Goal: Task Accomplishment & Management: Manage account settings

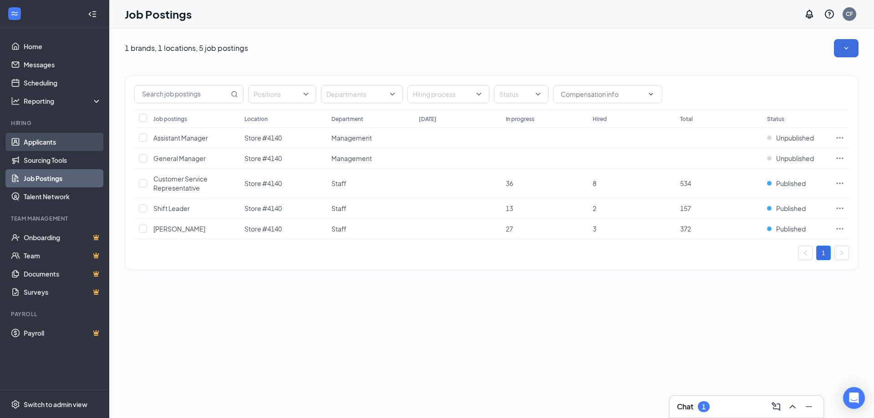
click at [44, 142] on link "Applicants" at bounding box center [63, 142] width 78 height 18
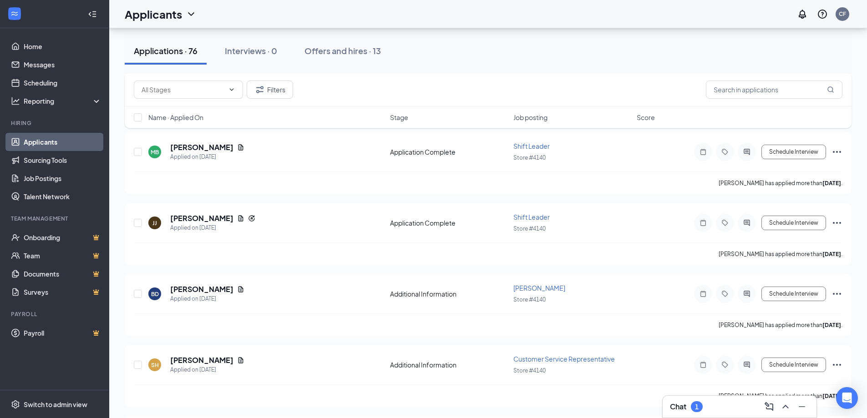
scroll to position [2600, 0]
click at [783, 406] on icon "ChevronUp" at bounding box center [785, 406] width 11 height 11
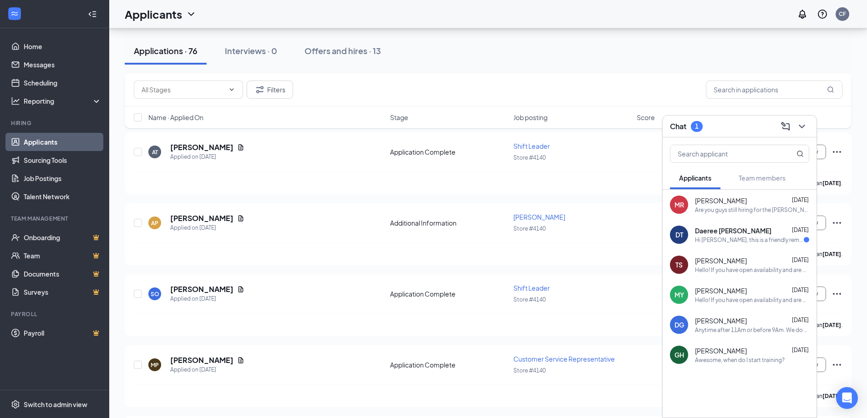
click at [766, 247] on div "DT Daeree [PERSON_NAME] [DATE] Hi Daeree, this is a friendly reminder. To move …" at bounding box center [740, 235] width 154 height 30
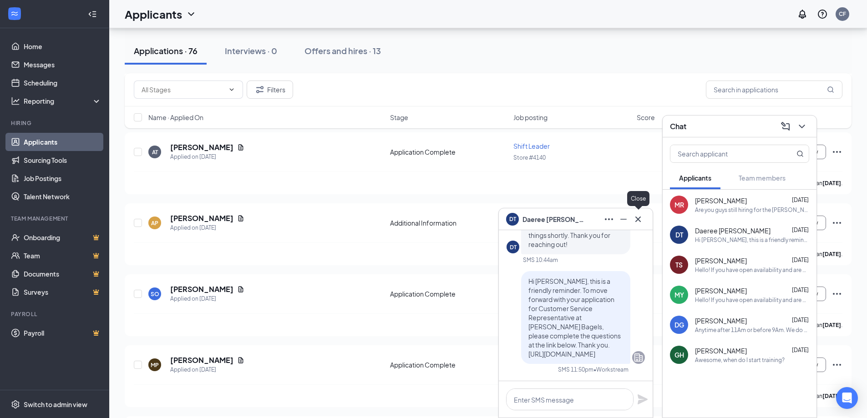
click at [632, 218] on button at bounding box center [638, 219] width 15 height 15
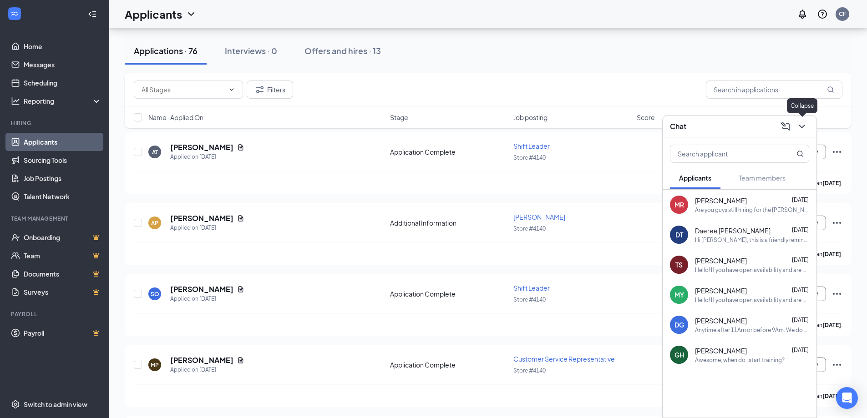
click at [799, 129] on icon "ChevronDown" at bounding box center [801, 126] width 11 height 11
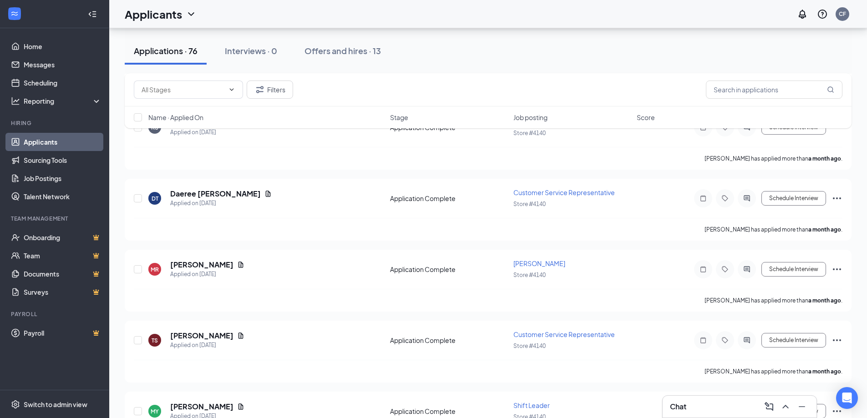
scroll to position [5157, 0]
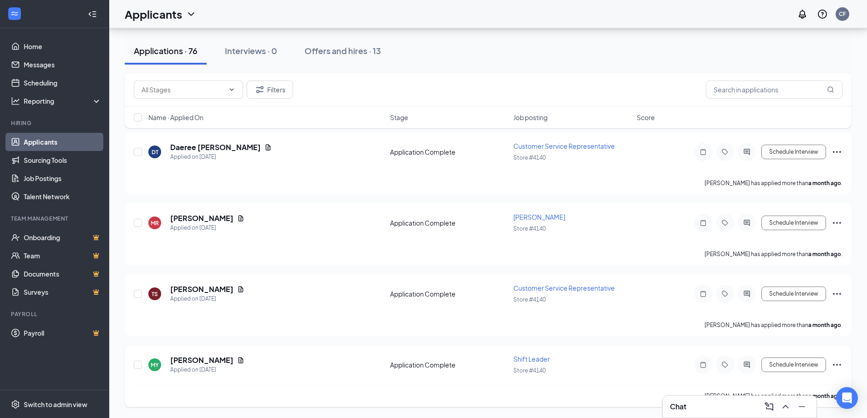
click at [841, 364] on icon "Ellipses" at bounding box center [836, 365] width 11 height 11
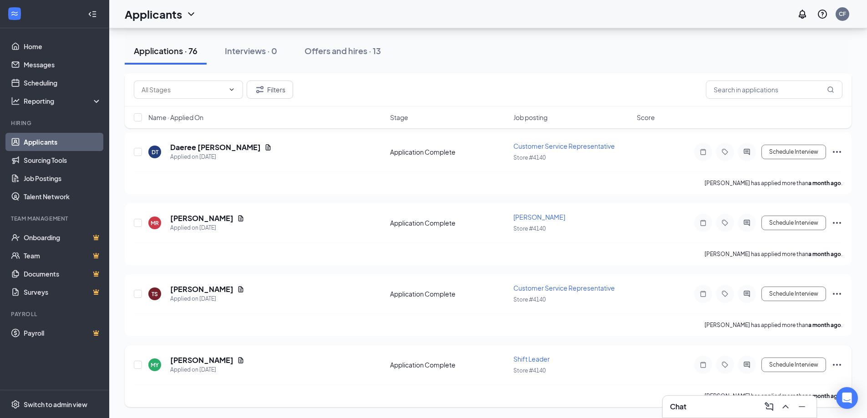
click at [837, 363] on icon "Ellipses" at bounding box center [836, 365] width 11 height 11
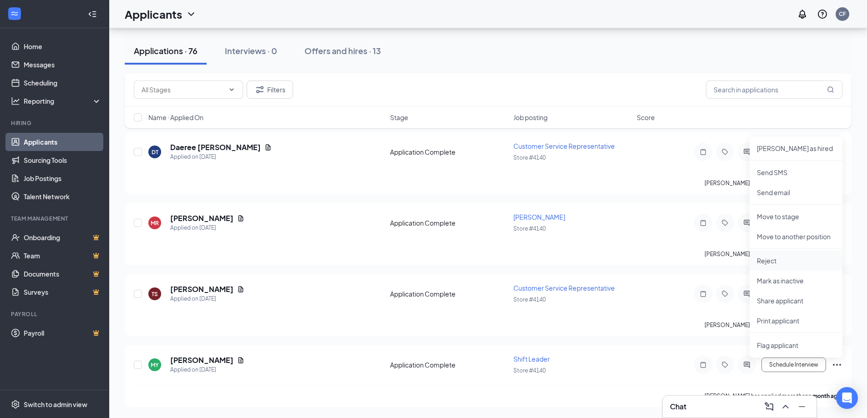
click at [812, 263] on p "Reject" at bounding box center [796, 260] width 78 height 9
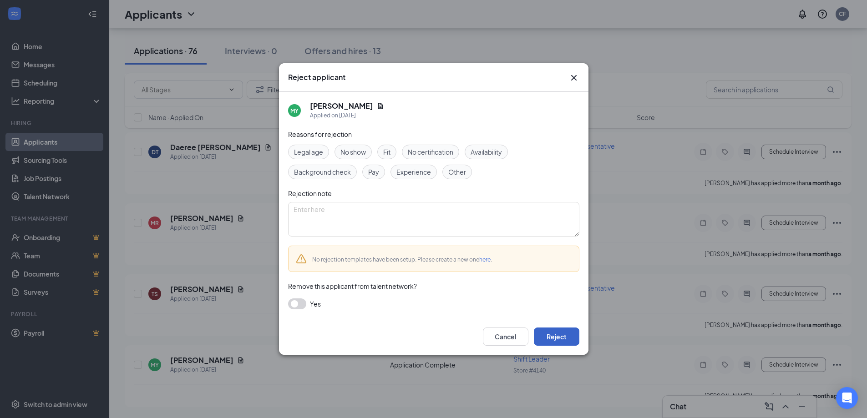
click at [548, 333] on button "Reject" at bounding box center [557, 337] width 46 height 18
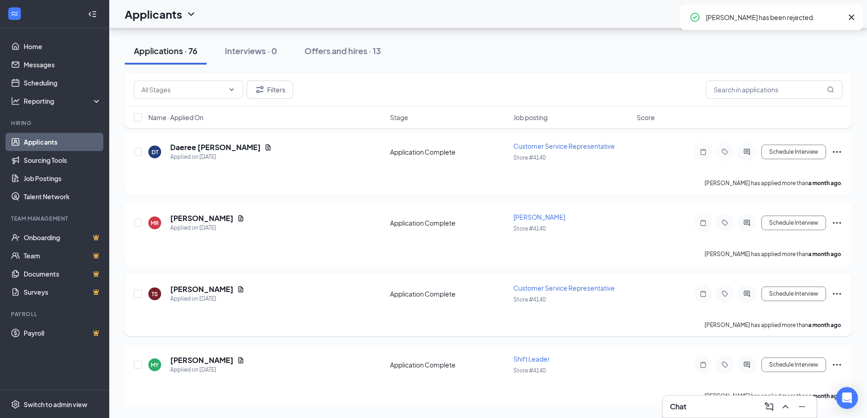
click at [837, 294] on icon "Ellipses" at bounding box center [837, 294] width 8 height 2
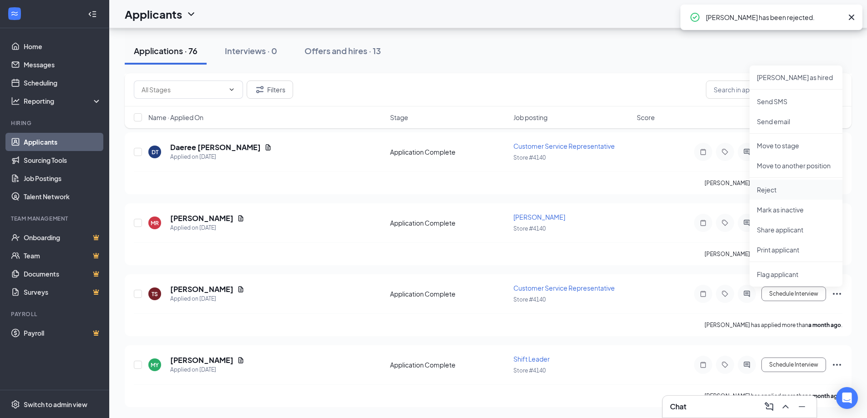
click at [807, 189] on p "Reject" at bounding box center [796, 189] width 78 height 9
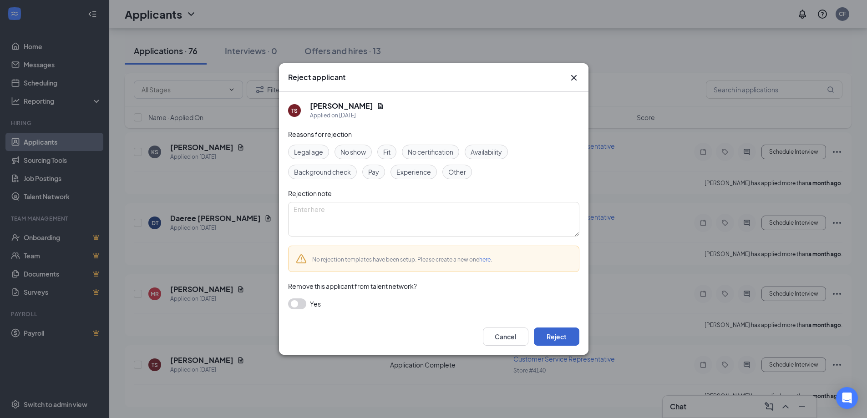
scroll to position [5086, 0]
click at [554, 335] on button "Reject" at bounding box center [557, 337] width 46 height 18
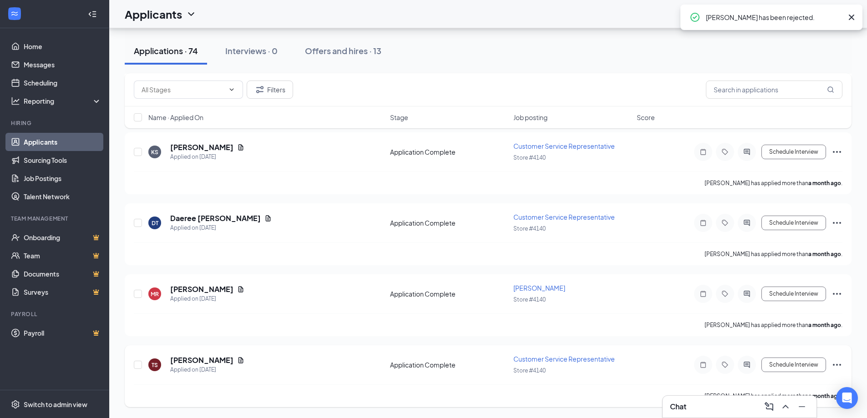
click at [836, 362] on icon "Ellipses" at bounding box center [836, 365] width 11 height 11
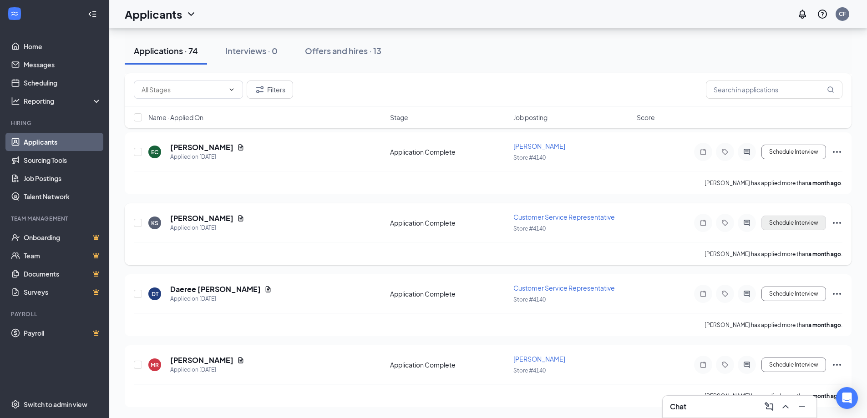
scroll to position [5015, 0]
click at [838, 363] on icon "Ellipses" at bounding box center [836, 365] width 11 height 11
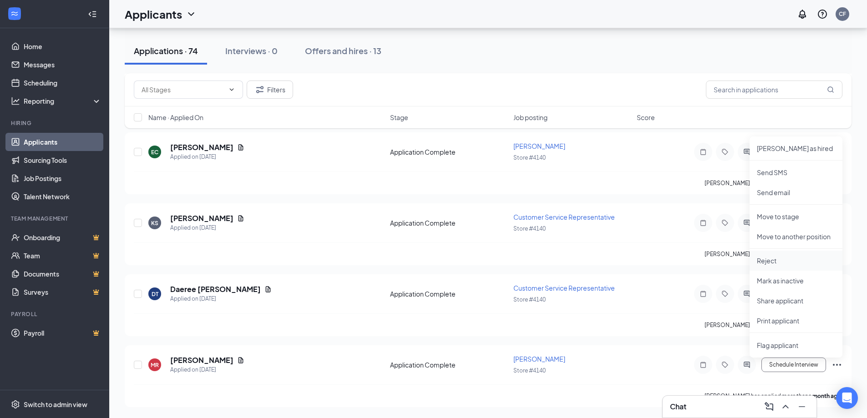
click at [791, 263] on p "Reject" at bounding box center [796, 260] width 78 height 9
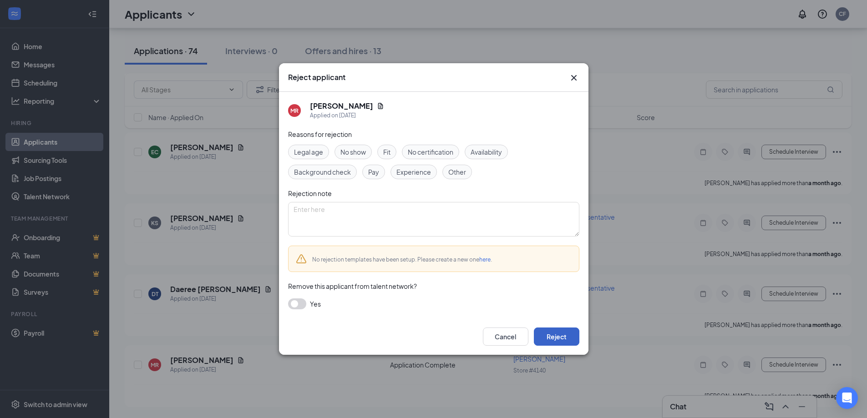
click at [562, 337] on button "Reject" at bounding box center [557, 337] width 46 height 18
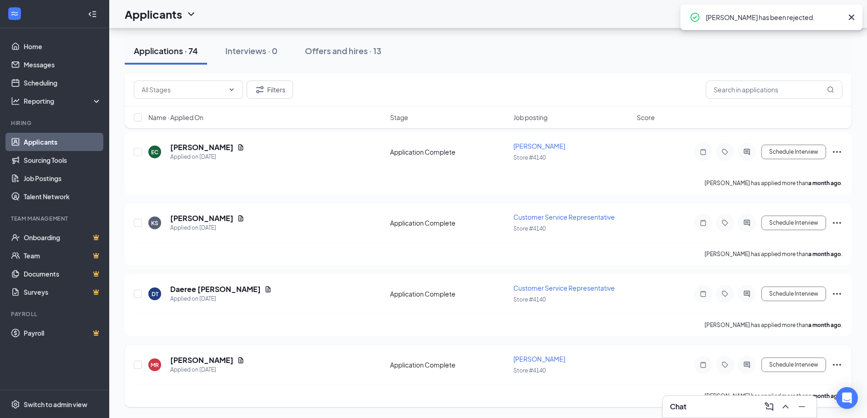
click at [836, 361] on icon "Ellipses" at bounding box center [836, 365] width 11 height 11
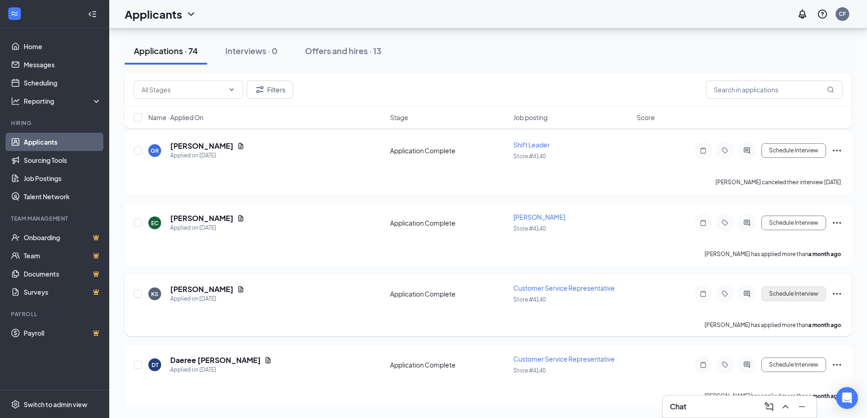
scroll to position [4944, 0]
click at [841, 368] on icon "Ellipses" at bounding box center [836, 365] width 11 height 11
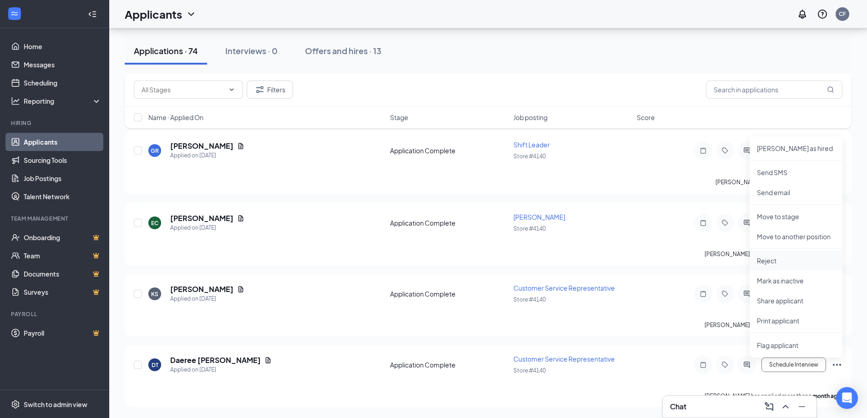
click at [804, 267] on li "Reject" at bounding box center [796, 261] width 93 height 20
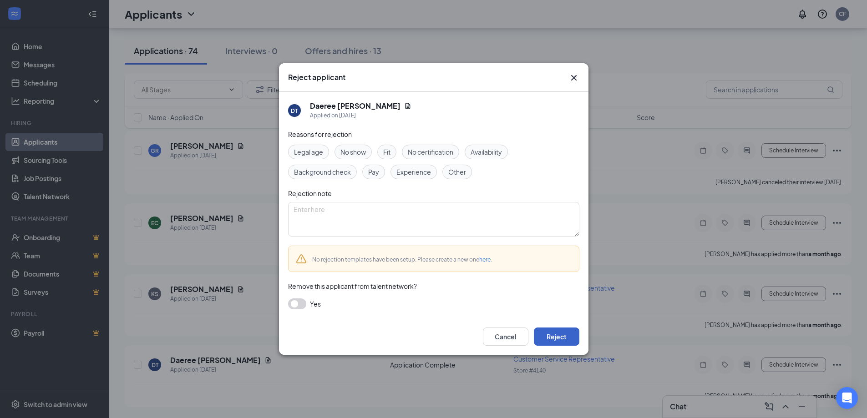
click at [546, 336] on button "Reject" at bounding box center [557, 337] width 46 height 18
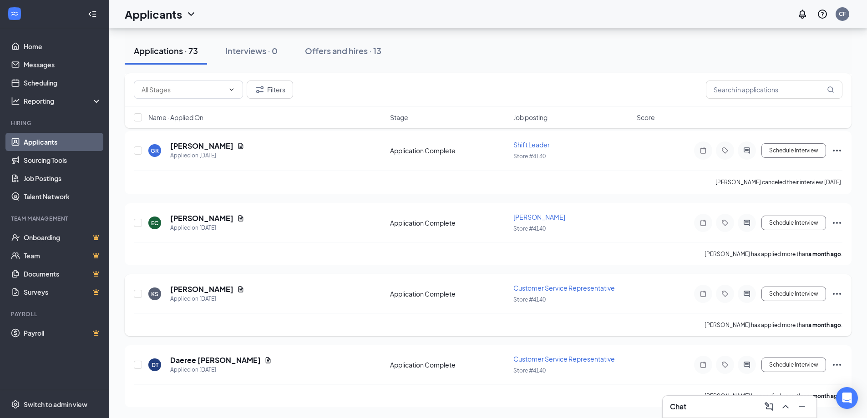
click at [837, 228] on icon "Ellipses" at bounding box center [836, 223] width 11 height 11
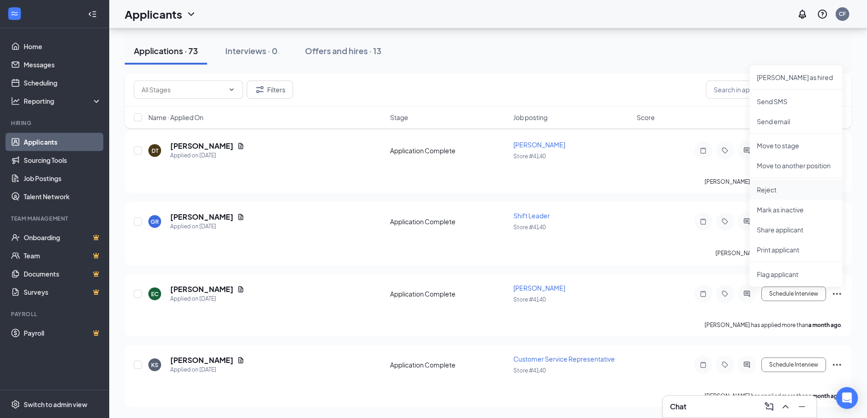
click at [806, 190] on p "Reject" at bounding box center [796, 189] width 78 height 9
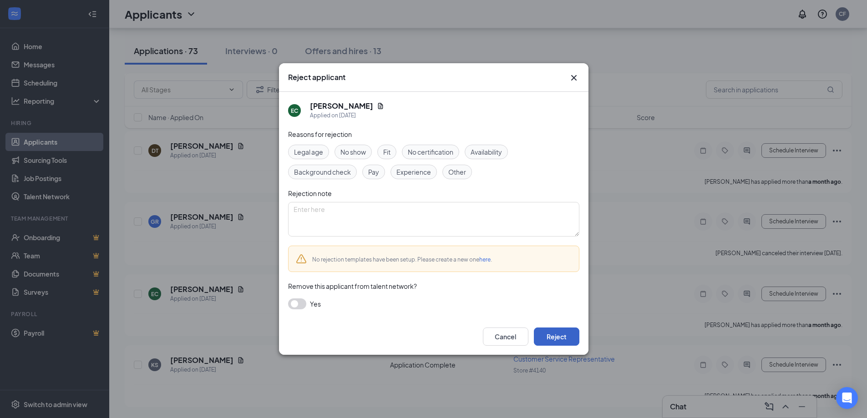
click at [573, 334] on button "Reject" at bounding box center [557, 337] width 46 height 18
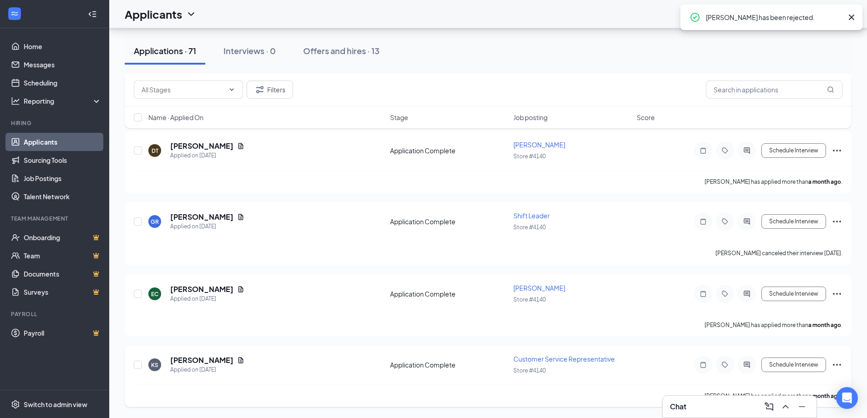
click at [837, 364] on icon "Ellipses" at bounding box center [837, 365] width 8 height 2
click at [837, 370] on icon "Ellipses" at bounding box center [836, 365] width 11 height 11
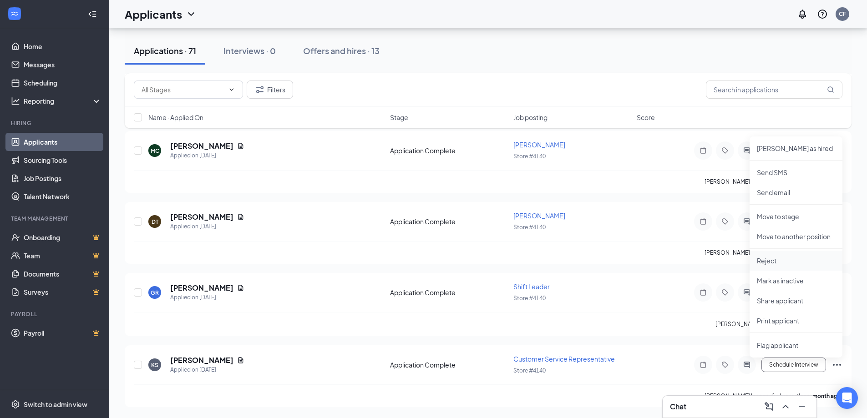
click at [801, 262] on p "Reject" at bounding box center [796, 260] width 78 height 9
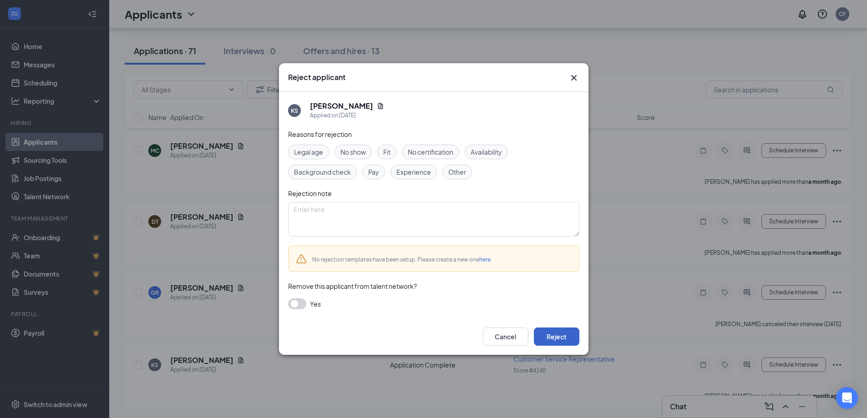
click at [564, 339] on button "Reject" at bounding box center [557, 337] width 46 height 18
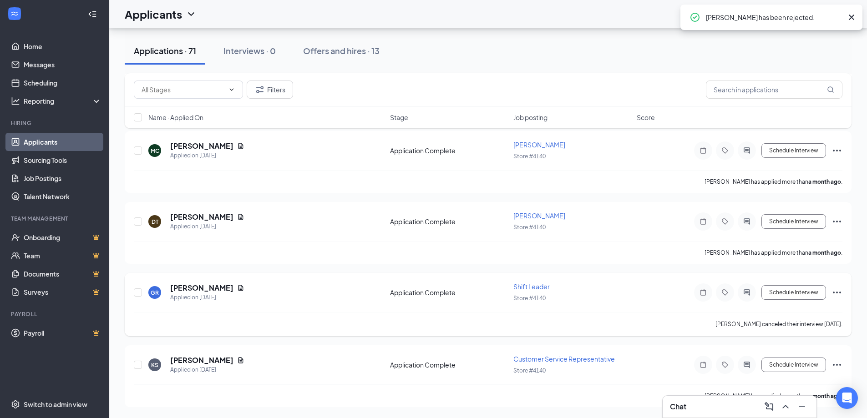
click at [840, 294] on icon "Ellipses" at bounding box center [836, 292] width 11 height 11
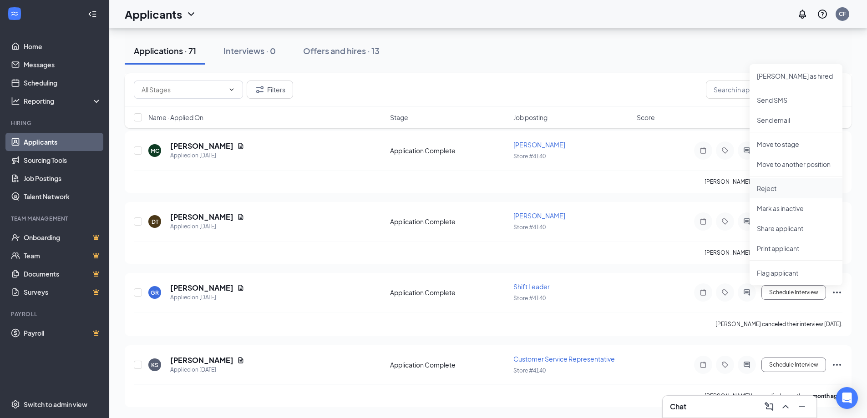
click at [811, 188] on p "Reject" at bounding box center [796, 188] width 78 height 9
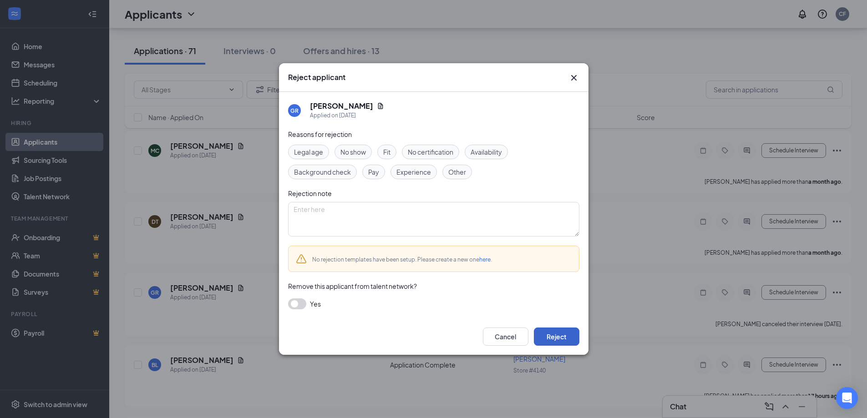
click at [565, 338] on button "Reject" at bounding box center [557, 337] width 46 height 18
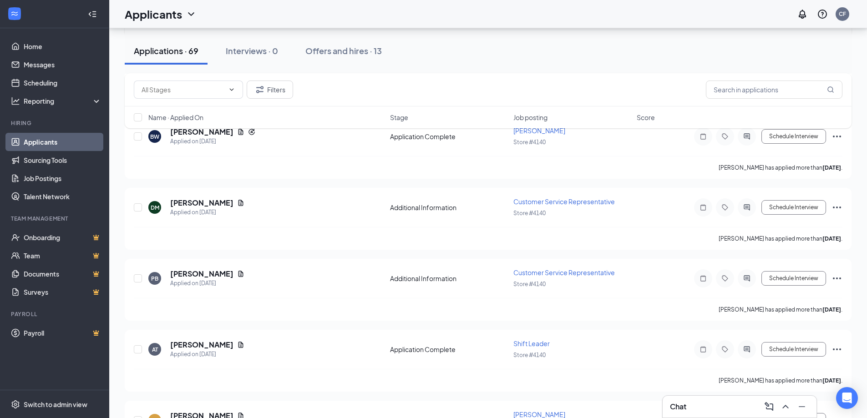
scroll to position [2412, 0]
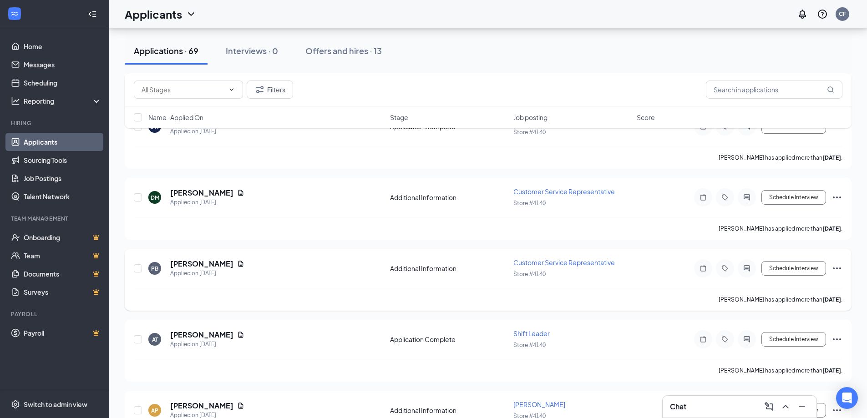
click at [833, 272] on icon "Ellipses" at bounding box center [836, 268] width 11 height 11
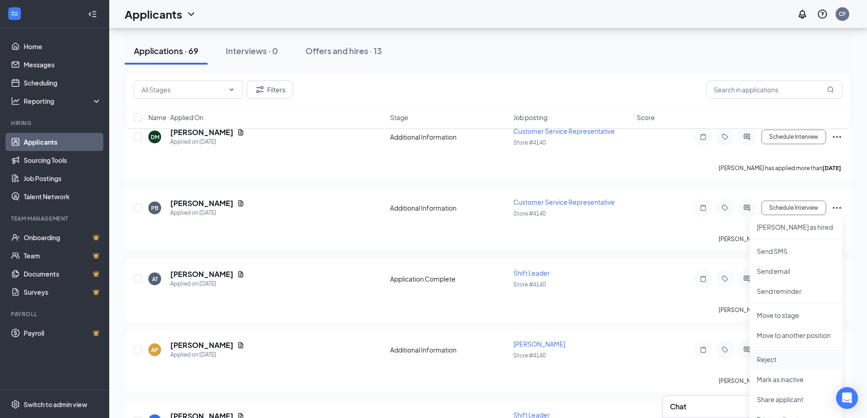
scroll to position [2503, 0]
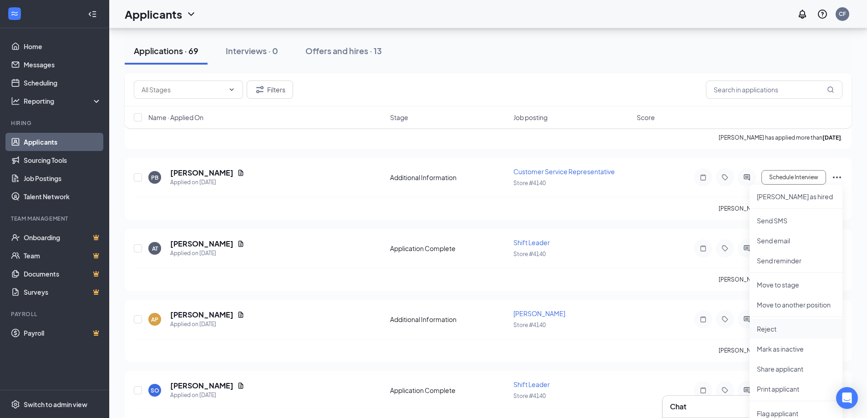
click at [777, 329] on p "Reject" at bounding box center [796, 328] width 78 height 9
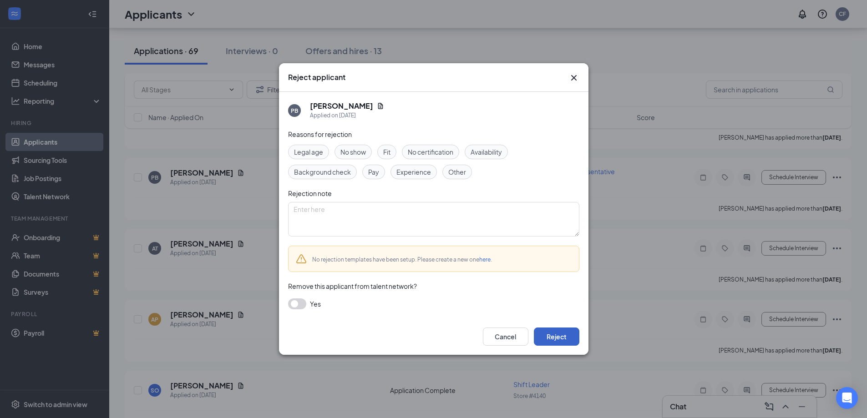
click at [557, 340] on button "Reject" at bounding box center [557, 337] width 46 height 18
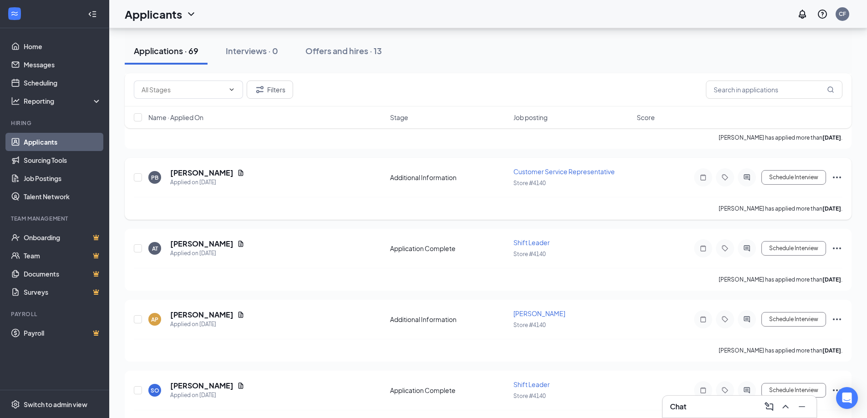
click at [840, 179] on icon "Ellipses" at bounding box center [836, 177] width 11 height 11
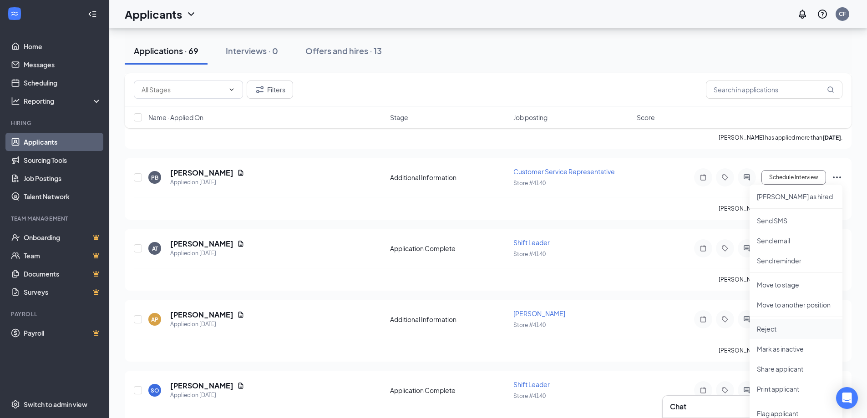
click at [795, 333] on p "Reject" at bounding box center [796, 328] width 78 height 9
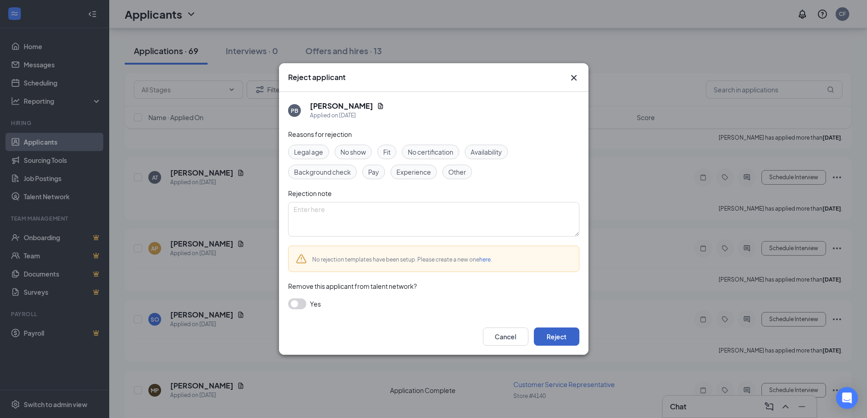
click at [558, 334] on button "Reject" at bounding box center [557, 337] width 46 height 18
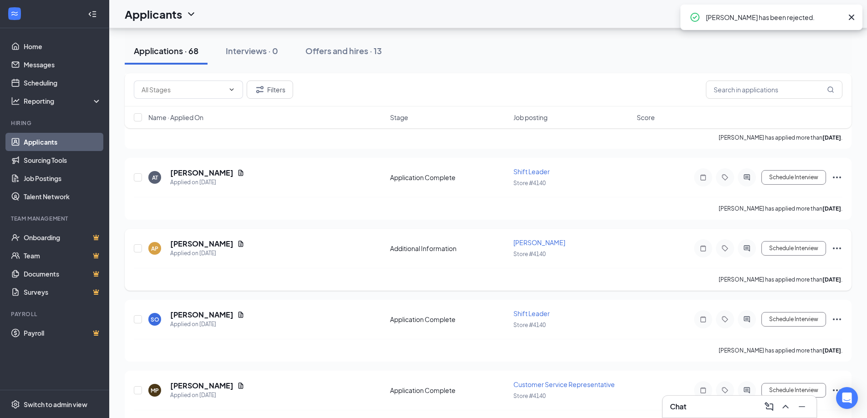
click at [838, 248] on icon "Ellipses" at bounding box center [836, 248] width 11 height 11
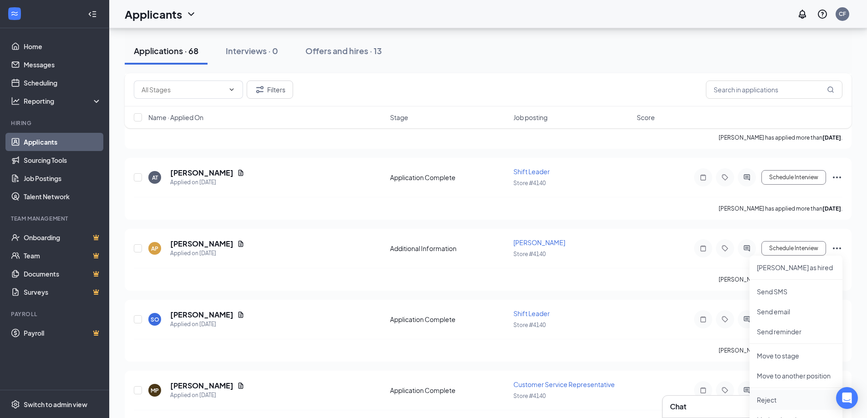
click at [781, 397] on p "Reject" at bounding box center [796, 399] width 78 height 9
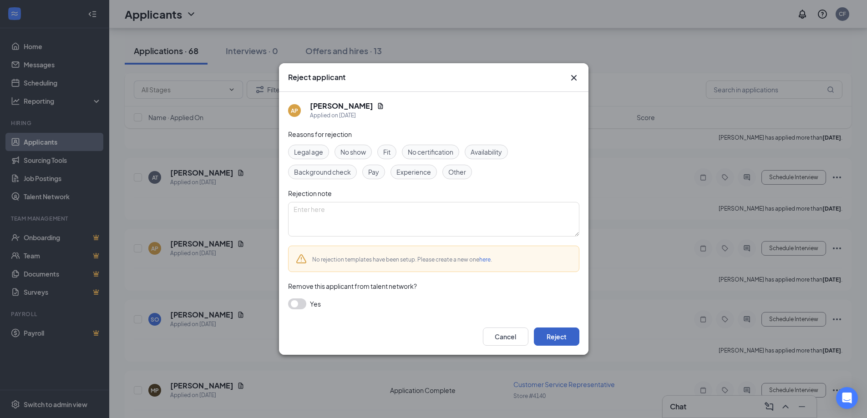
click at [567, 341] on button "Reject" at bounding box center [557, 337] width 46 height 18
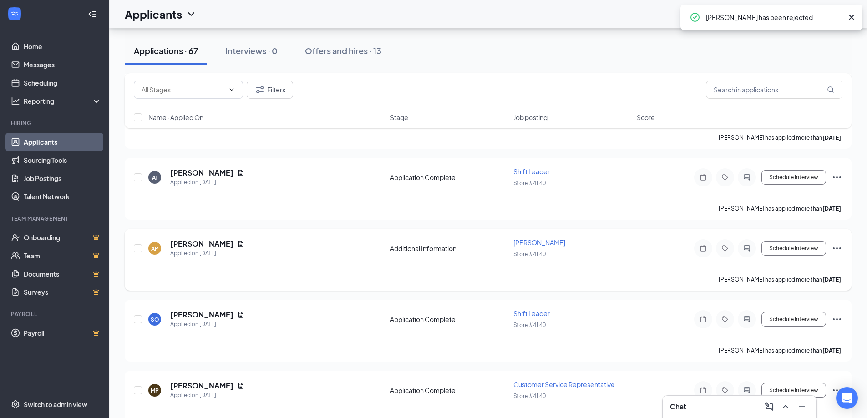
click at [836, 253] on icon "Ellipses" at bounding box center [836, 248] width 11 height 11
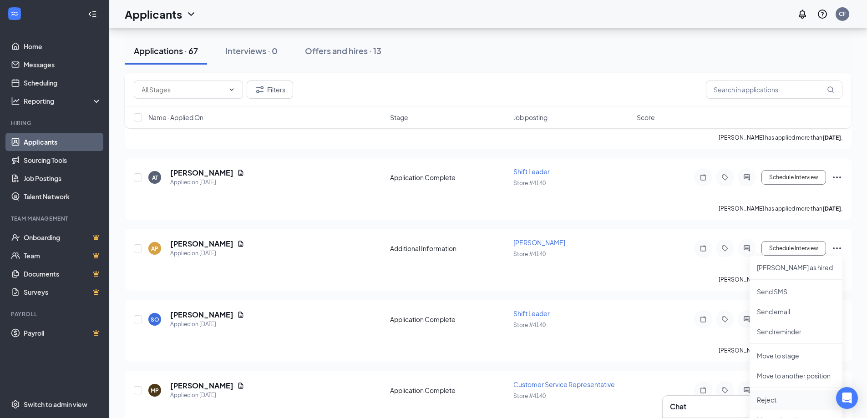
click at [786, 400] on p "Reject" at bounding box center [796, 399] width 78 height 9
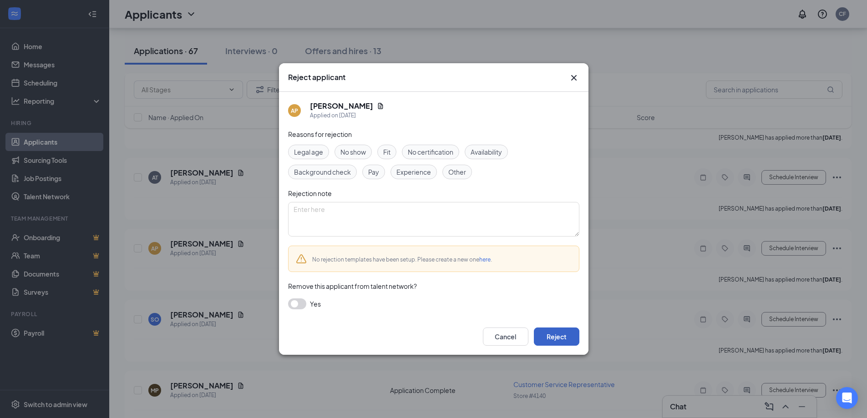
click at [546, 342] on button "Reject" at bounding box center [557, 337] width 46 height 18
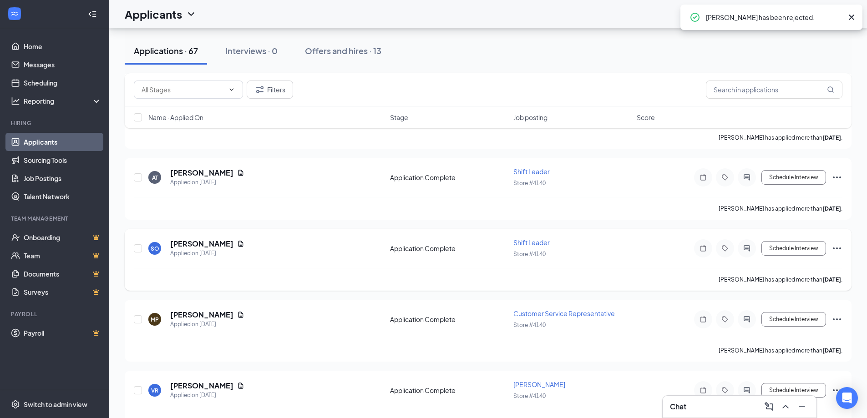
click at [839, 251] on icon "Ellipses" at bounding box center [836, 248] width 11 height 11
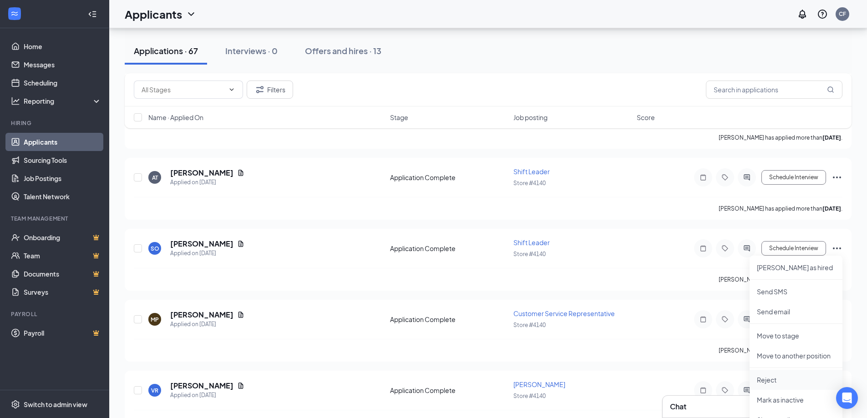
click at [783, 381] on p "Reject" at bounding box center [796, 379] width 78 height 9
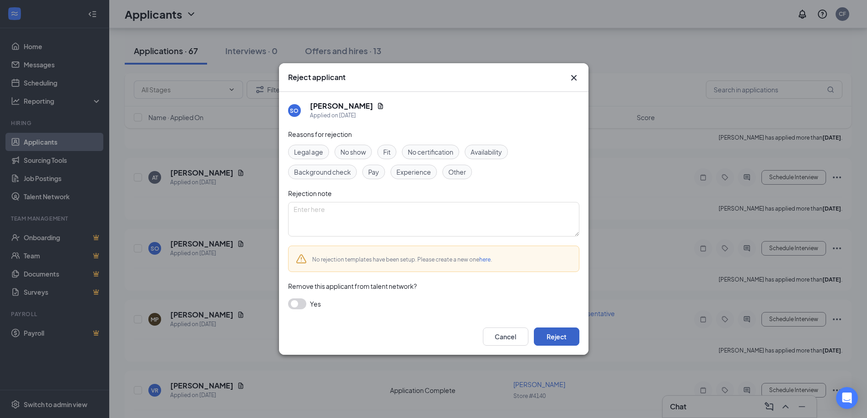
click at [551, 333] on button "Reject" at bounding box center [557, 337] width 46 height 18
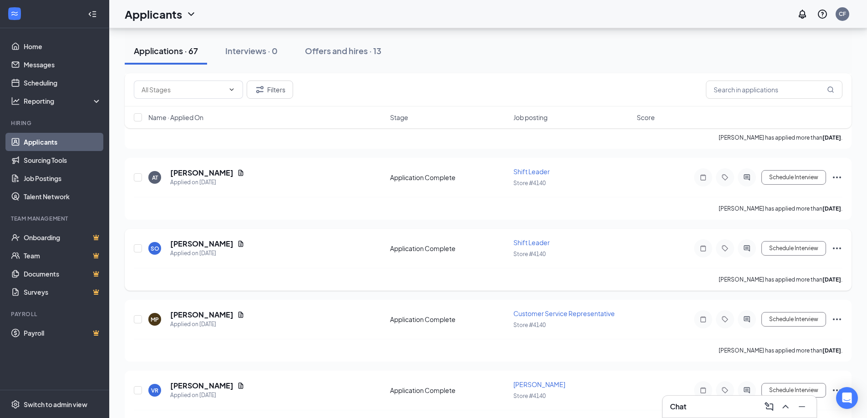
click at [835, 251] on icon "Ellipses" at bounding box center [836, 248] width 11 height 11
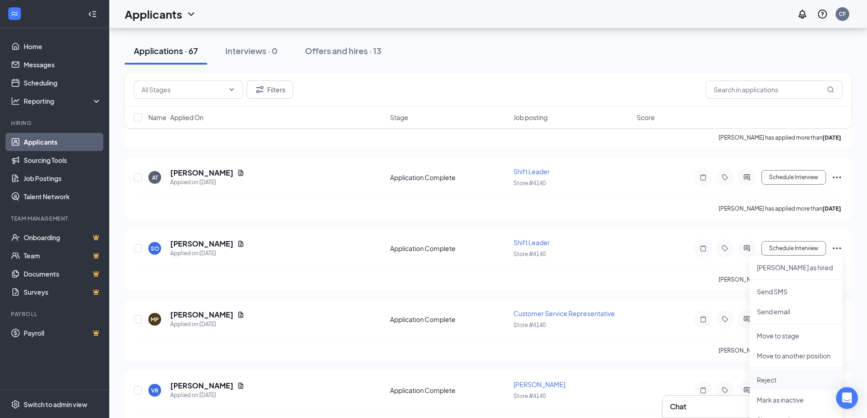
click at [789, 380] on p "Reject" at bounding box center [796, 379] width 78 height 9
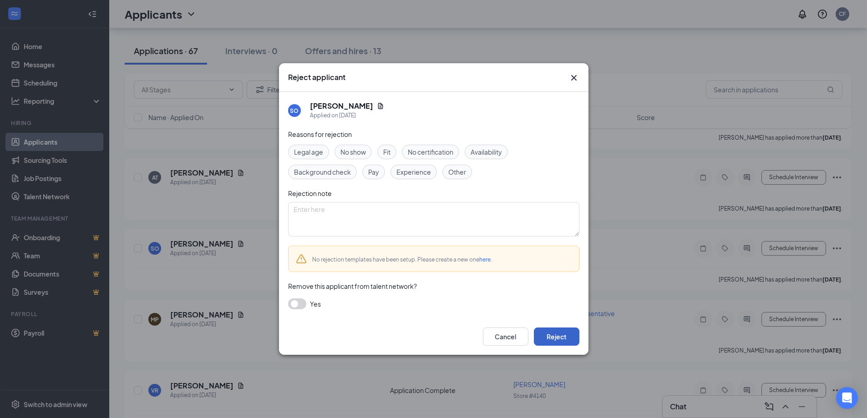
click at [553, 338] on button "Reject" at bounding box center [557, 337] width 46 height 18
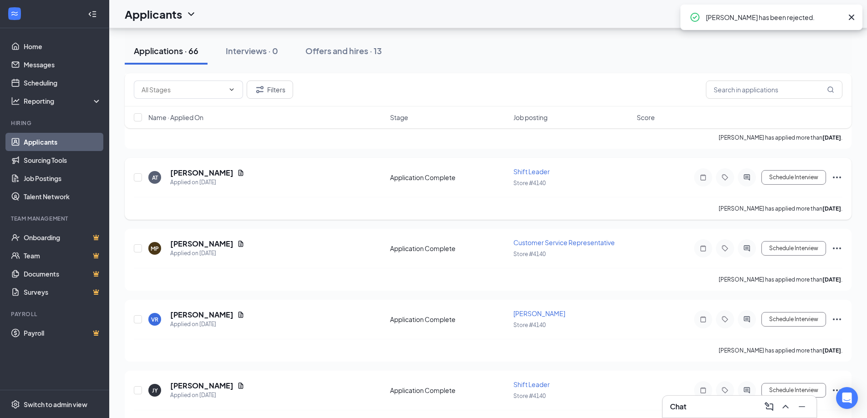
click at [836, 177] on icon "Ellipses" at bounding box center [837, 178] width 8 height 2
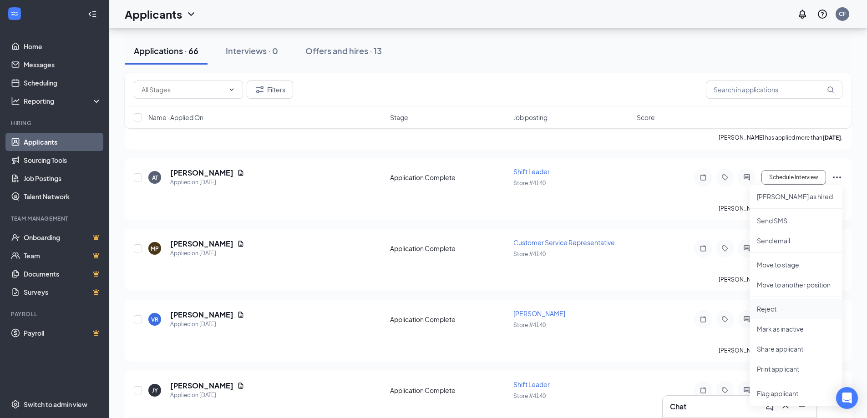
click at [789, 304] on li "Reject" at bounding box center [796, 309] width 93 height 20
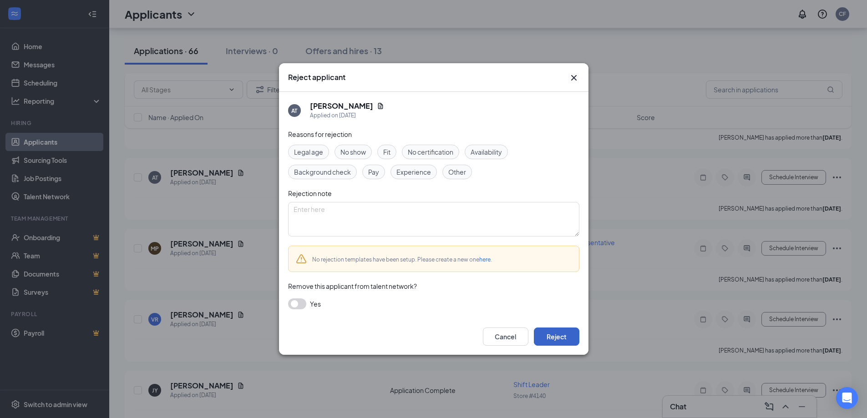
click at [556, 340] on button "Reject" at bounding box center [557, 337] width 46 height 18
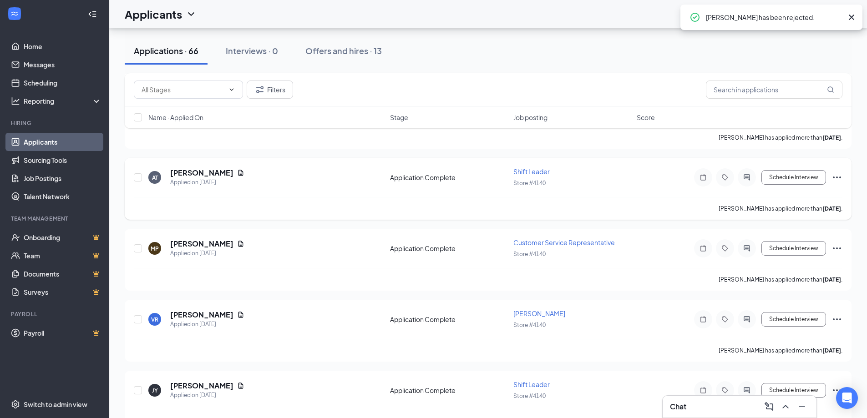
click at [838, 177] on icon "Ellipses" at bounding box center [836, 177] width 11 height 11
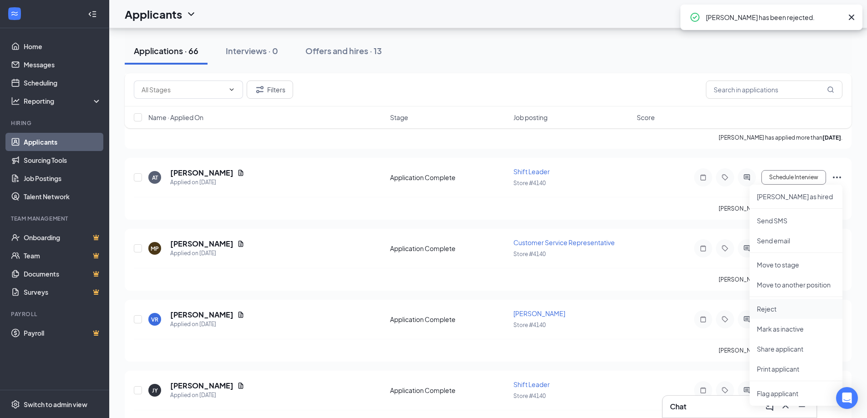
click at [797, 310] on p "Reject" at bounding box center [796, 308] width 78 height 9
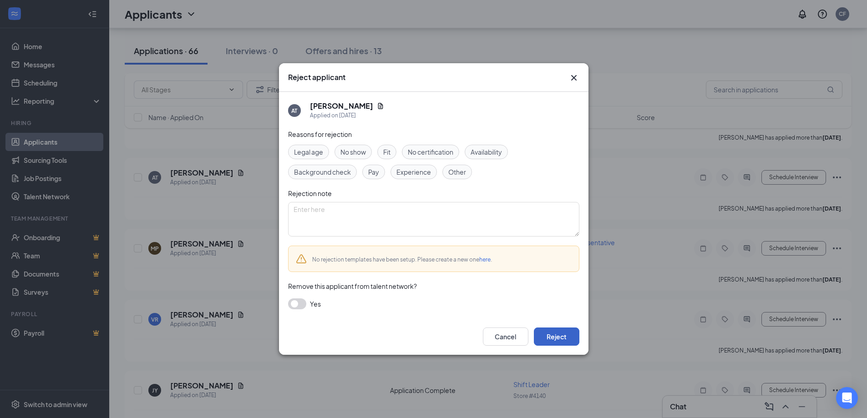
click at [557, 340] on button "Reject" at bounding box center [557, 337] width 46 height 18
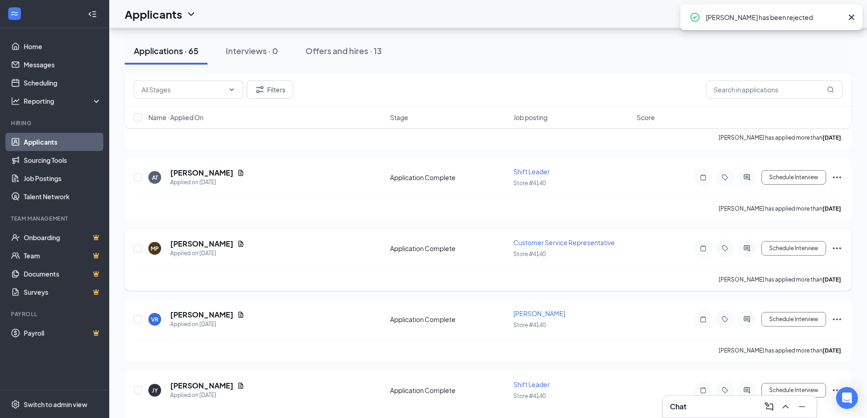
click at [838, 249] on icon "Ellipses" at bounding box center [836, 248] width 11 height 11
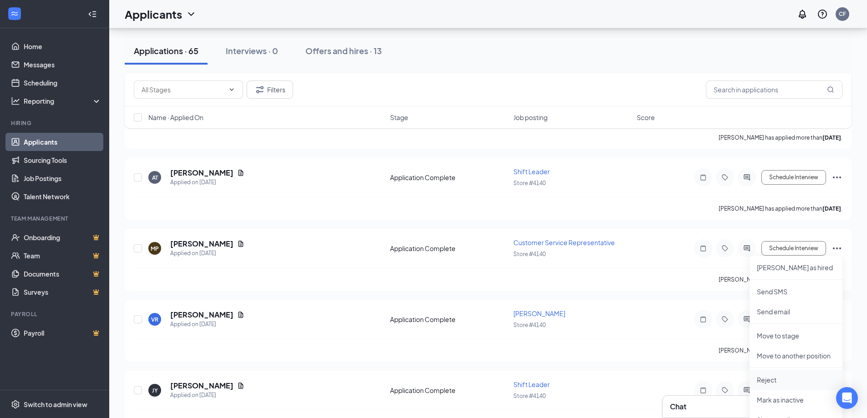
click at [776, 375] on li "Reject" at bounding box center [796, 380] width 93 height 20
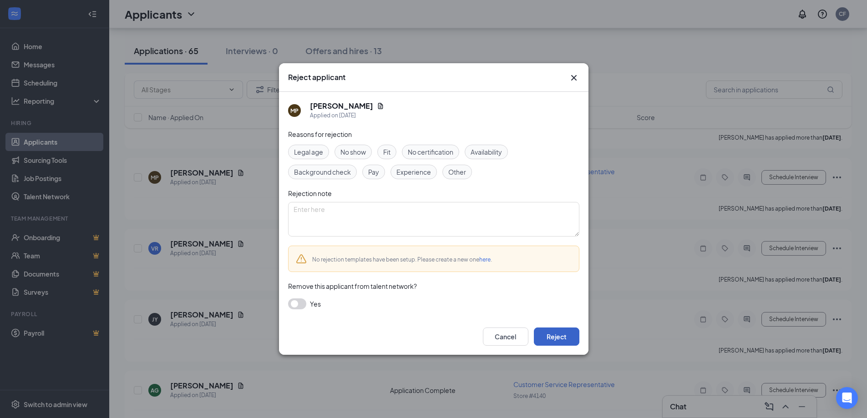
click at [563, 330] on button "Reject" at bounding box center [557, 337] width 46 height 18
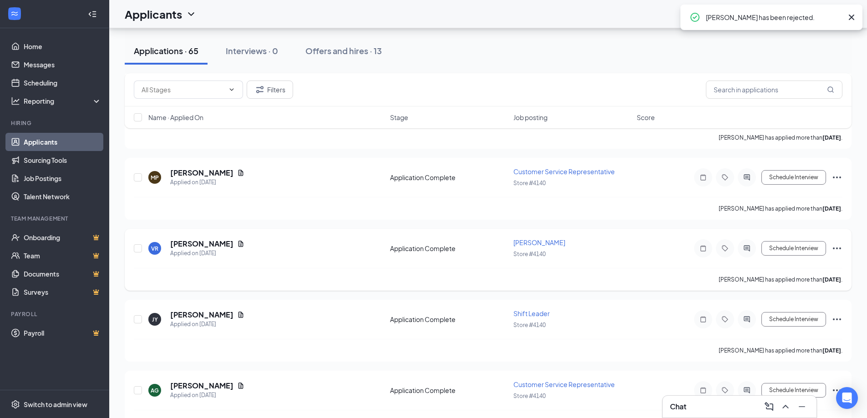
click at [834, 250] on icon "Ellipses" at bounding box center [836, 248] width 11 height 11
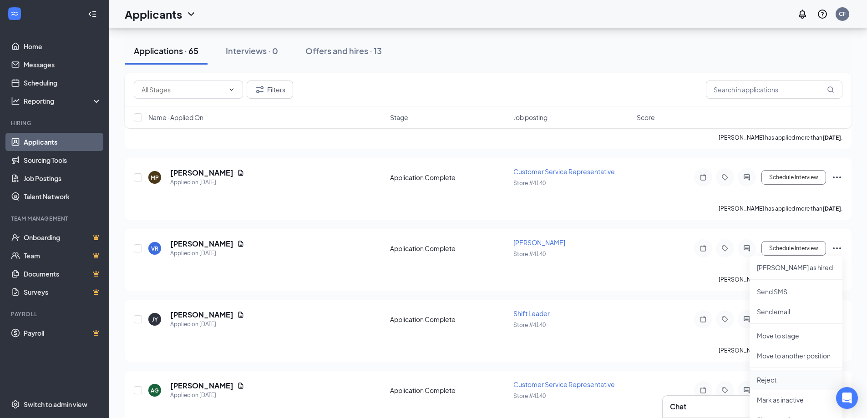
click at [790, 381] on p "Reject" at bounding box center [796, 379] width 78 height 9
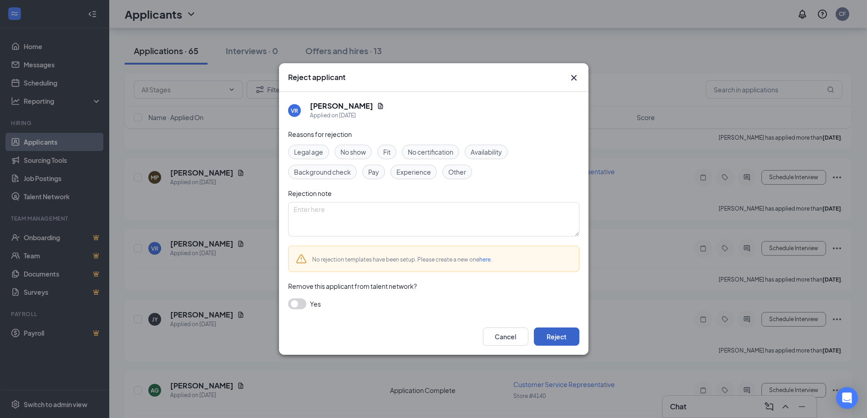
click at [554, 332] on button "Reject" at bounding box center [557, 337] width 46 height 18
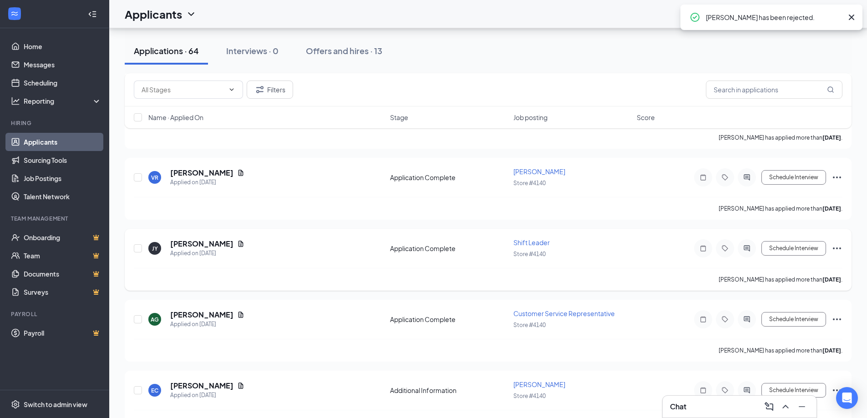
click at [840, 245] on icon "Ellipses" at bounding box center [836, 248] width 11 height 11
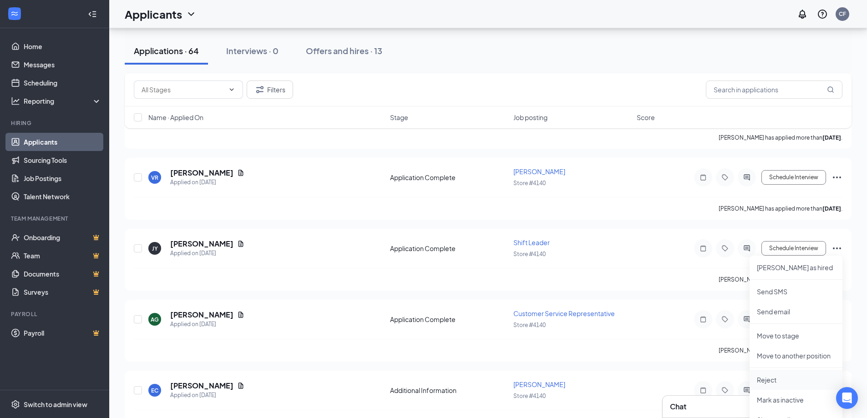
click at [790, 375] on li "Reject" at bounding box center [796, 380] width 93 height 20
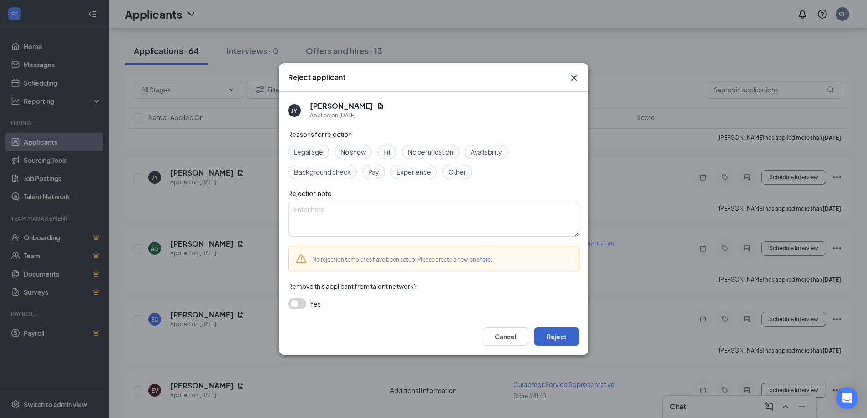
click at [570, 334] on button "Reject" at bounding box center [557, 337] width 46 height 18
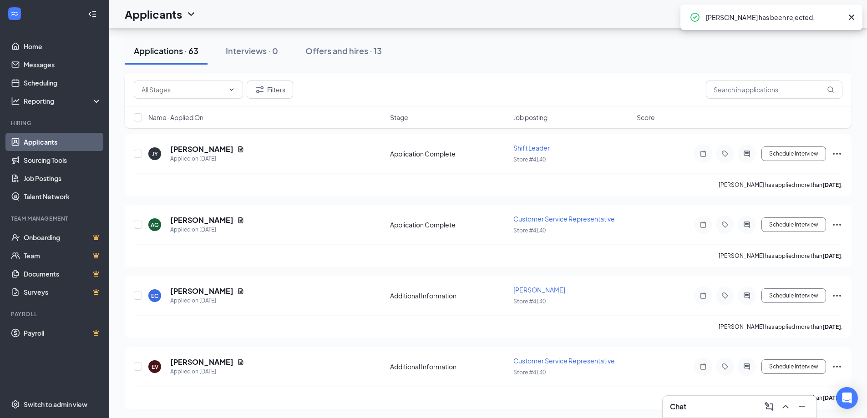
scroll to position [2549, 0]
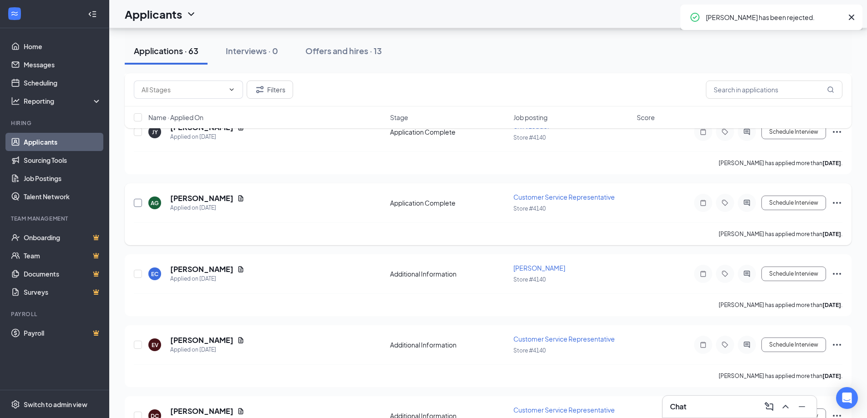
click at [138, 205] on input "checkbox" at bounding box center [138, 203] width 8 height 8
checkbox input "true"
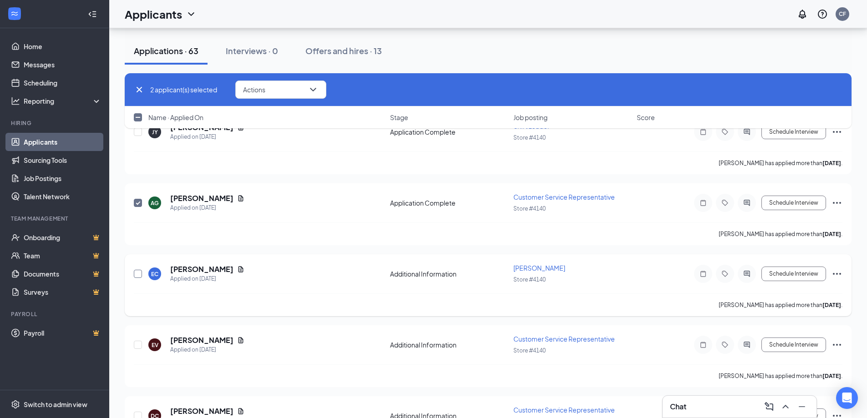
click at [137, 273] on input "checkbox" at bounding box center [138, 274] width 8 height 8
checkbox input "true"
checkbox input "false"
checkbox input "true"
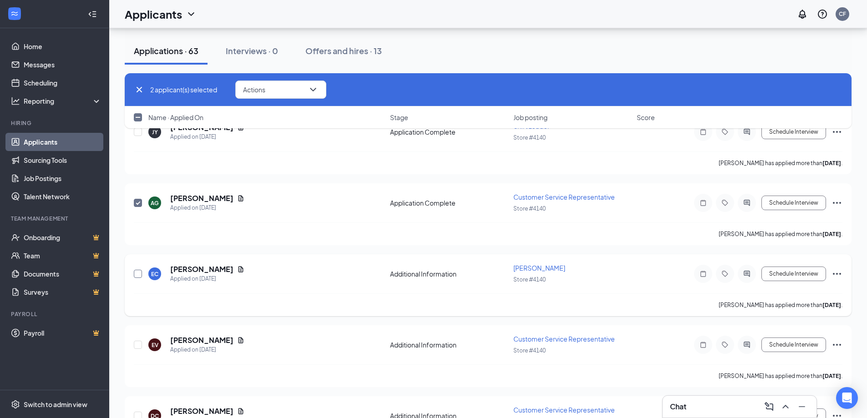
checkbox input "true"
click at [298, 91] on button "Actions" at bounding box center [280, 90] width 91 height 18
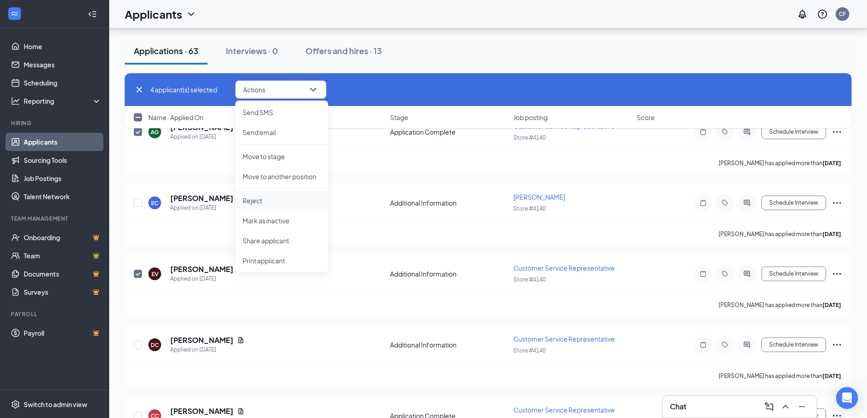
click at [280, 200] on p "Reject" at bounding box center [282, 200] width 78 height 9
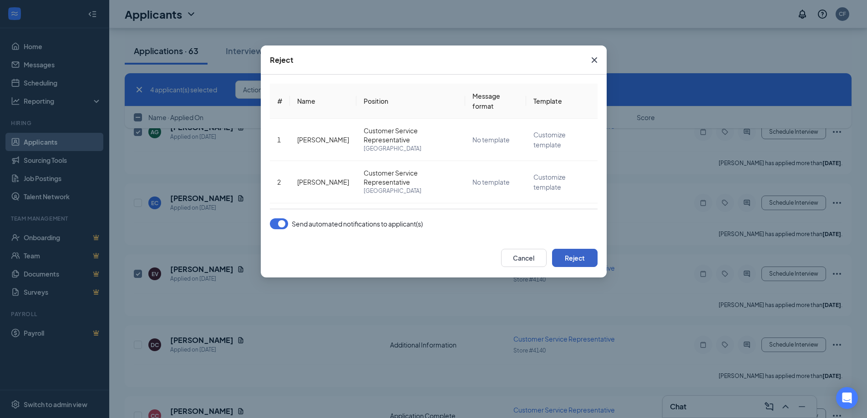
click at [575, 257] on button "Reject" at bounding box center [575, 258] width 46 height 18
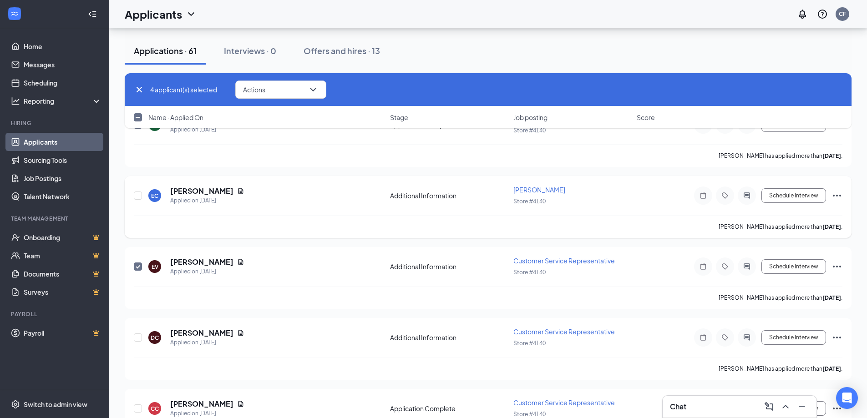
scroll to position [2519, 0]
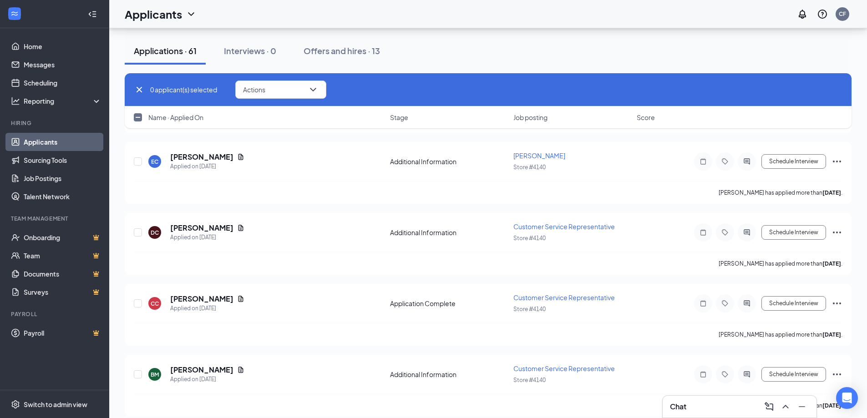
checkbox input "false"
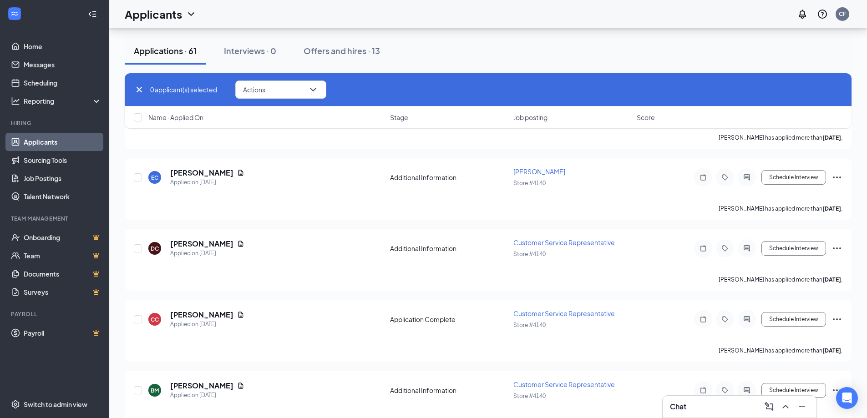
click at [138, 91] on icon "Cross" at bounding box center [139, 89] width 5 height 5
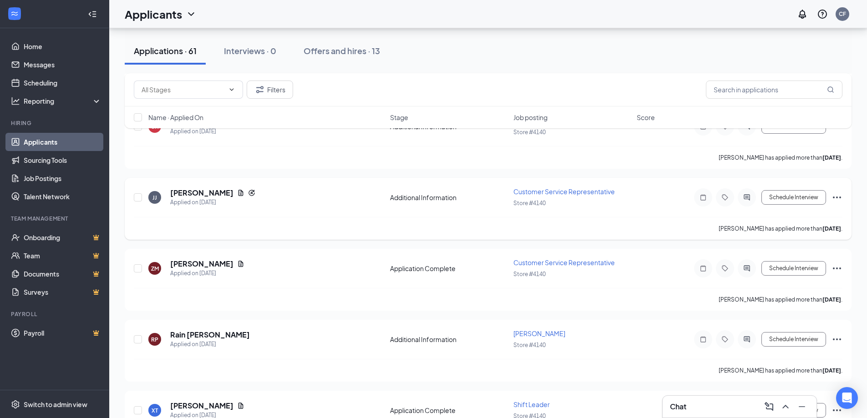
scroll to position [592, 0]
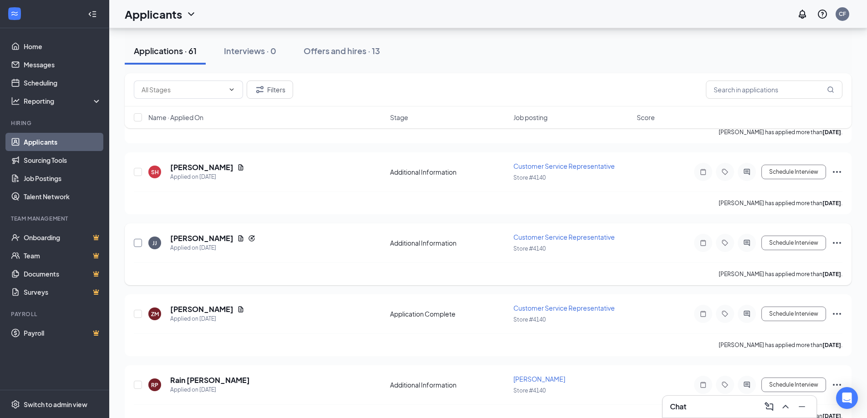
click at [137, 245] on input "checkbox" at bounding box center [138, 243] width 8 height 8
checkbox input "true"
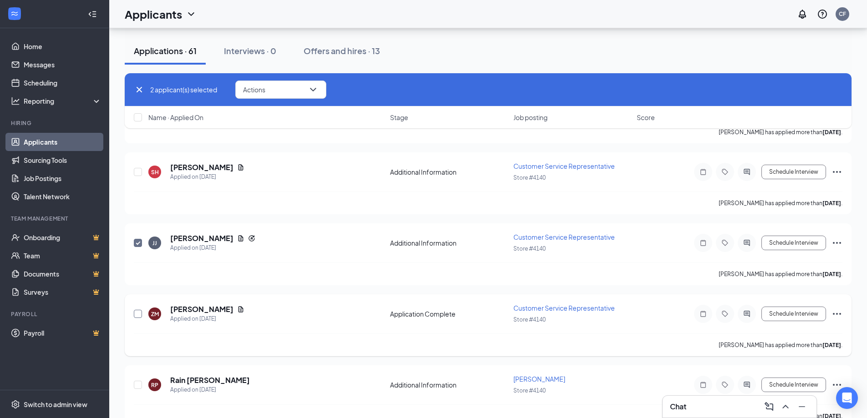
checkbox input "true"
click at [138, 315] on input "checkbox" at bounding box center [138, 314] width 8 height 8
checkbox input "true"
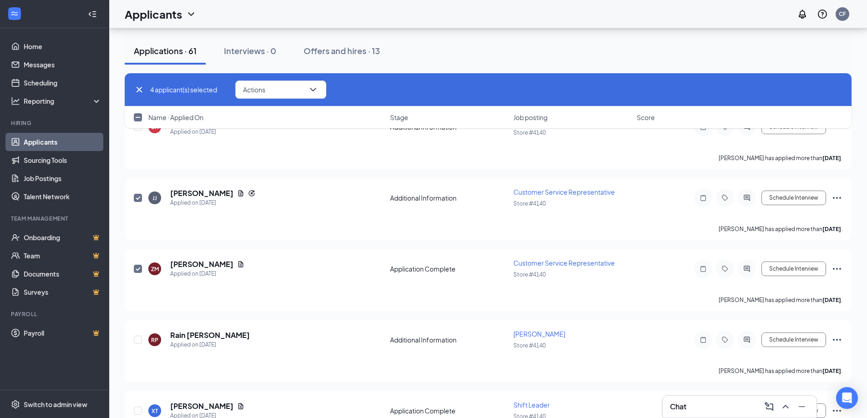
scroll to position [637, 0]
click at [140, 339] on input "checkbox" at bounding box center [138, 339] width 8 height 8
checkbox input "true"
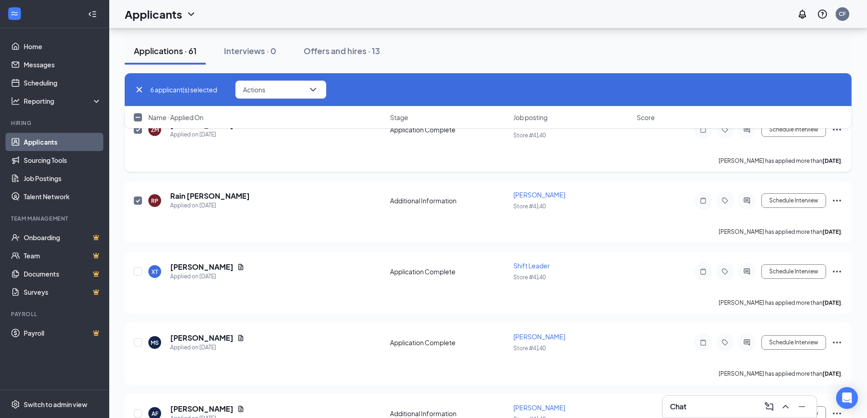
scroll to position [819, 0]
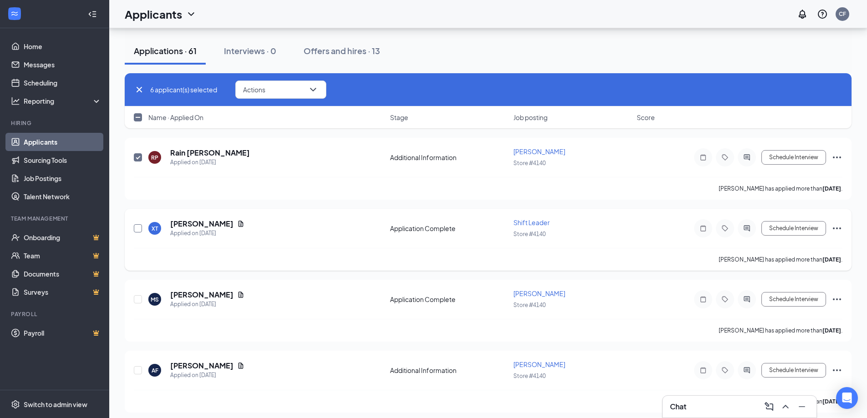
click at [137, 230] on input "checkbox" at bounding box center [138, 228] width 8 height 8
checkbox input "true"
click at [138, 299] on input "checkbox" at bounding box center [138, 299] width 8 height 8
checkbox input "true"
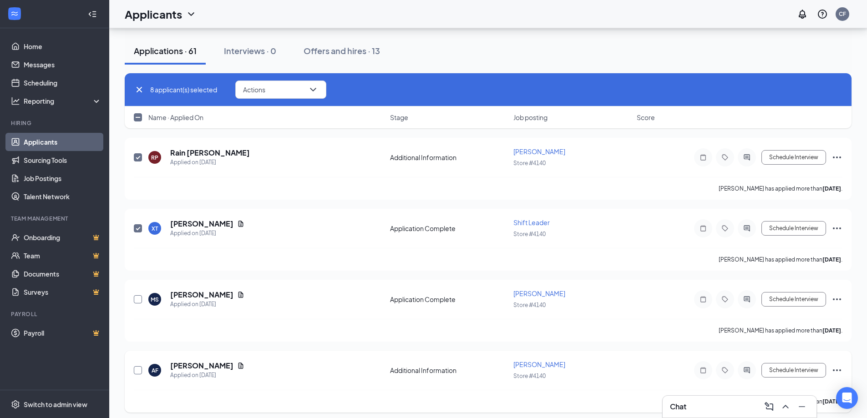
checkbox input "true"
click at [137, 372] on input "checkbox" at bounding box center [138, 370] width 8 height 8
checkbox input "true"
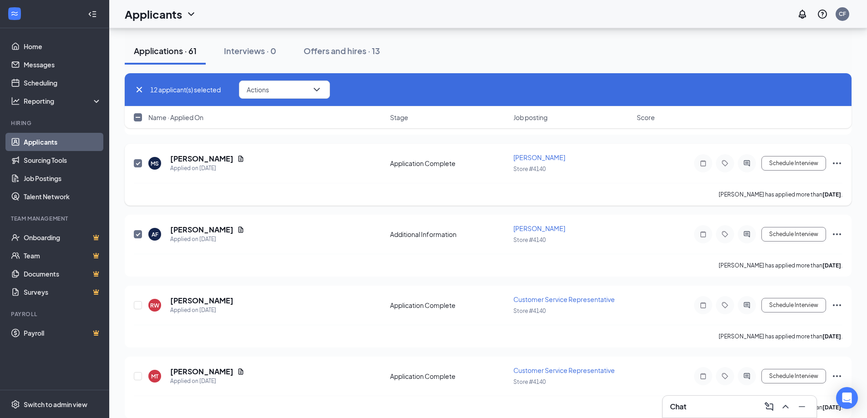
scroll to position [956, 0]
click at [138, 304] on input "checkbox" at bounding box center [138, 305] width 8 height 8
checkbox input "true"
click at [135, 380] on div at bounding box center [138, 375] width 9 height 21
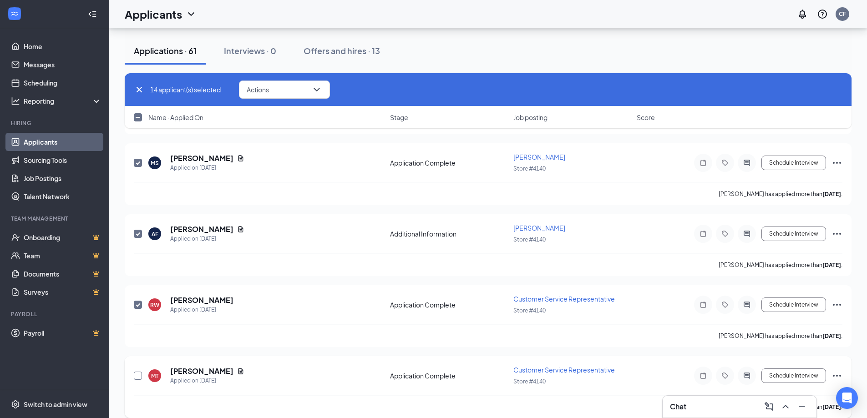
click at [137, 377] on input "checkbox" at bounding box center [138, 376] width 8 height 8
checkbox input "true"
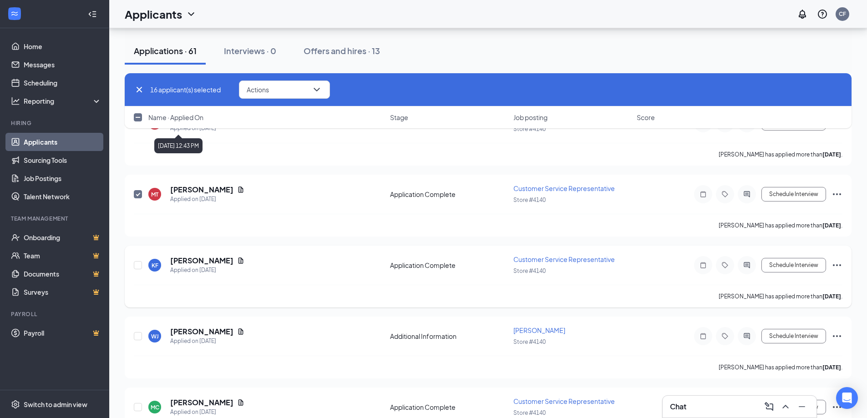
scroll to position [1138, 0]
click at [139, 266] on input "checkbox" at bounding box center [138, 265] width 8 height 8
checkbox input "true"
click at [141, 337] on input "checkbox" at bounding box center [138, 336] width 8 height 8
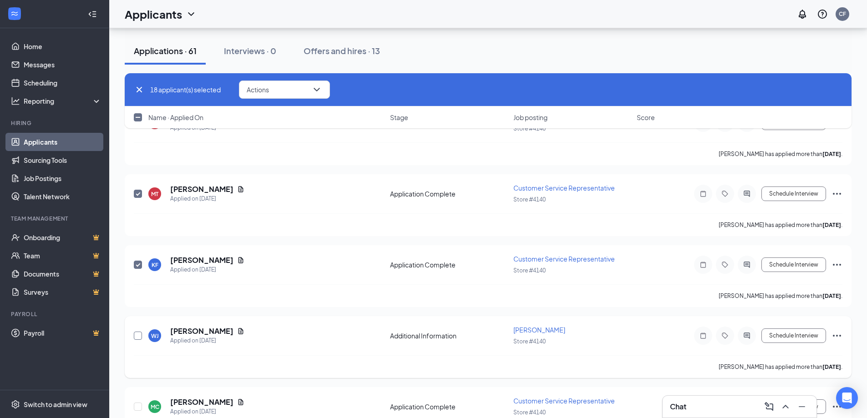
checkbox input "true"
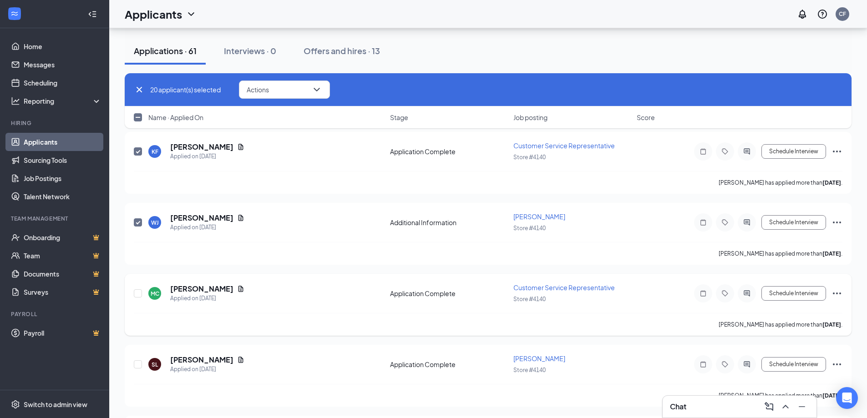
scroll to position [1274, 0]
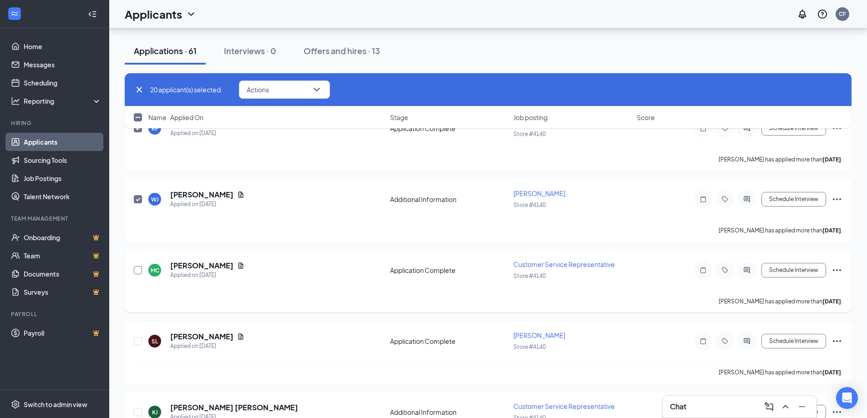
click at [139, 269] on input "checkbox" at bounding box center [138, 270] width 8 height 8
checkbox input "true"
click at [139, 345] on input "checkbox" at bounding box center [138, 341] width 8 height 8
checkbox input "true"
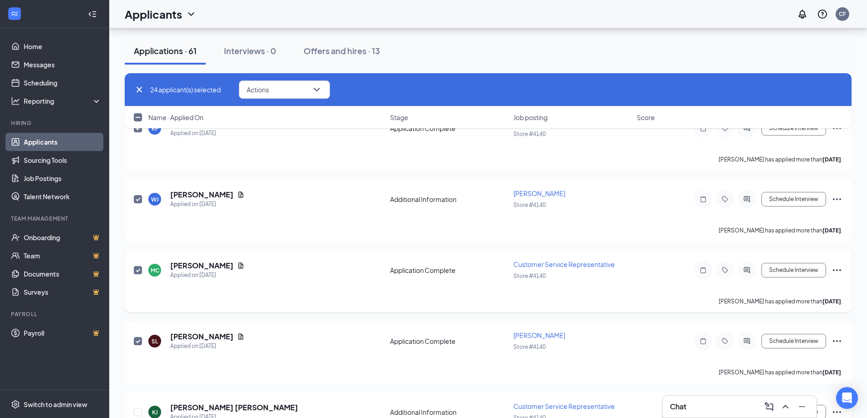
checkbox input "true"
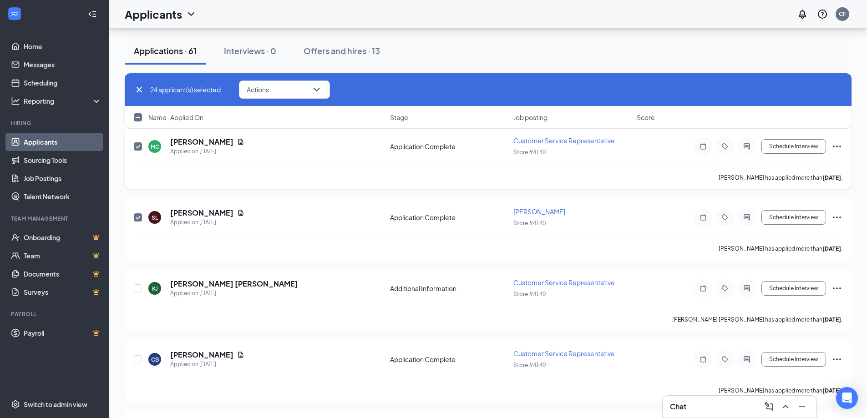
scroll to position [1411, 0]
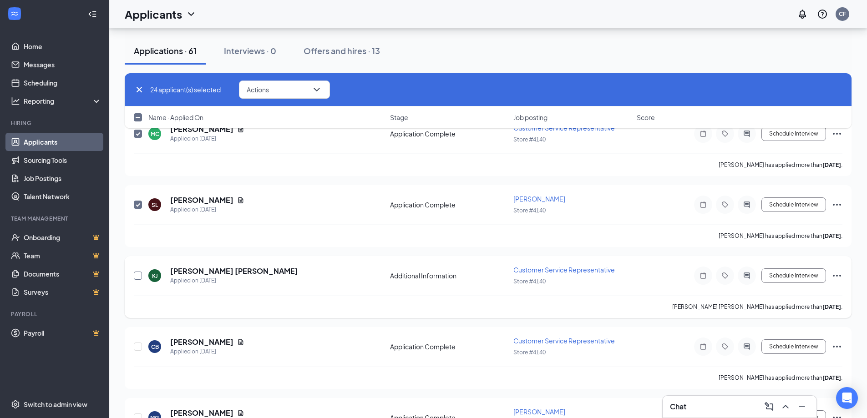
click at [141, 276] on input "checkbox" at bounding box center [138, 276] width 8 height 8
checkbox input "true"
click at [142, 348] on div at bounding box center [138, 346] width 9 height 21
click at [136, 347] on input "checkbox" at bounding box center [138, 347] width 8 height 8
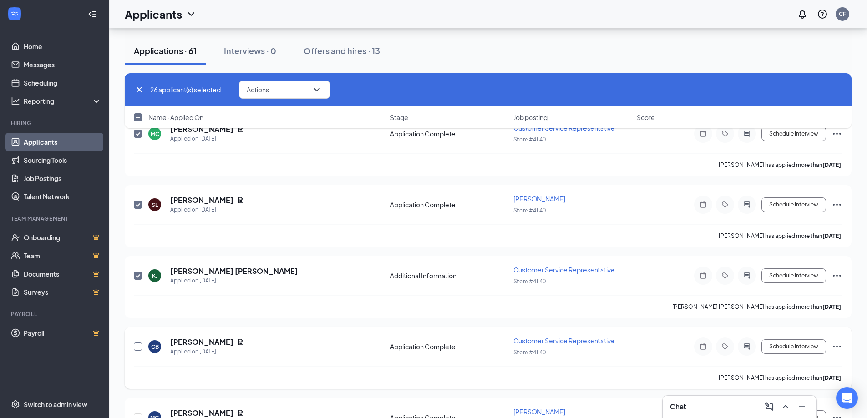
checkbox input "true"
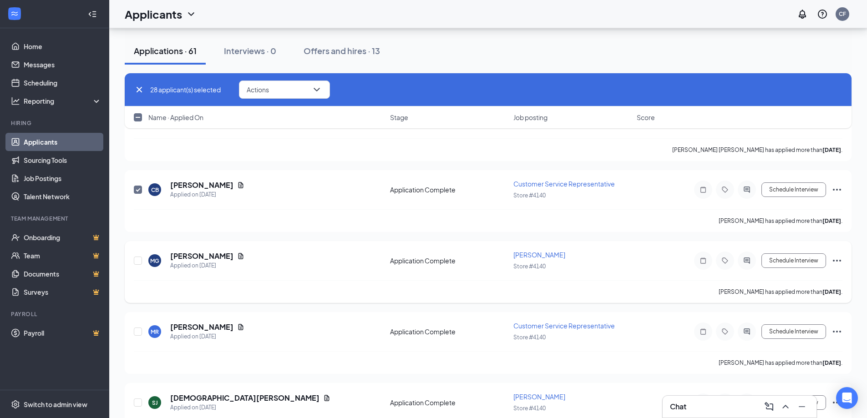
scroll to position [1593, 0]
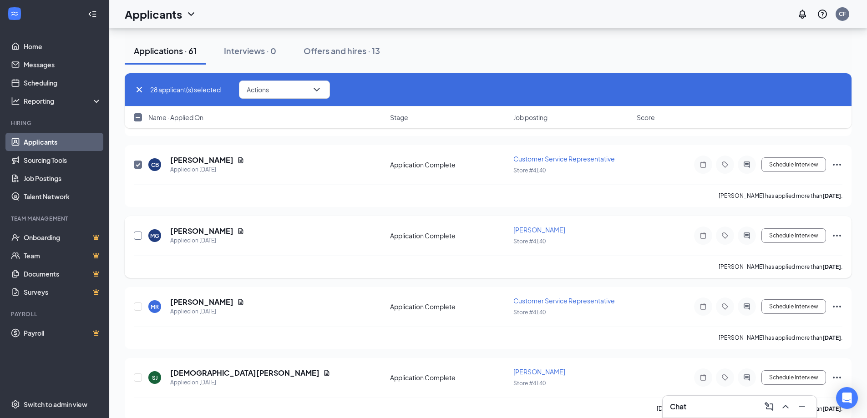
click at [139, 237] on input "checkbox" at bounding box center [138, 236] width 8 height 8
checkbox input "true"
click at [136, 304] on input "checkbox" at bounding box center [138, 307] width 8 height 8
checkbox input "true"
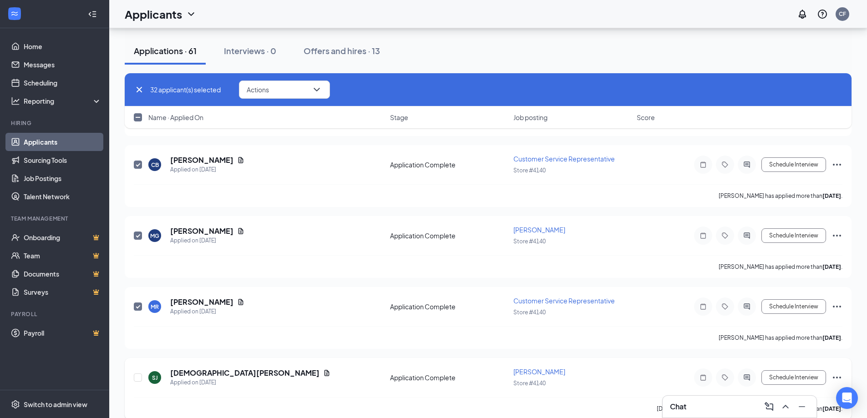
checkbox input "true"
click at [137, 379] on input "checkbox" at bounding box center [138, 378] width 8 height 8
checkbox input "true"
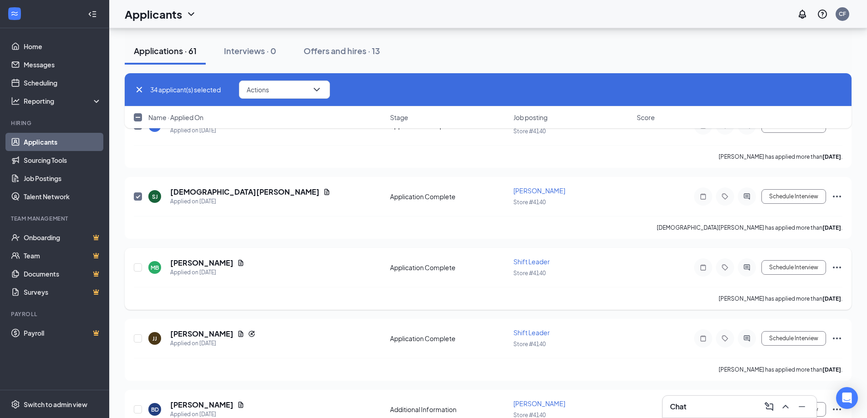
scroll to position [1775, 0]
click at [141, 267] on input "checkbox" at bounding box center [138, 267] width 8 height 8
checkbox input "true"
click at [141, 337] on input "checkbox" at bounding box center [138, 338] width 8 height 8
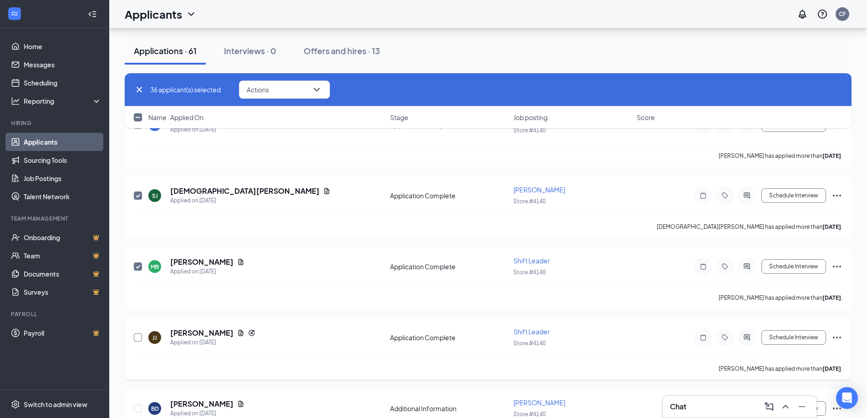
checkbox input "true"
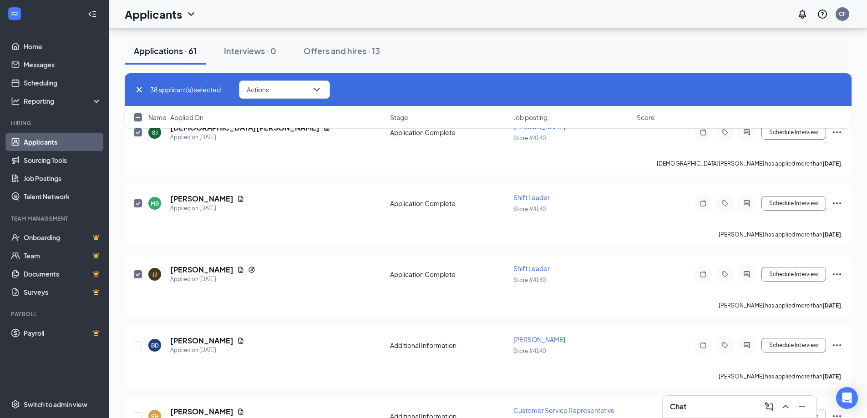
scroll to position [1866, 0]
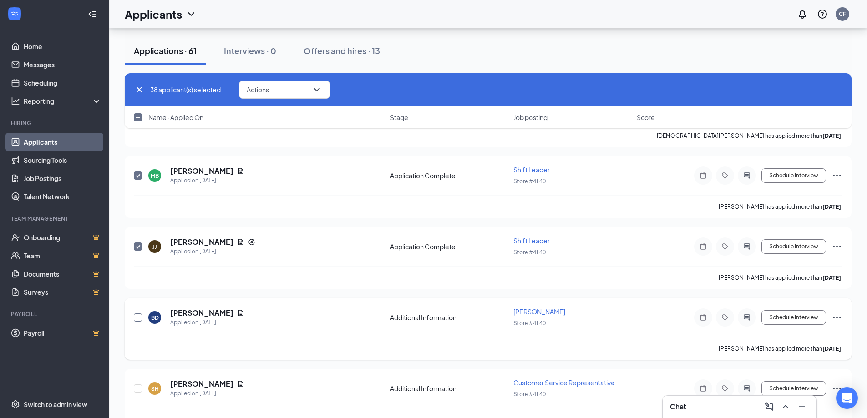
click at [141, 319] on input "checkbox" at bounding box center [138, 318] width 8 height 8
checkbox input "true"
click at [141, 387] on input "checkbox" at bounding box center [138, 389] width 8 height 8
checkbox input "true"
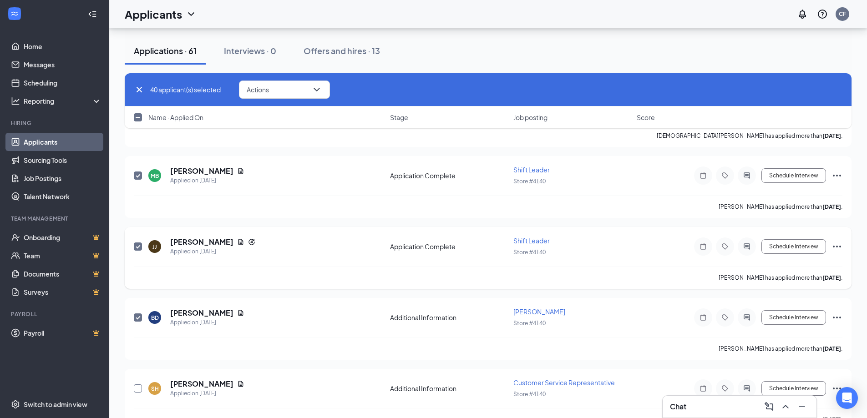
checkbox input "true"
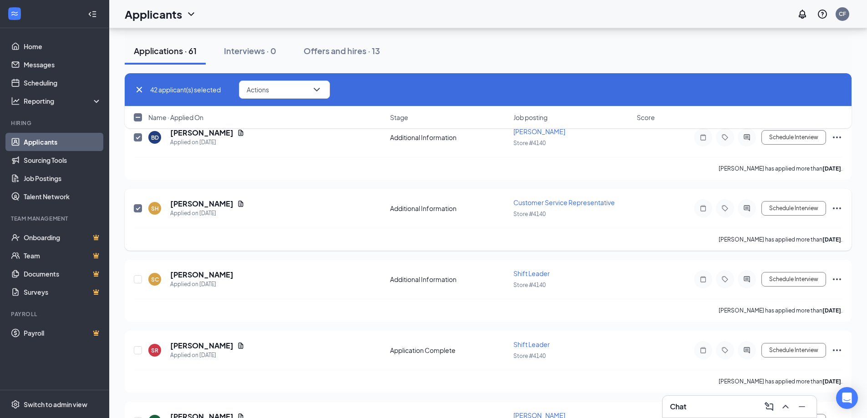
scroll to position [2048, 0]
click at [138, 279] on input "checkbox" at bounding box center [138, 278] width 8 height 8
checkbox input "true"
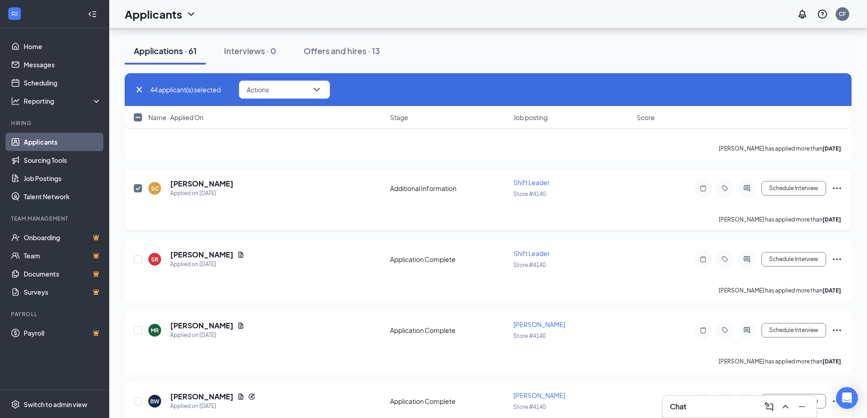
scroll to position [2139, 0]
click at [138, 259] on input "checkbox" at bounding box center [138, 257] width 8 height 8
checkbox input "true"
click at [137, 329] on input "checkbox" at bounding box center [138, 328] width 8 height 8
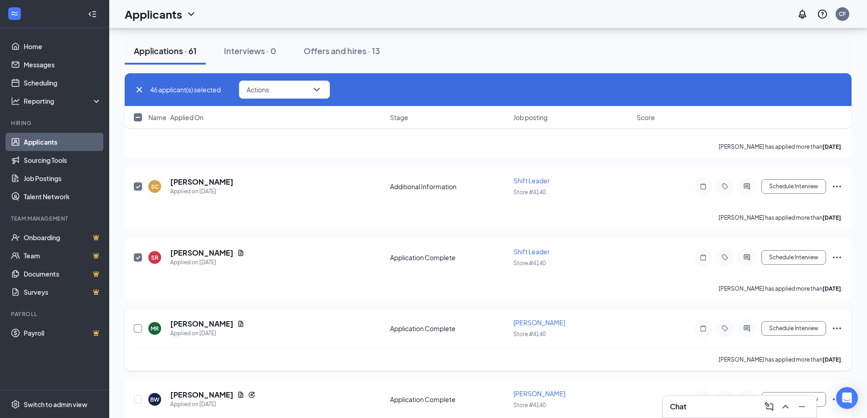
checkbox input "true"
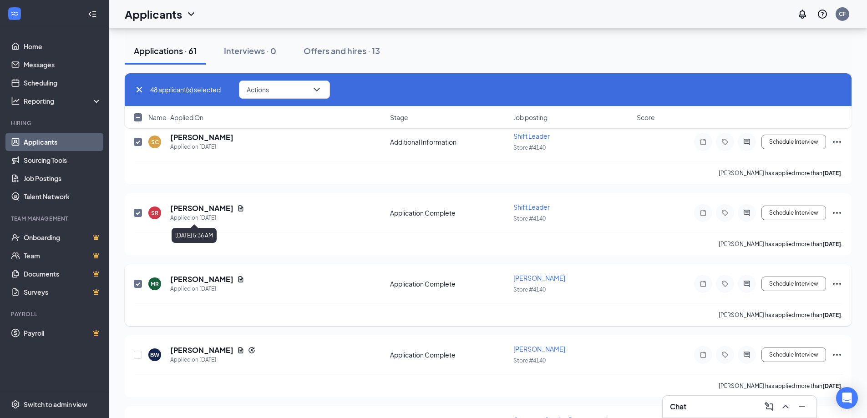
scroll to position [2185, 0]
click at [141, 352] on input "checkbox" at bounding box center [138, 354] width 8 height 8
checkbox input "true"
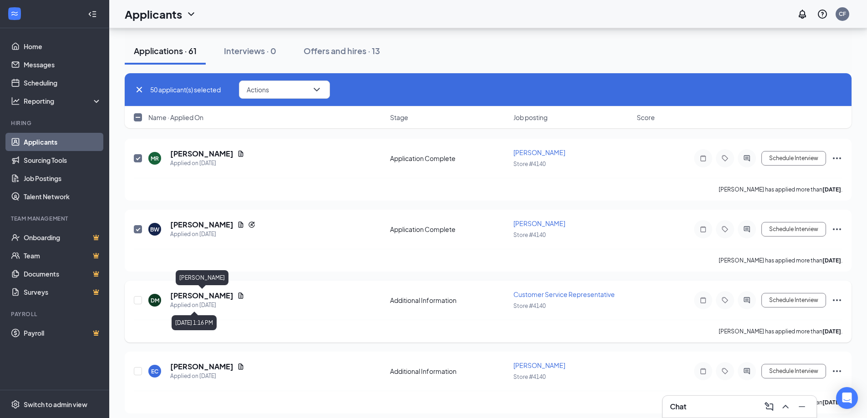
scroll to position [2367, 0]
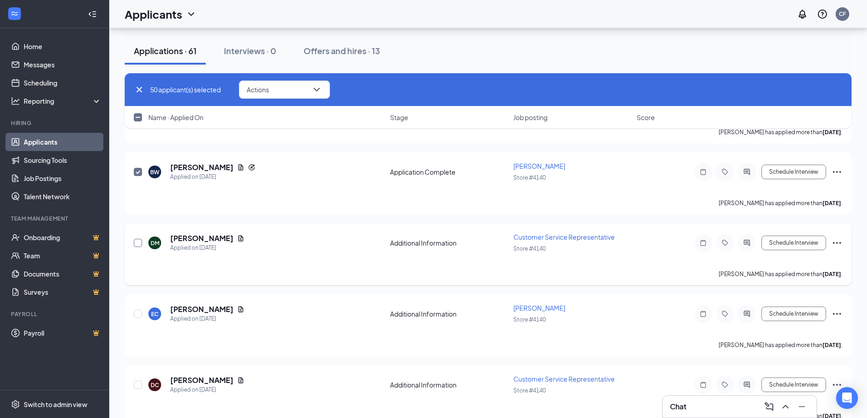
click at [138, 245] on input "checkbox" at bounding box center [138, 243] width 8 height 8
checkbox input "true"
click at [136, 315] on input "checkbox" at bounding box center [138, 314] width 8 height 8
checkbox input "true"
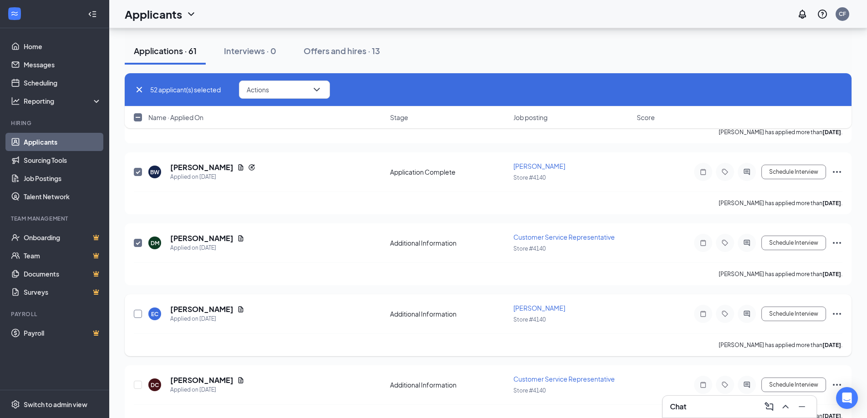
checkbox input "true"
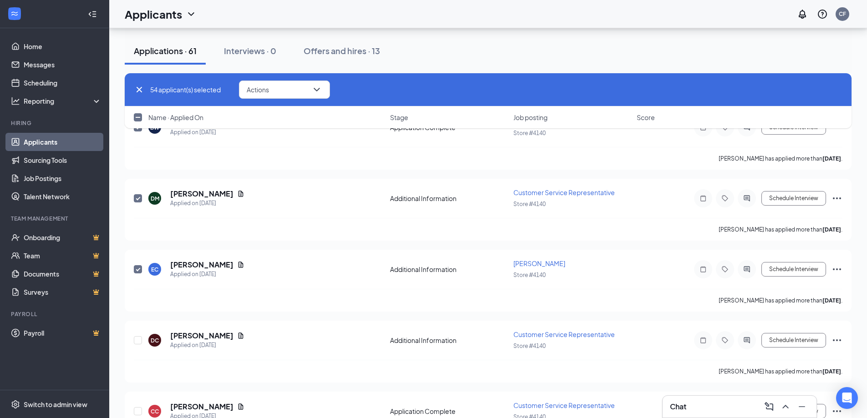
scroll to position [2412, 0]
click at [138, 340] on input "checkbox" at bounding box center [138, 339] width 8 height 8
checkbox input "true"
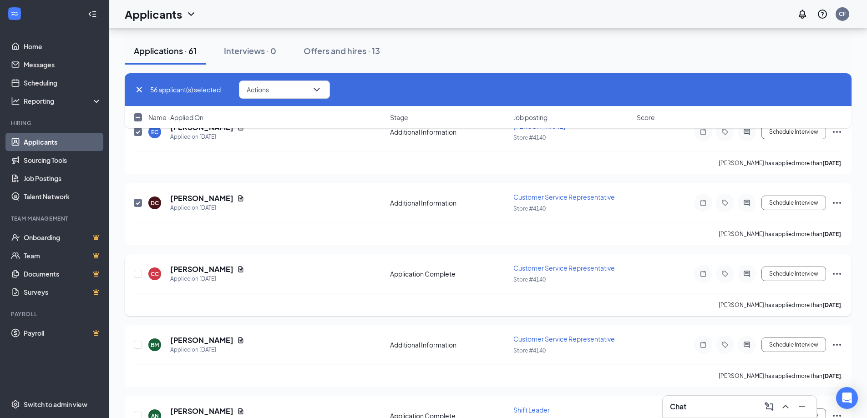
click at [137, 278] on div at bounding box center [138, 274] width 9 height 21
click at [137, 275] on input "checkbox" at bounding box center [138, 274] width 8 height 8
checkbox input "true"
click at [137, 344] on input "checkbox" at bounding box center [138, 345] width 8 height 8
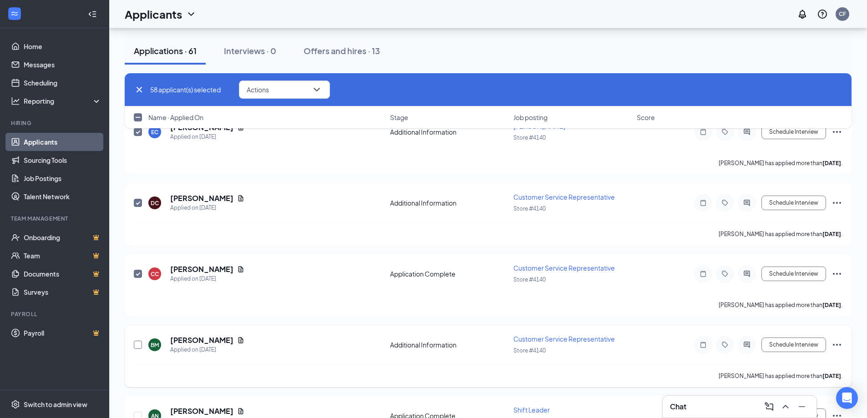
checkbox input "true"
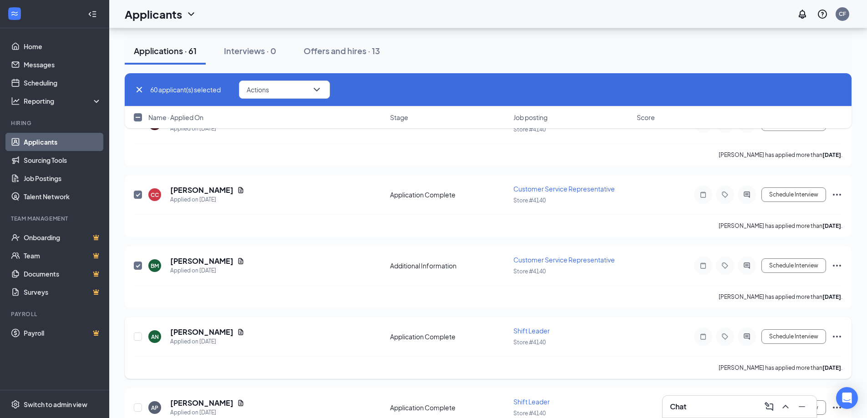
scroll to position [2640, 0]
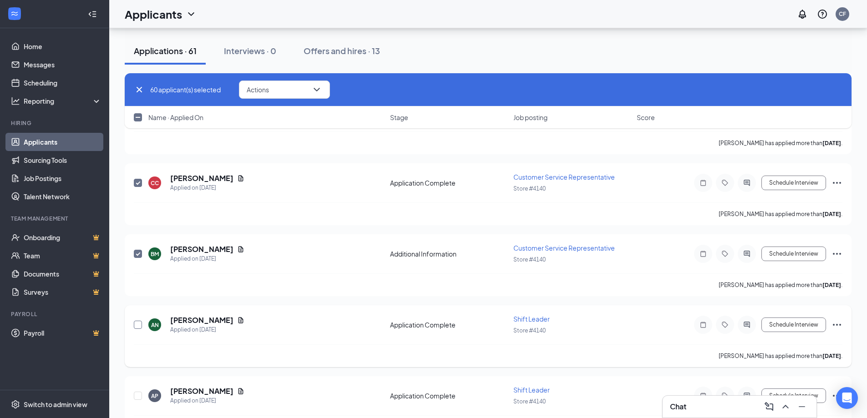
click at [141, 326] on input "checkbox" at bounding box center [138, 325] width 8 height 8
checkbox input "true"
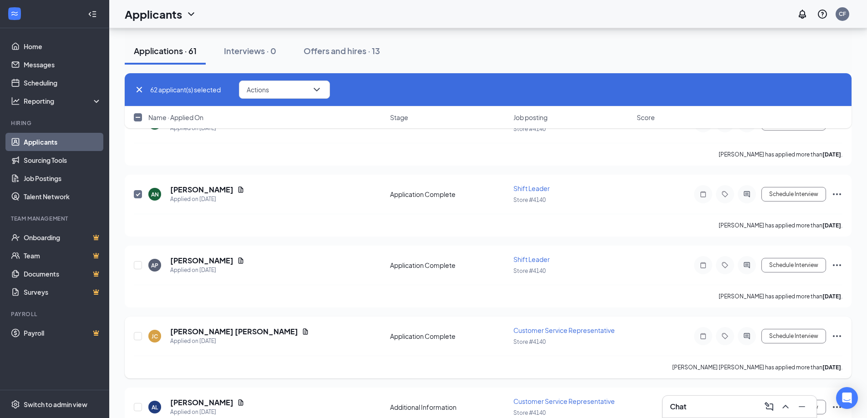
scroll to position [2776, 0]
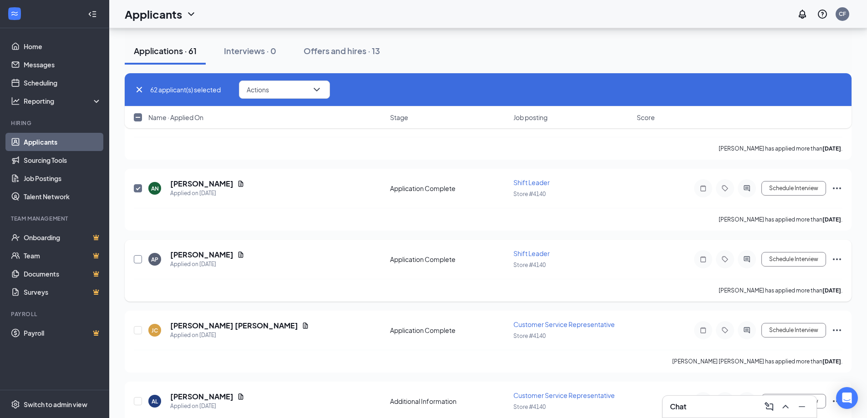
click at [139, 262] on input "checkbox" at bounding box center [138, 259] width 8 height 8
checkbox input "true"
click at [136, 333] on input "checkbox" at bounding box center [138, 330] width 8 height 8
checkbox input "true"
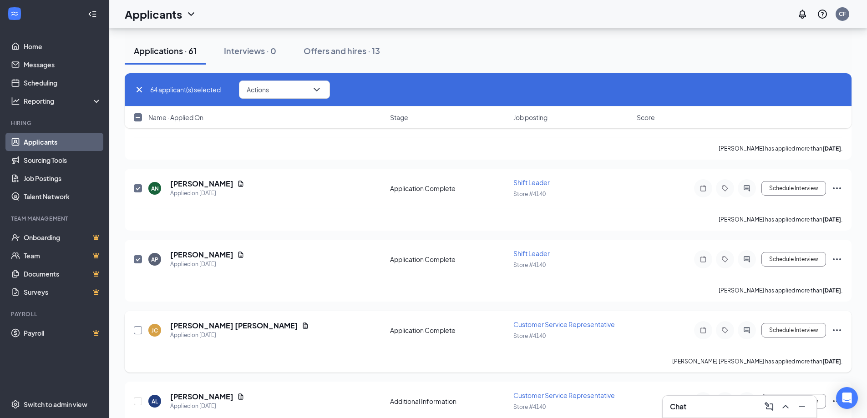
checkbox input "true"
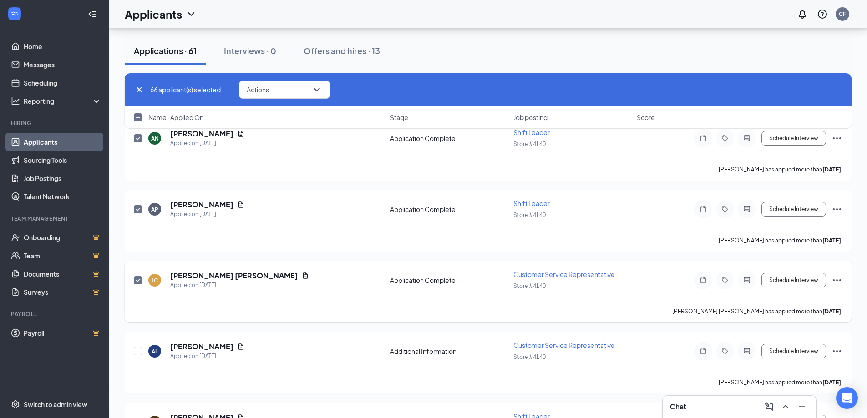
scroll to position [2822, 0]
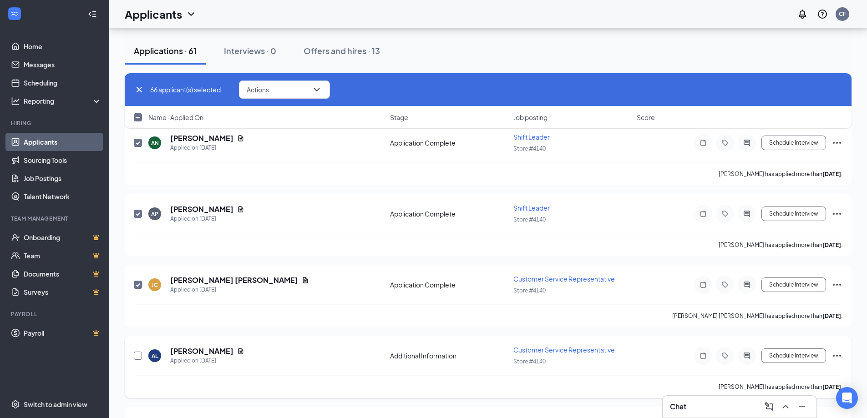
click at [137, 353] on input "checkbox" at bounding box center [138, 356] width 8 height 8
checkbox input "true"
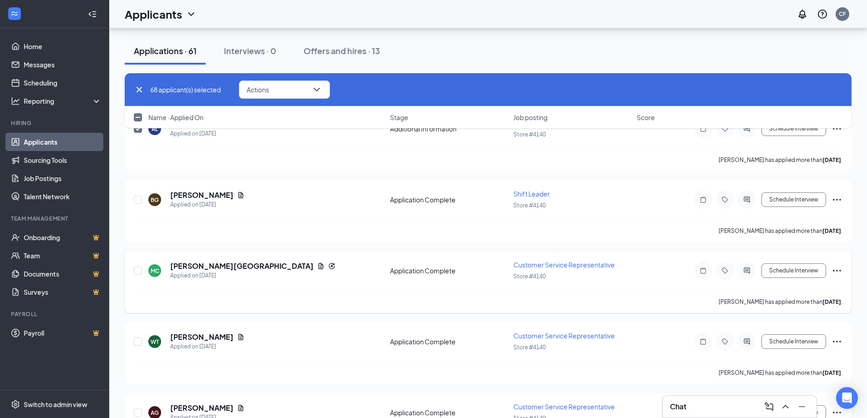
scroll to position [3049, 0]
click at [138, 201] on input "checkbox" at bounding box center [138, 199] width 8 height 8
checkbox input "true"
click at [136, 273] on input "checkbox" at bounding box center [138, 270] width 8 height 8
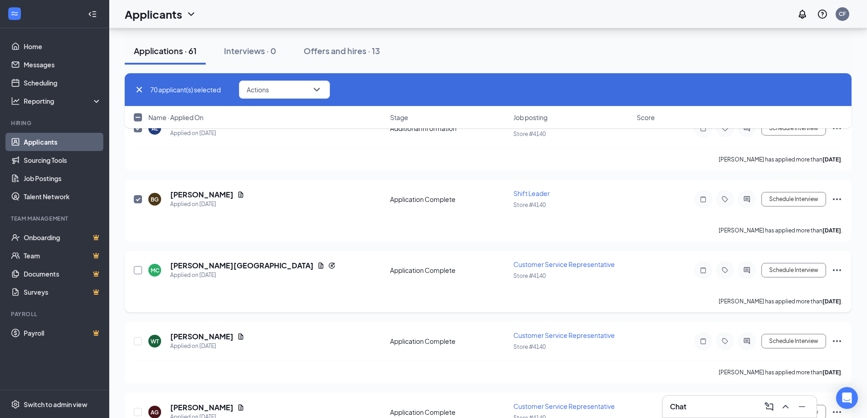
checkbox input "true"
click at [139, 342] on input "checkbox" at bounding box center [138, 341] width 8 height 8
checkbox input "true"
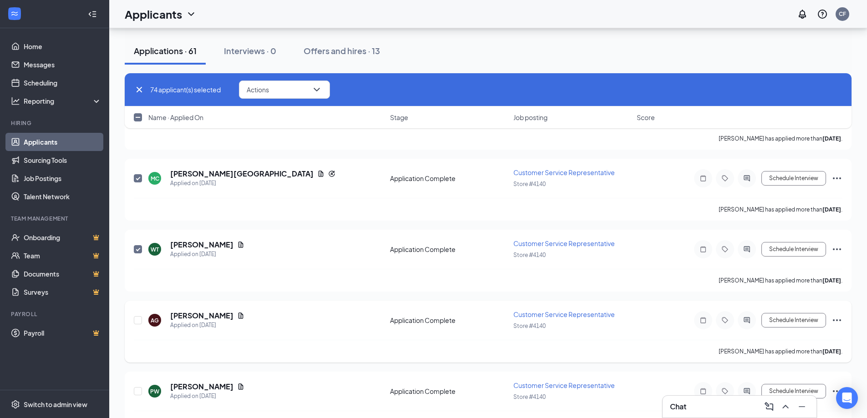
scroll to position [3186, 0]
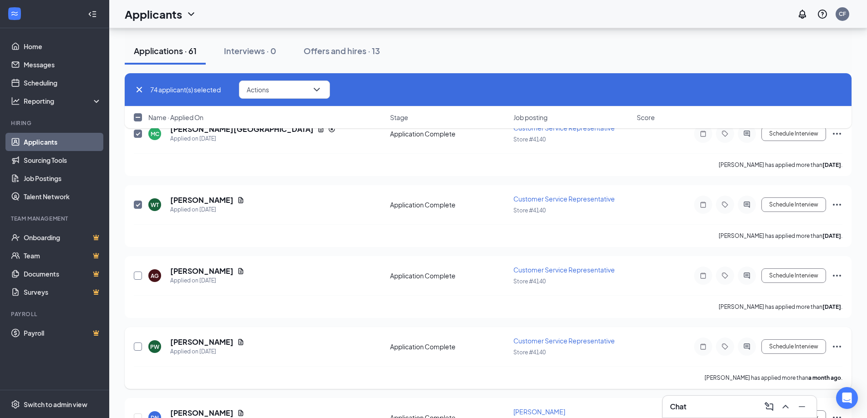
click at [137, 279] on input "checkbox" at bounding box center [138, 276] width 8 height 8
checkbox input "true"
click at [138, 348] on input "checkbox" at bounding box center [138, 347] width 8 height 8
checkbox input "true"
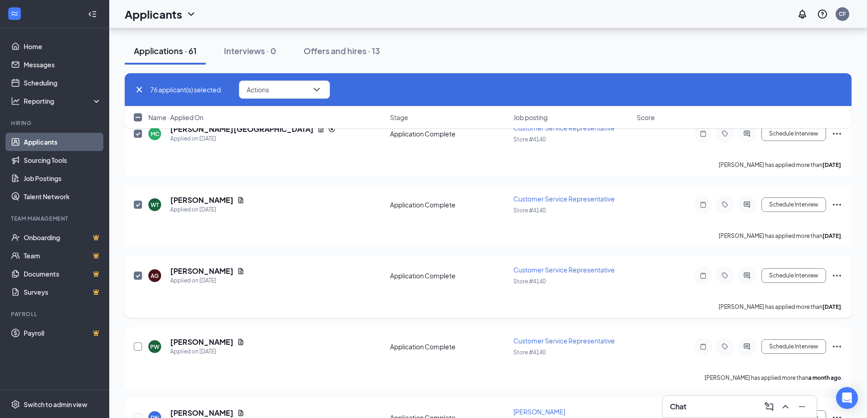
checkbox input "true"
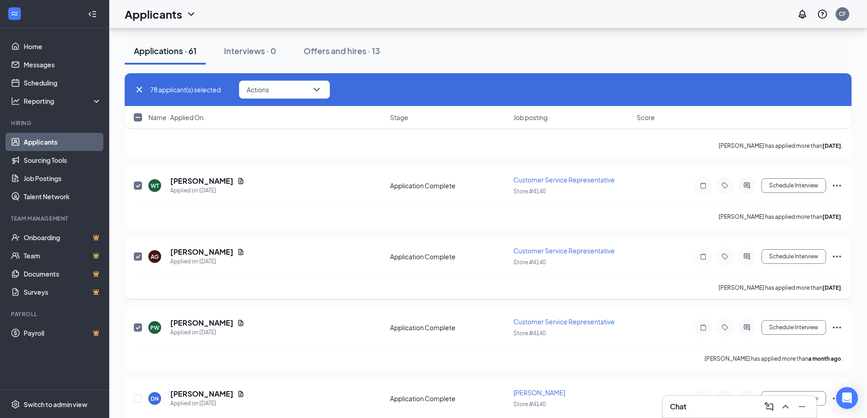
scroll to position [3231, 0]
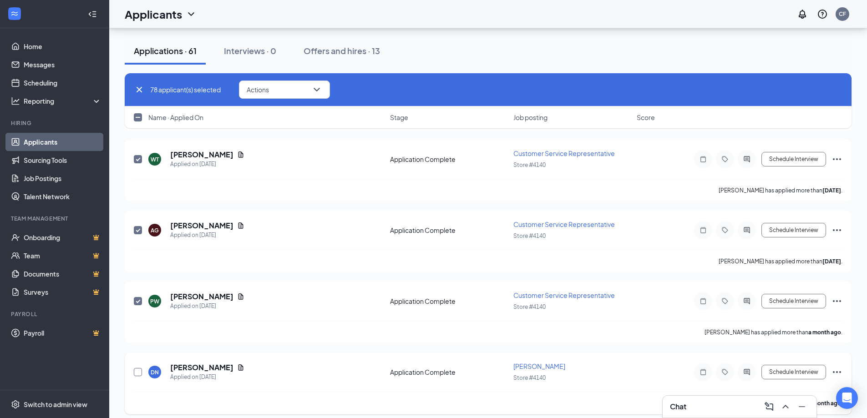
click at [137, 374] on input "checkbox" at bounding box center [138, 372] width 8 height 8
checkbox input "true"
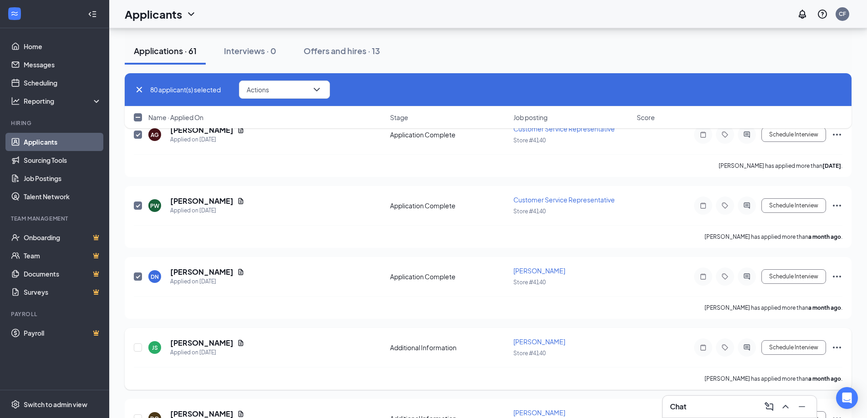
scroll to position [3368, 0]
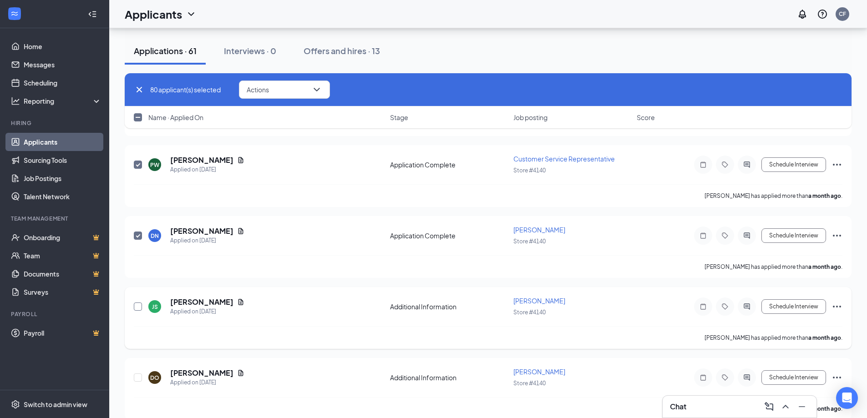
click at [137, 306] on input "checkbox" at bounding box center [138, 307] width 8 height 8
checkbox input "true"
click at [135, 380] on input "checkbox" at bounding box center [138, 378] width 8 height 8
checkbox input "true"
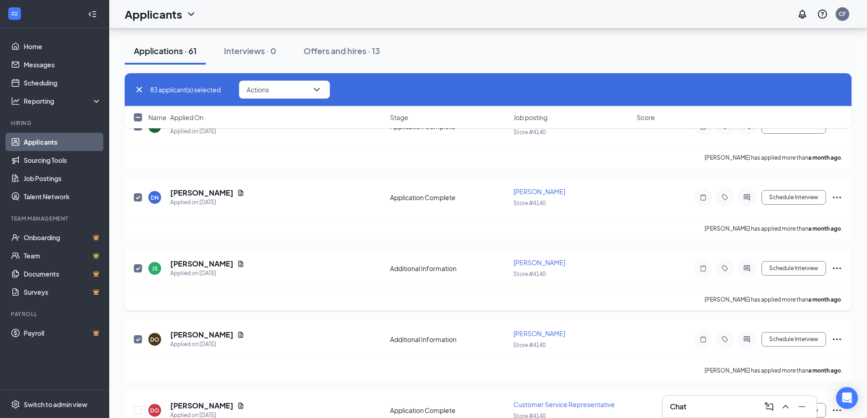
scroll to position [3504, 0]
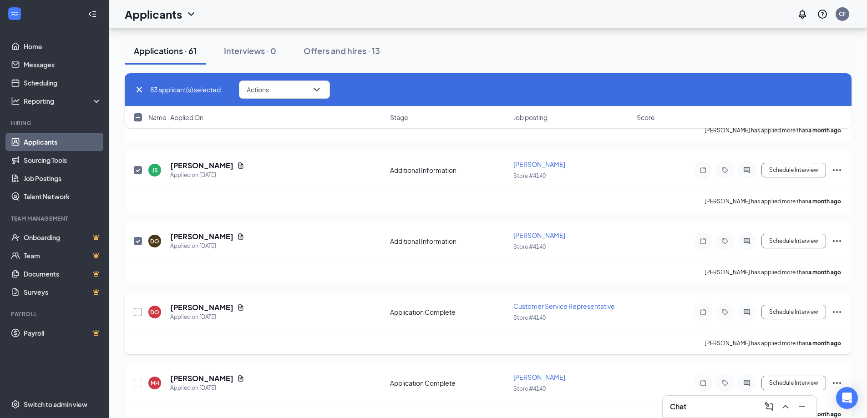
click at [136, 314] on input "checkbox" at bounding box center [138, 312] width 8 height 8
checkbox input "true"
click at [138, 385] on input "checkbox" at bounding box center [138, 383] width 8 height 8
checkbox input "true"
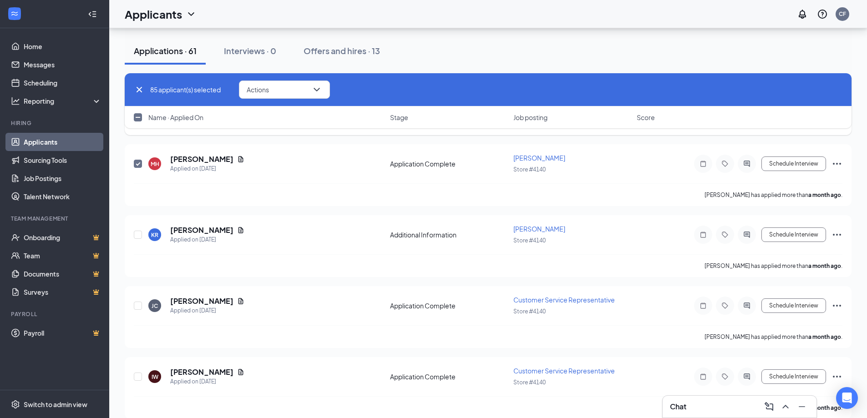
scroll to position [3732, 0]
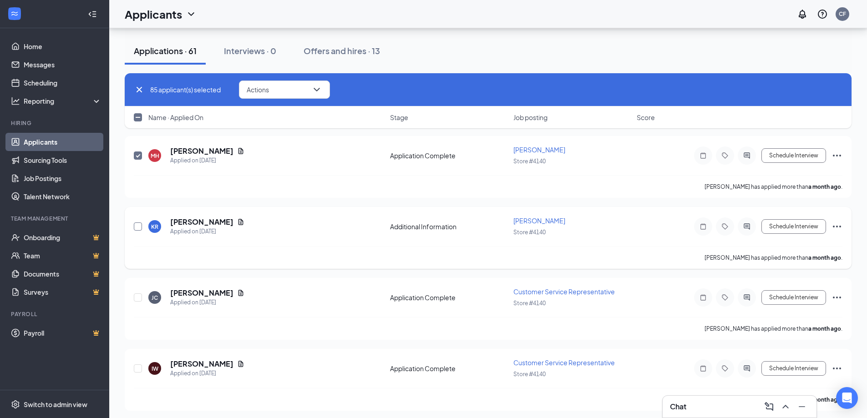
click at [138, 226] on input "checkbox" at bounding box center [138, 227] width 8 height 8
checkbox input "true"
click at [138, 299] on input "checkbox" at bounding box center [138, 298] width 8 height 8
checkbox input "true"
click at [137, 369] on input "checkbox" at bounding box center [138, 369] width 8 height 8
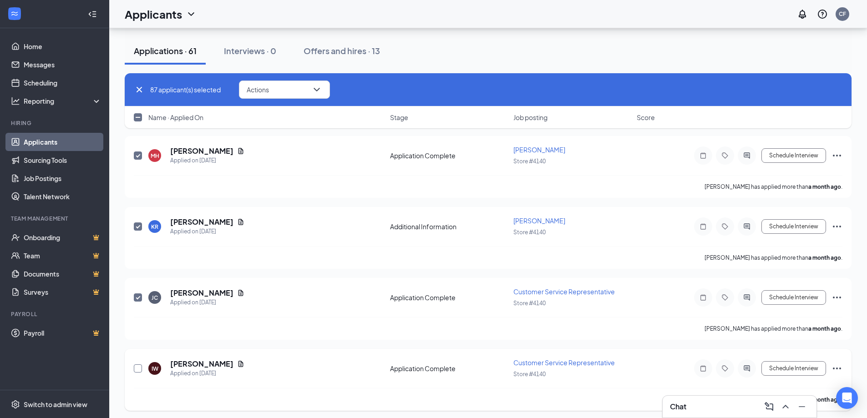
checkbox input "true"
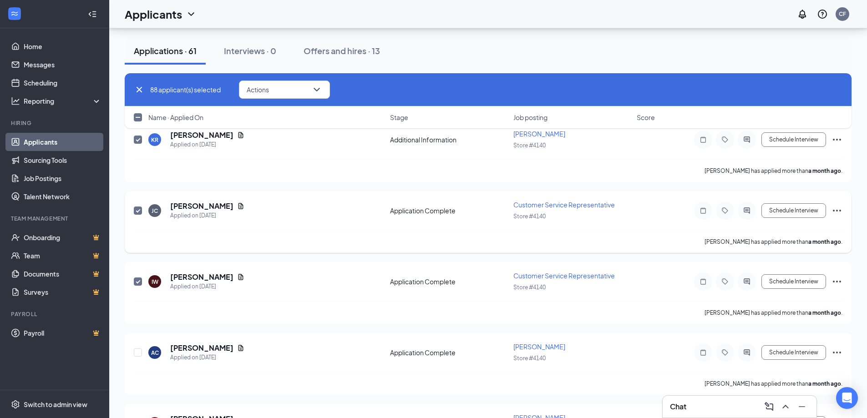
scroll to position [3823, 0]
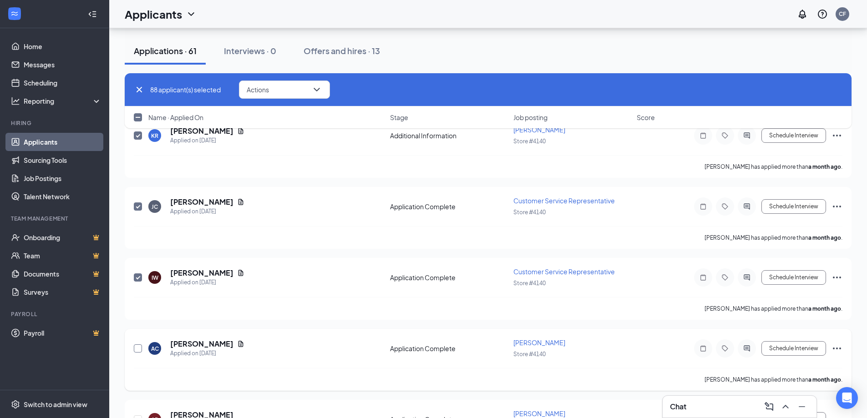
click at [136, 350] on input "checkbox" at bounding box center [138, 349] width 8 height 8
checkbox input "true"
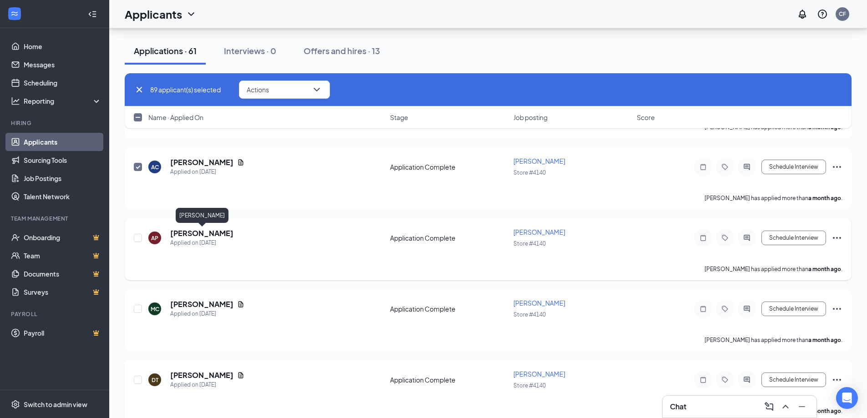
scroll to position [4005, 0]
drag, startPoint x: 136, startPoint y: 235, endPoint x: 136, endPoint y: 306, distance: 71.0
click at [136, 235] on input "checkbox" at bounding box center [138, 237] width 8 height 8
checkbox input "true"
click at [136, 309] on input "checkbox" at bounding box center [138, 308] width 8 height 8
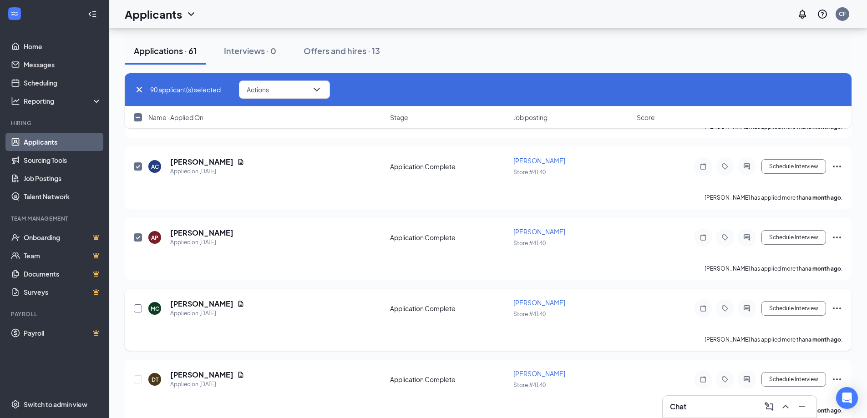
checkbox input "true"
click at [137, 378] on input "checkbox" at bounding box center [138, 379] width 8 height 8
checkbox input "true"
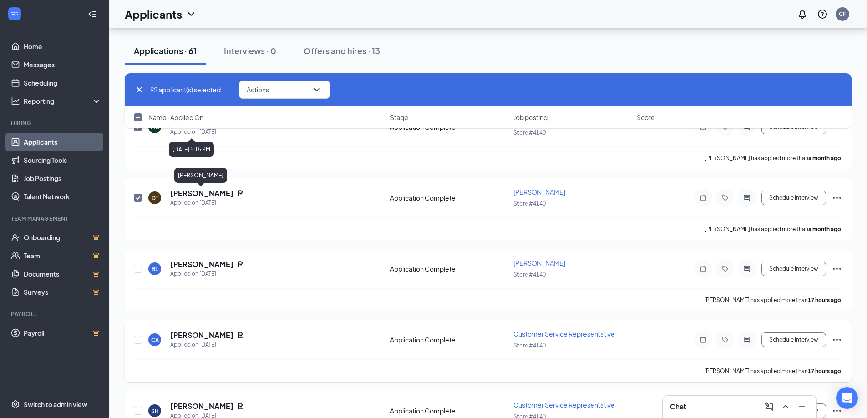
scroll to position [4187, 0]
click at [135, 270] on input "checkbox" at bounding box center [138, 268] width 8 height 8
checkbox input "true"
click at [137, 342] on input "checkbox" at bounding box center [138, 339] width 8 height 8
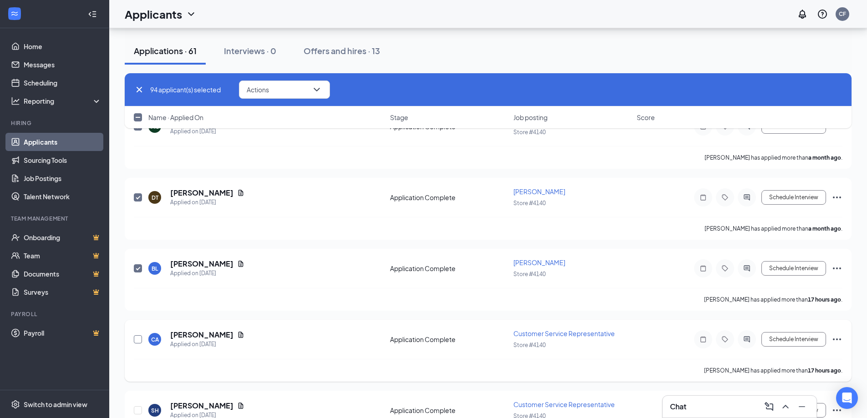
checkbox input "true"
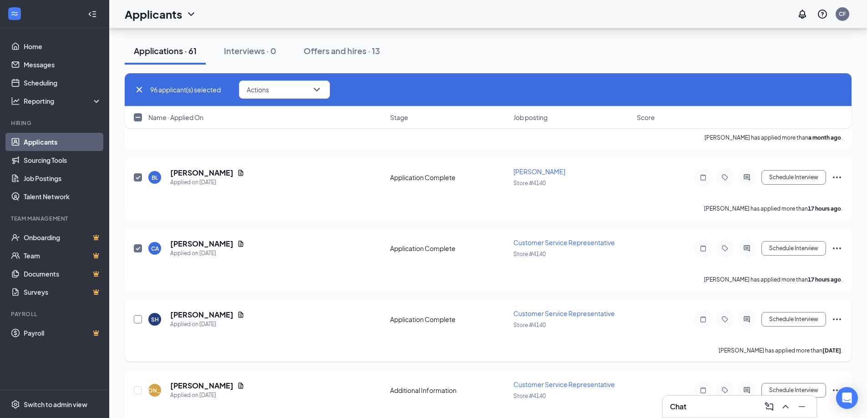
click at [137, 322] on input "checkbox" at bounding box center [138, 319] width 8 height 8
checkbox input "true"
click at [137, 392] on input "checkbox" at bounding box center [138, 390] width 8 height 8
checkbox input "true"
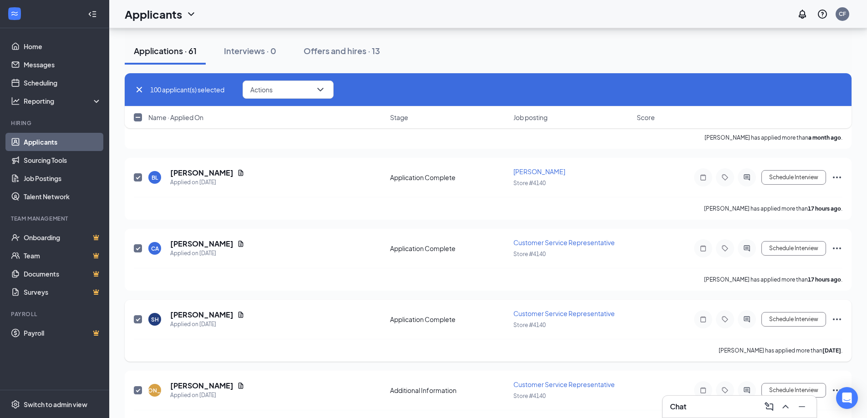
checkbox input "true"
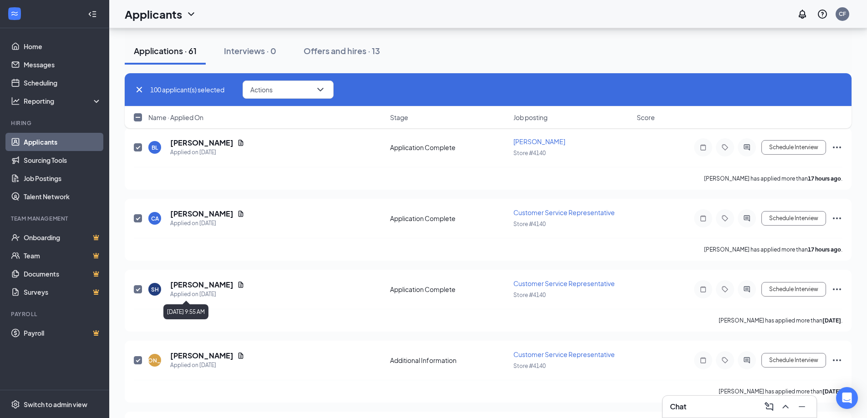
scroll to position [4369, 0]
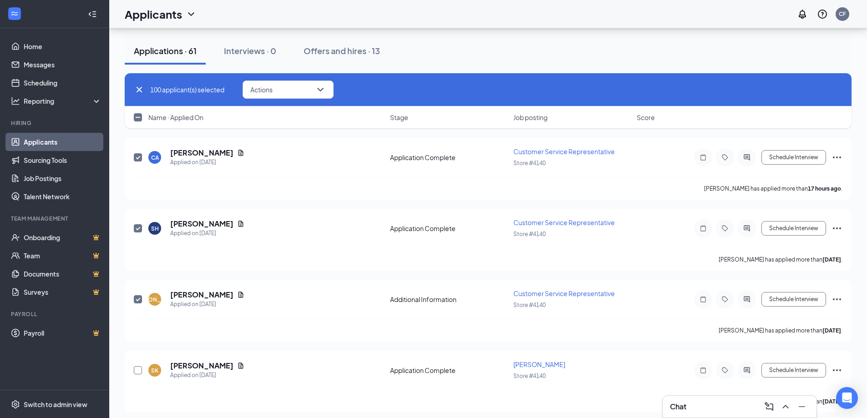
click at [139, 371] on input "checkbox" at bounding box center [138, 370] width 8 height 8
checkbox input "true"
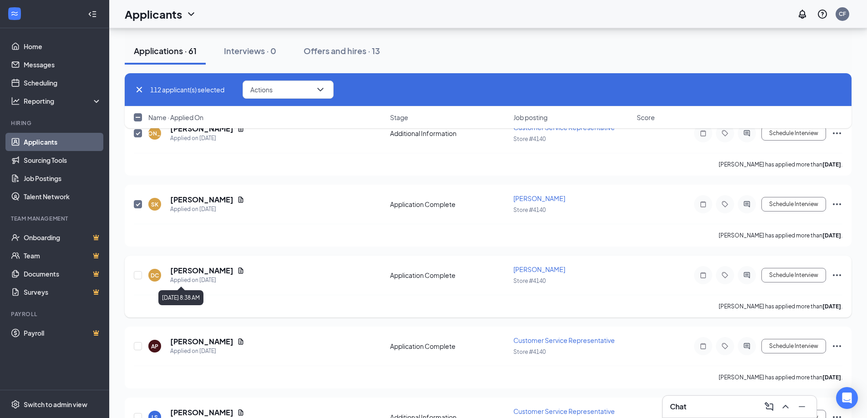
scroll to position [4551, 0]
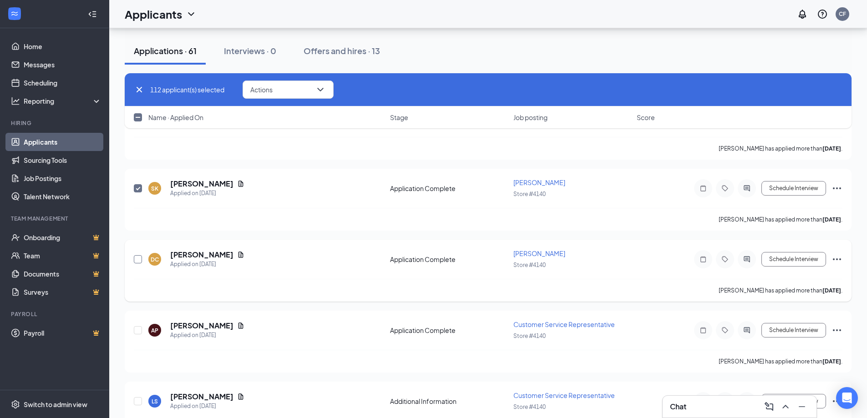
click at [140, 259] on input "checkbox" at bounding box center [138, 259] width 8 height 8
checkbox input "true"
click at [138, 329] on input "checkbox" at bounding box center [138, 330] width 8 height 8
checkbox input "true"
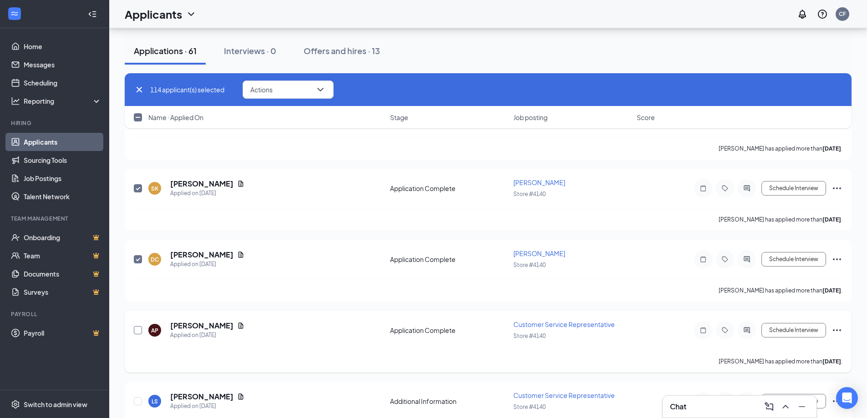
checkbox input "true"
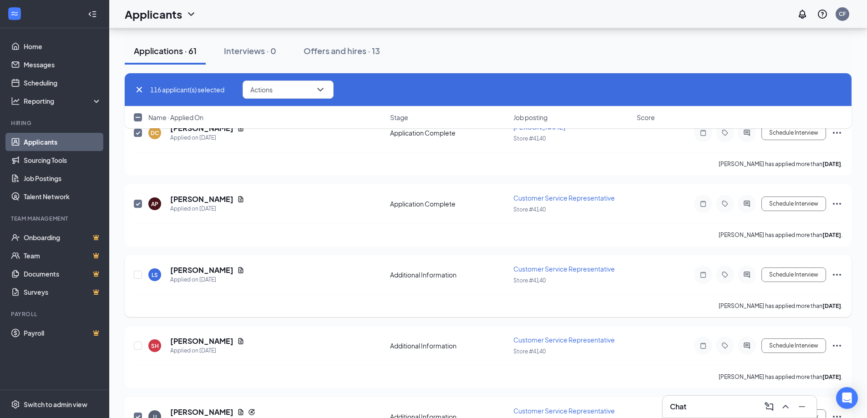
scroll to position [4688, 0]
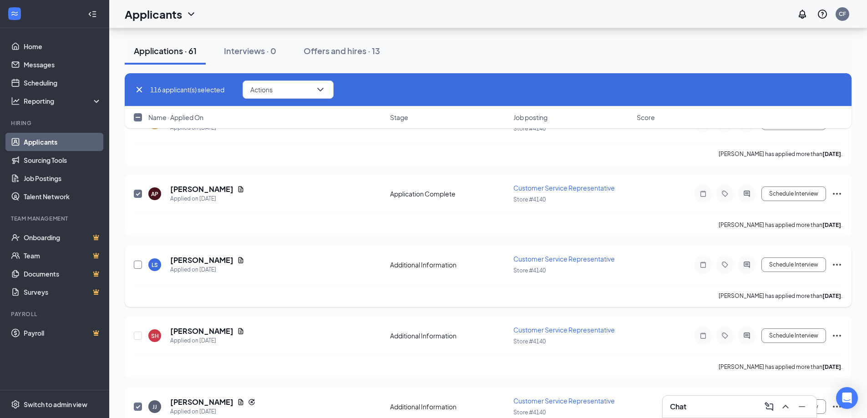
click at [138, 265] on input "checkbox" at bounding box center [138, 265] width 8 height 8
checkbox input "true"
click at [136, 338] on input "checkbox" at bounding box center [138, 336] width 8 height 8
checkbox input "true"
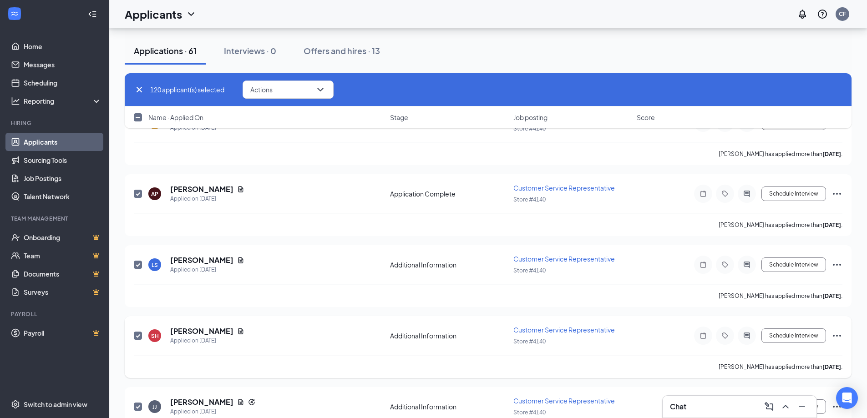
checkbox input "true"
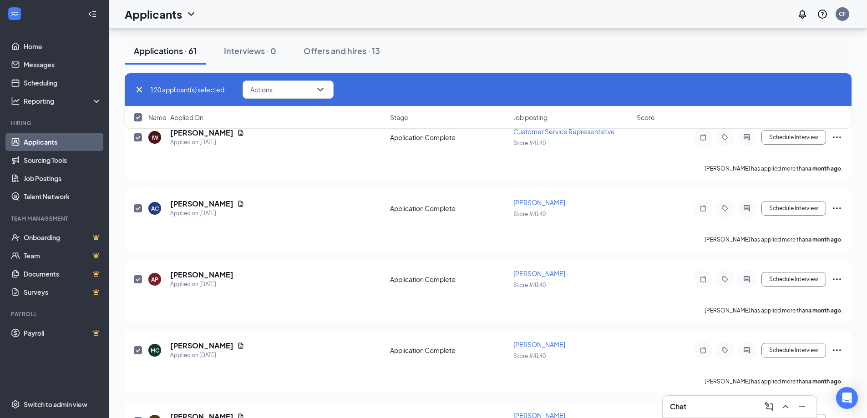
scroll to position [8279, 0]
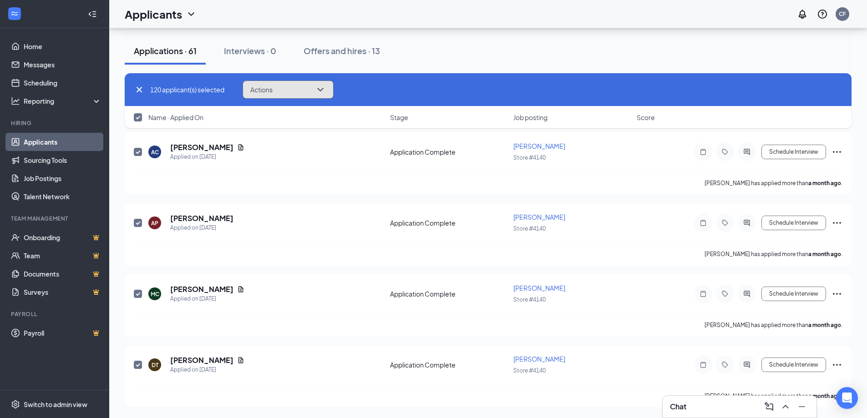
click at [295, 94] on button "Actions" at bounding box center [288, 90] width 91 height 18
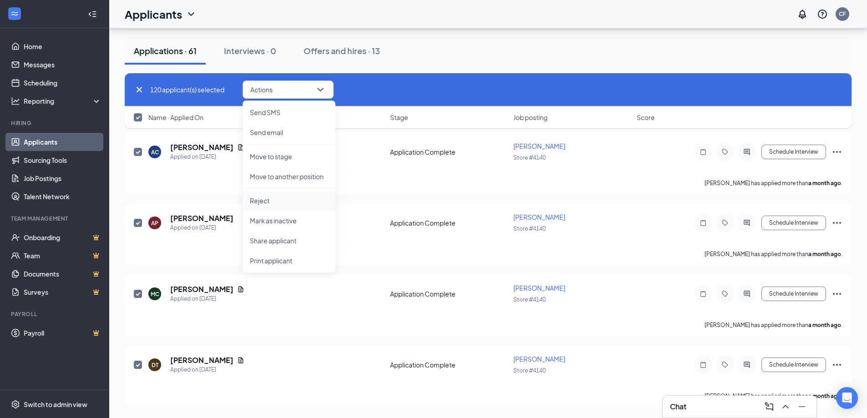
click at [281, 205] on li "Reject" at bounding box center [289, 201] width 93 height 20
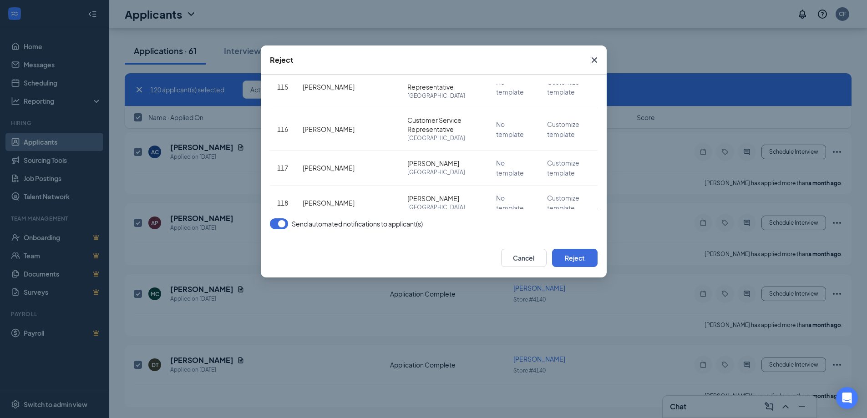
scroll to position [4537, 0]
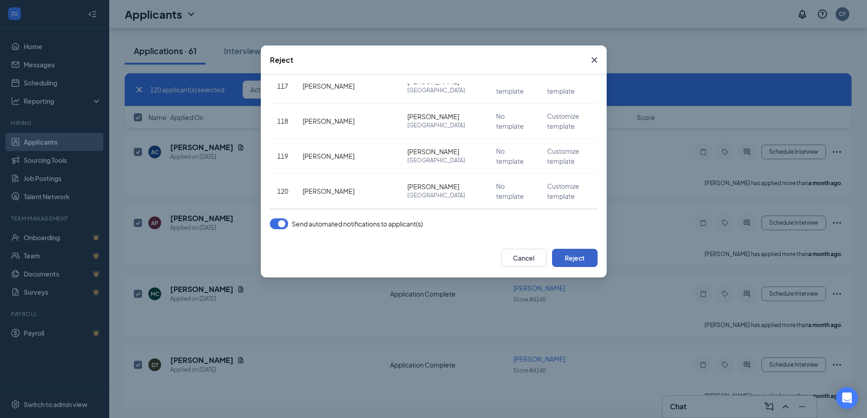
click at [568, 258] on button "Reject" at bounding box center [575, 258] width 46 height 18
click at [278, 223] on button "button" at bounding box center [279, 223] width 18 height 11
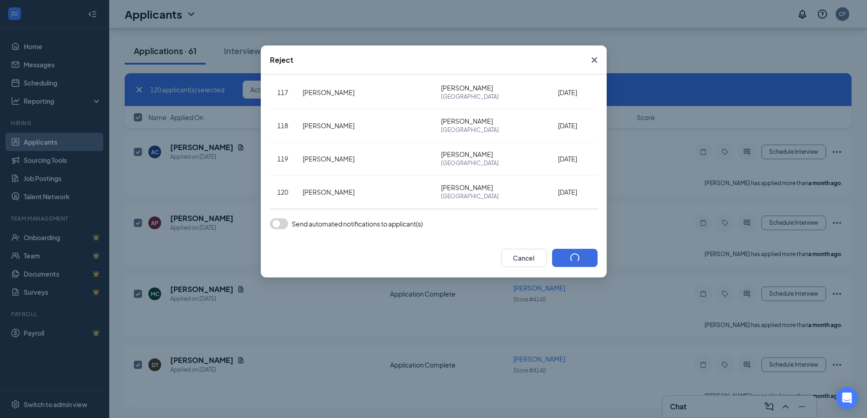
scroll to position [3887, 0]
click at [575, 259] on button "button" at bounding box center [575, 258] width 46 height 18
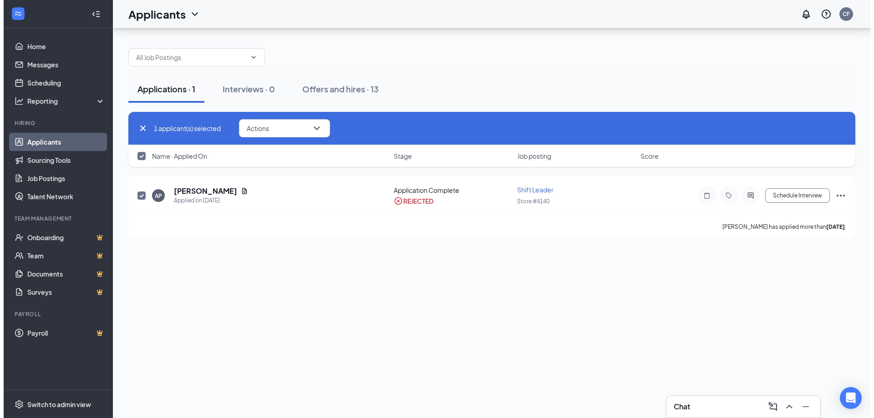
scroll to position [0, 0]
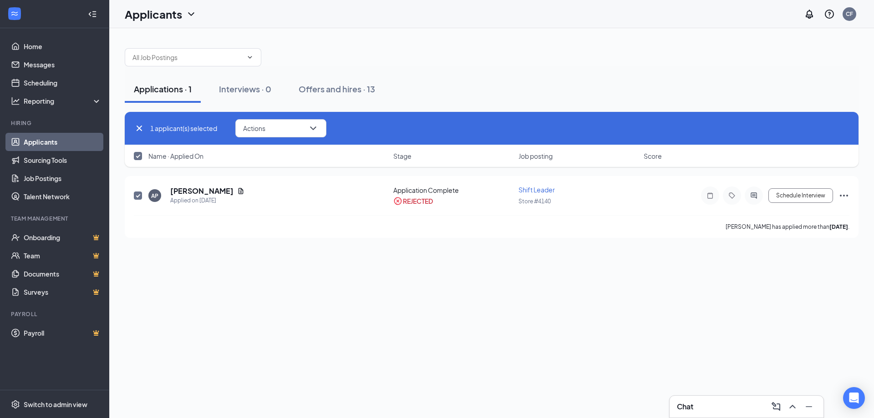
click at [172, 89] on div "Applications · 1" at bounding box center [163, 88] width 58 height 11
checkbox input "false"
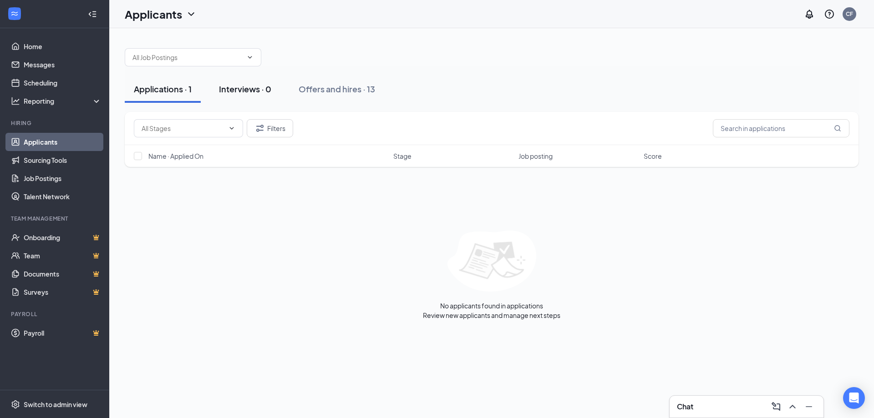
click at [228, 86] on div "Interviews · 0" at bounding box center [245, 88] width 52 height 11
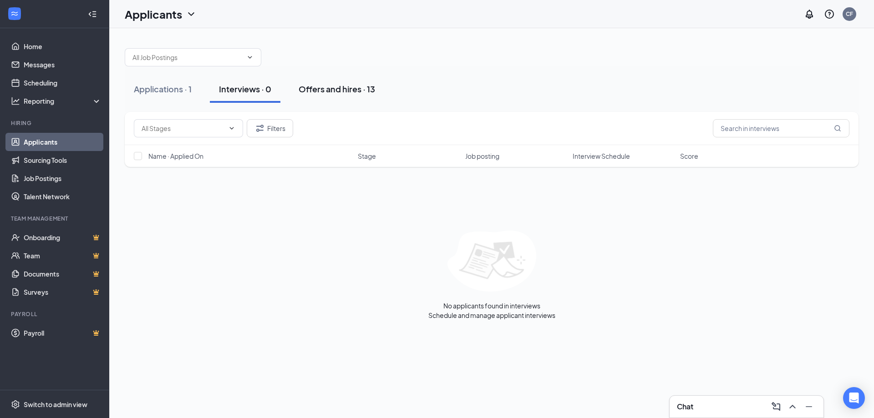
click at [323, 85] on div "Offers and hires · 13" at bounding box center [337, 88] width 76 height 11
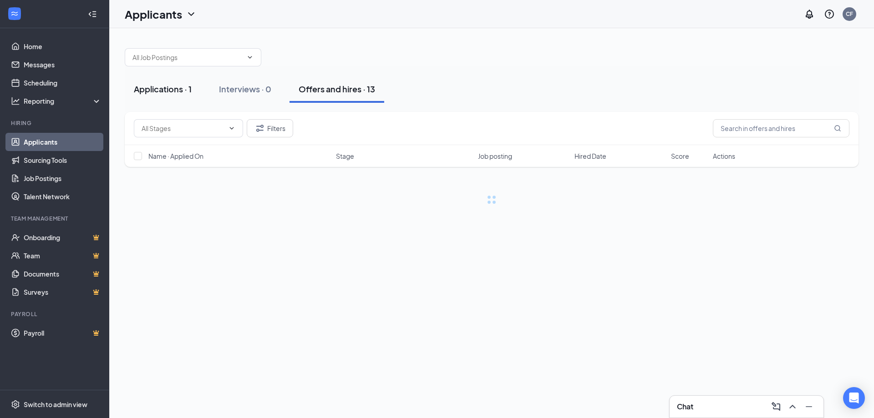
click at [169, 86] on div "Applications · 1" at bounding box center [163, 88] width 58 height 11
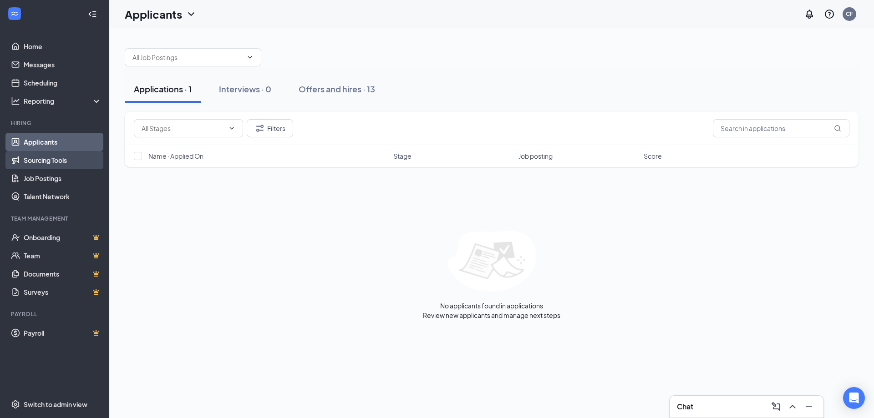
click at [61, 152] on link "Sourcing Tools" at bounding box center [63, 160] width 78 height 18
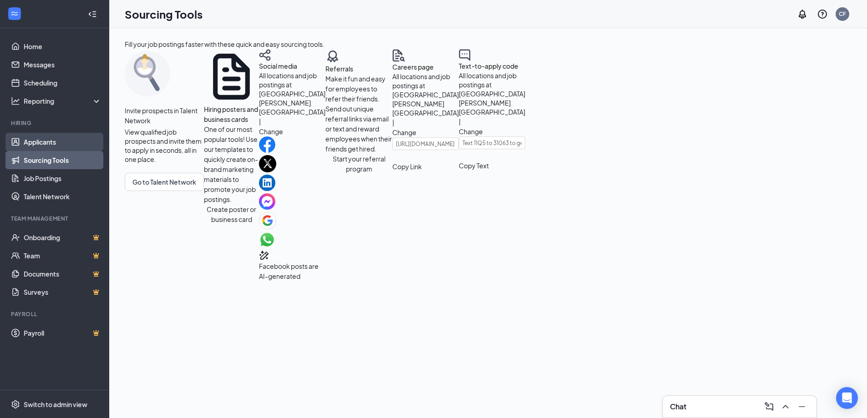
click at [61, 142] on link "Applicants" at bounding box center [63, 142] width 78 height 18
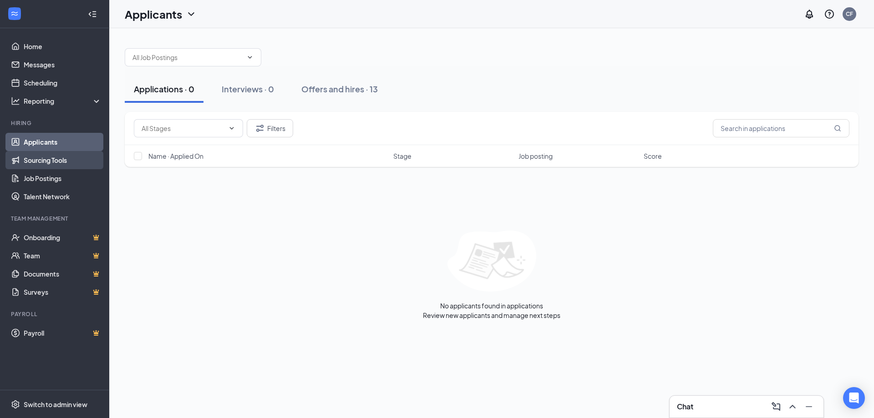
click at [38, 161] on link "Sourcing Tools" at bounding box center [63, 160] width 78 height 18
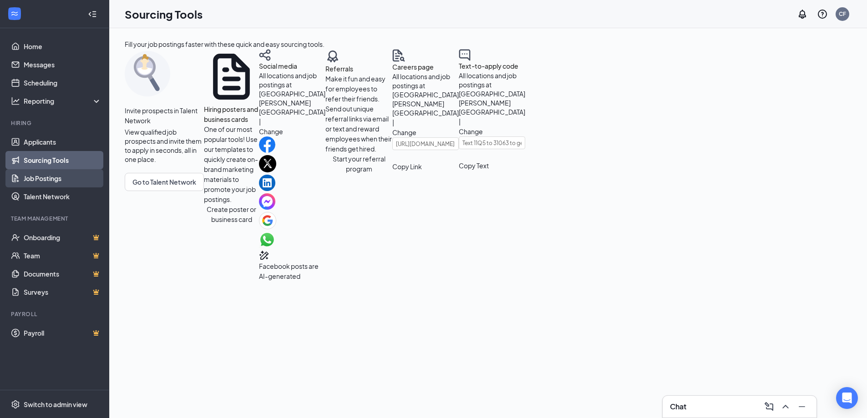
click at [38, 182] on link "Job Postings" at bounding box center [63, 178] width 78 height 18
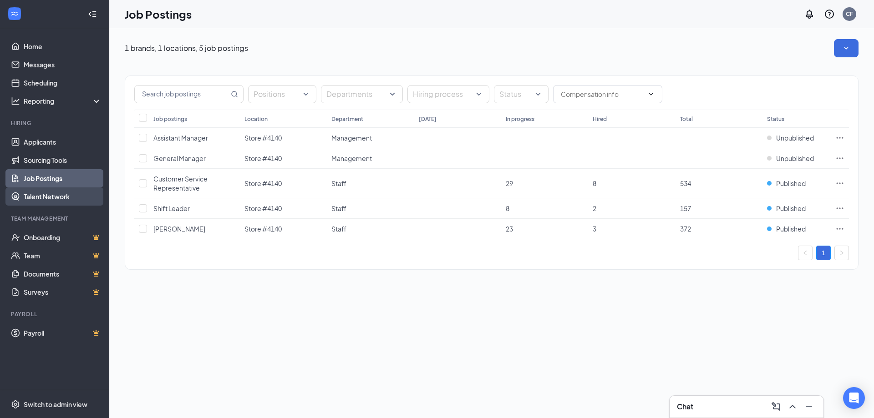
click at [41, 198] on link "Talent Network" at bounding box center [63, 197] width 78 height 18
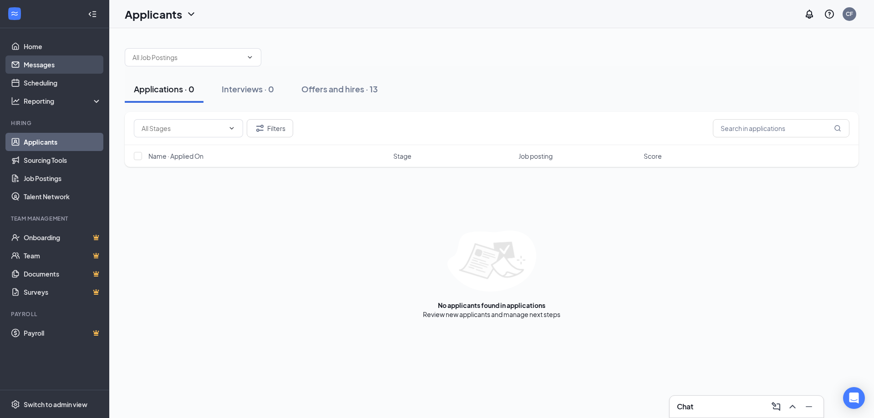
click at [46, 60] on link "Messages" at bounding box center [63, 65] width 78 height 18
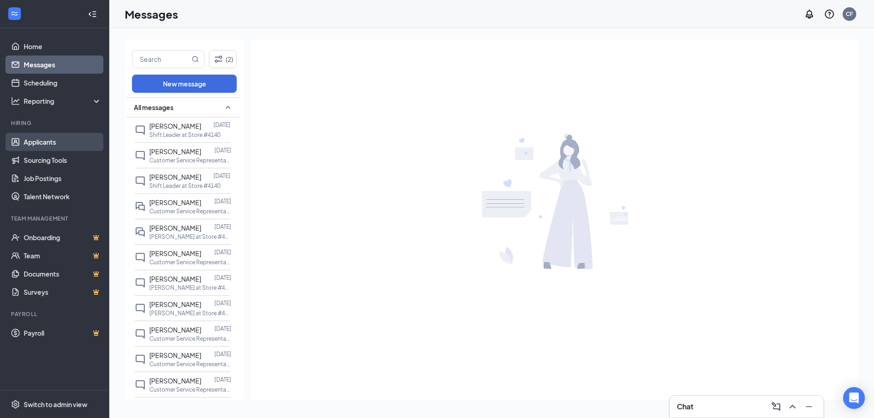
click at [50, 142] on link "Applicants" at bounding box center [63, 142] width 78 height 18
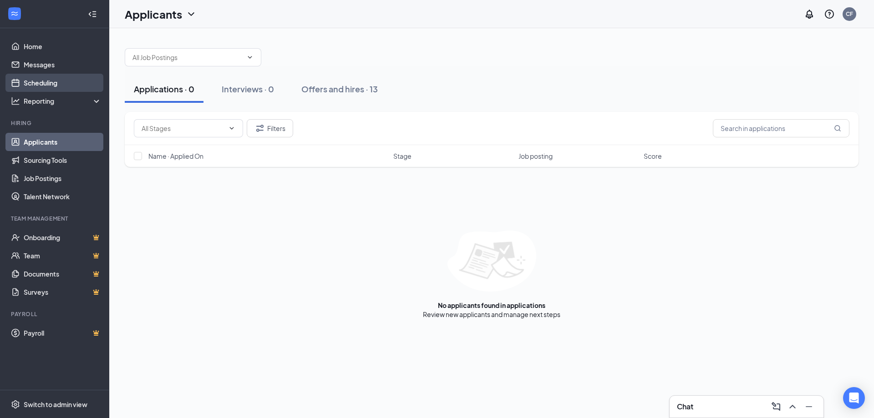
click at [52, 82] on link "Scheduling" at bounding box center [63, 83] width 78 height 18
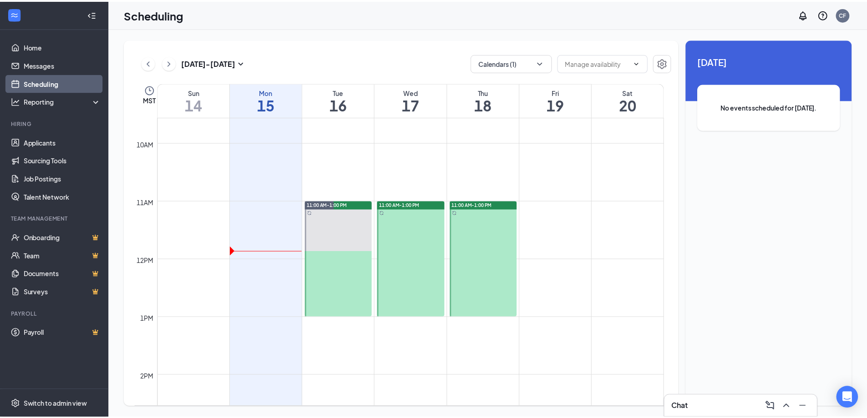
scroll to position [584, 0]
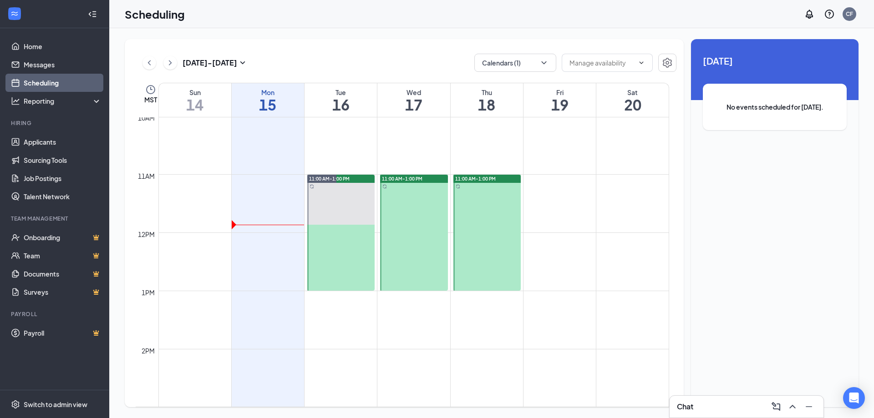
click at [419, 189] on div at bounding box center [413, 233] width 67 height 116
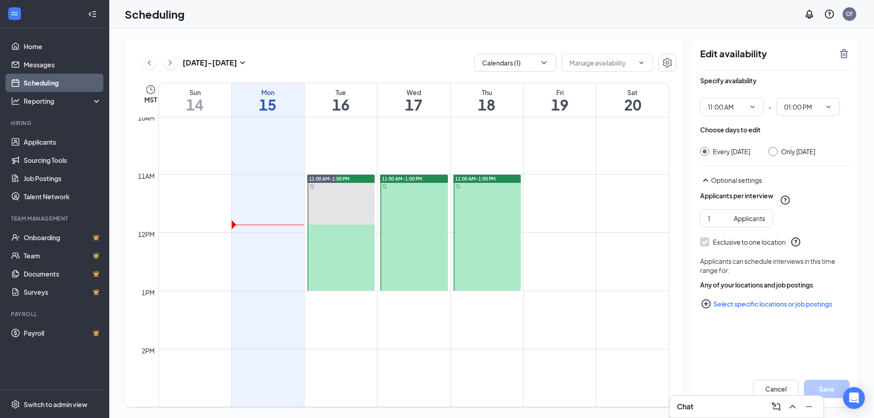
click at [257, 197] on td at bounding box center [413, 196] width 511 height 15
click at [706, 153] on input "Every Wednesday" at bounding box center [703, 150] width 6 height 6
click at [416, 186] on div at bounding box center [413, 233] width 67 height 116
click at [264, 227] on td at bounding box center [413, 225] width 511 height 15
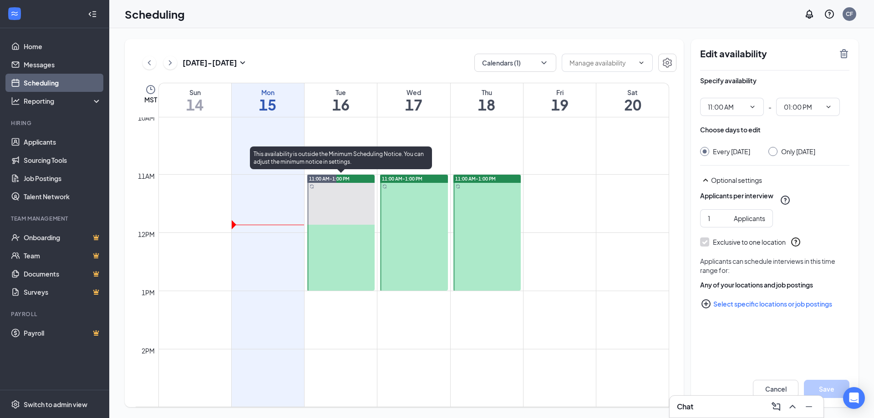
click at [342, 220] on div at bounding box center [340, 233] width 67 height 116
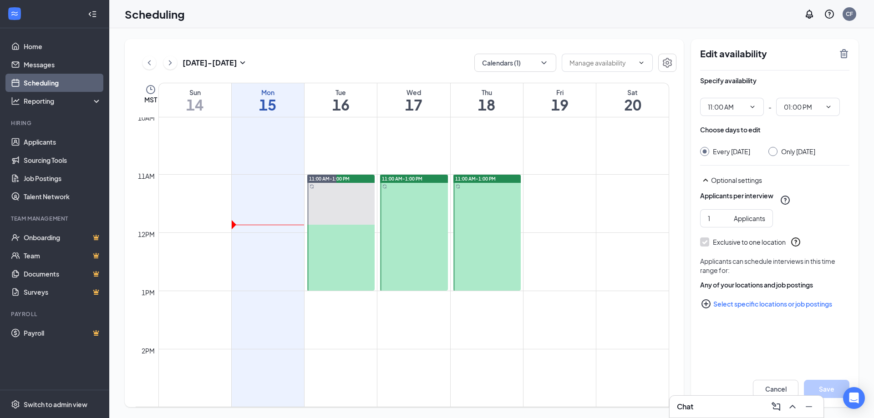
drag, startPoint x: 342, startPoint y: 220, endPoint x: 605, endPoint y: 221, distance: 263.1
click at [605, 221] on td at bounding box center [413, 225] width 511 height 15
click at [280, 199] on td at bounding box center [413, 196] width 511 height 15
click at [271, 206] on td at bounding box center [413, 210] width 511 height 15
click at [396, 205] on div at bounding box center [413, 233] width 67 height 116
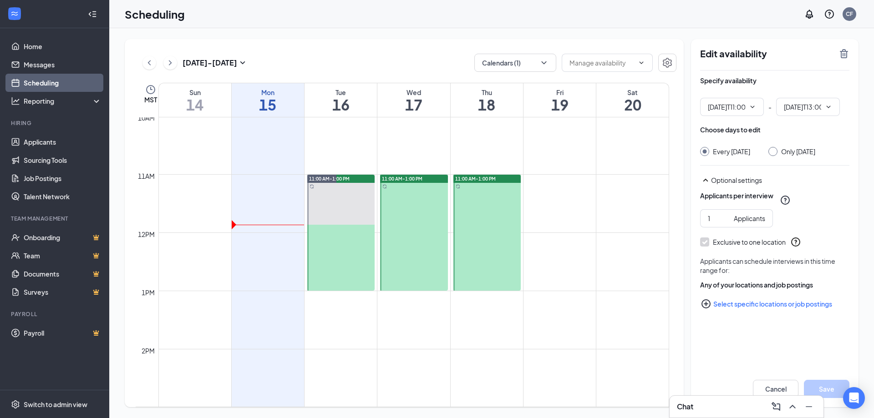
type input "11:00 AM"
type input "01:00 PM"
click at [274, 209] on td at bounding box center [413, 210] width 511 height 15
click at [276, 191] on td at bounding box center [413, 196] width 511 height 15
click at [330, 239] on link "11:00 AM-1:00 PM" at bounding box center [340, 232] width 70 height 117
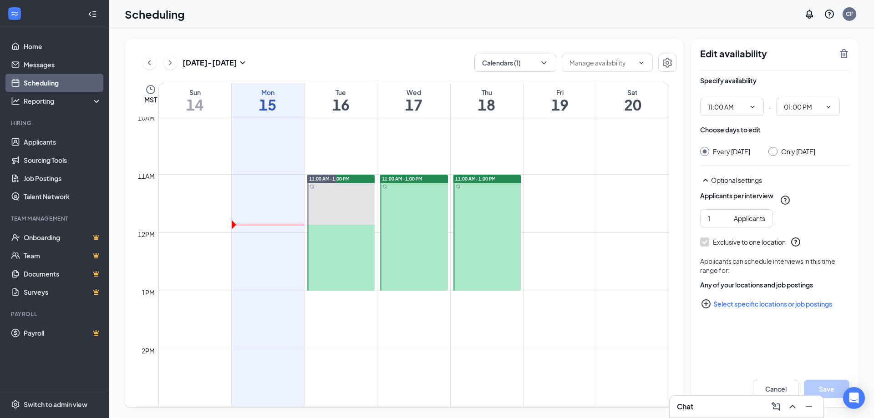
click at [416, 196] on div at bounding box center [413, 233] width 67 height 116
click at [751, 106] on icon "ChevronDown" at bounding box center [752, 107] width 4 height 2
click at [755, 110] on icon "ChevronDown" at bounding box center [752, 106] width 7 height 7
click at [842, 55] on icon "TrashOutline" at bounding box center [843, 53] width 11 height 11
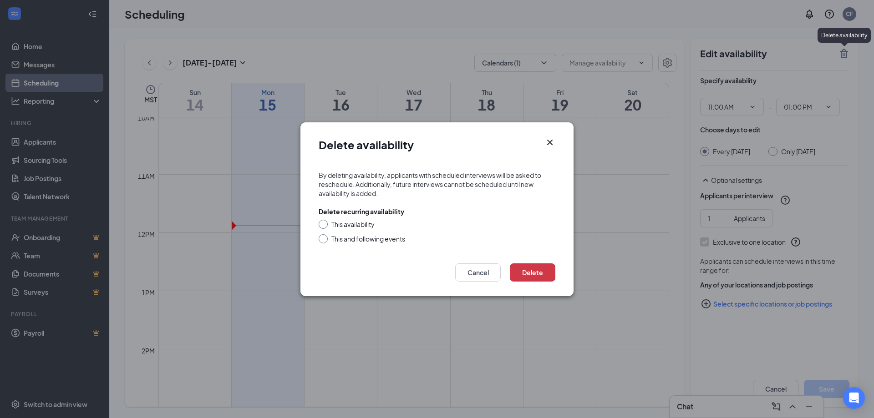
click at [324, 227] on div at bounding box center [323, 224] width 9 height 9
click at [552, 143] on icon "Cross" at bounding box center [549, 142] width 11 height 11
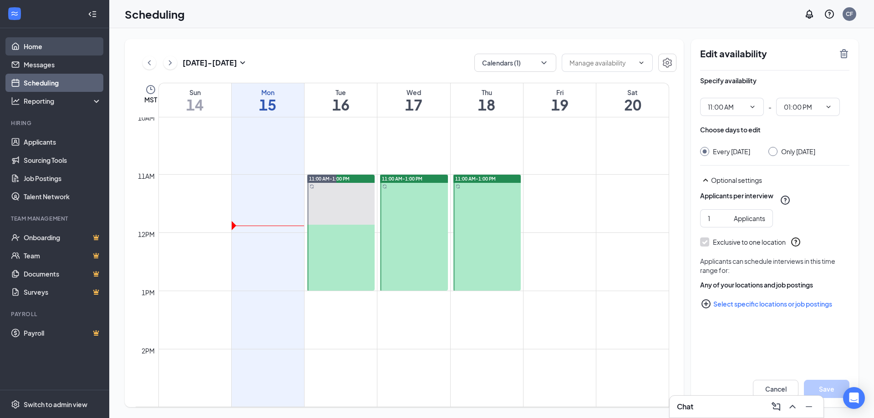
click at [60, 46] on link "Home" at bounding box center [63, 46] width 78 height 18
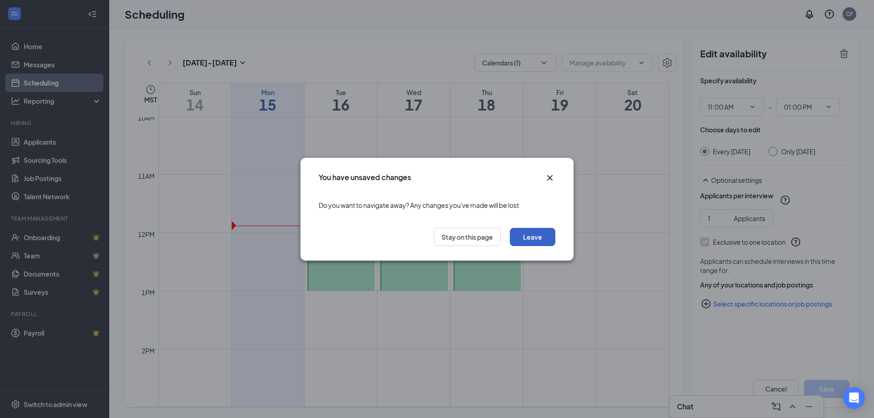
click at [533, 241] on button "Leave" at bounding box center [533, 237] width 46 height 18
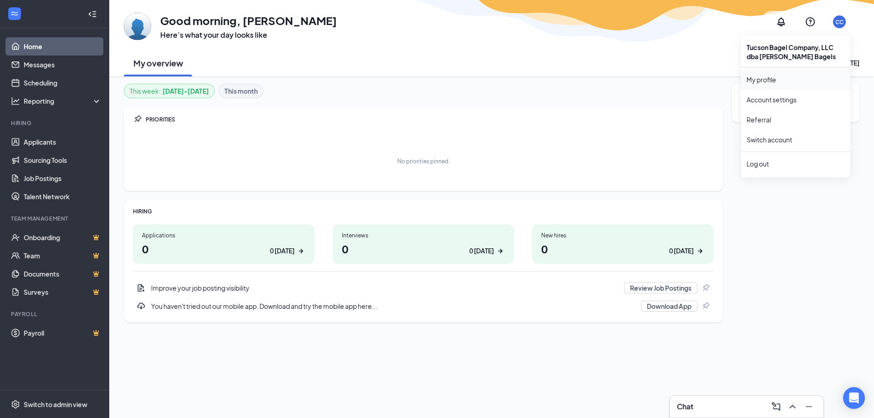
click at [796, 76] on link "My profile" at bounding box center [795, 79] width 98 height 9
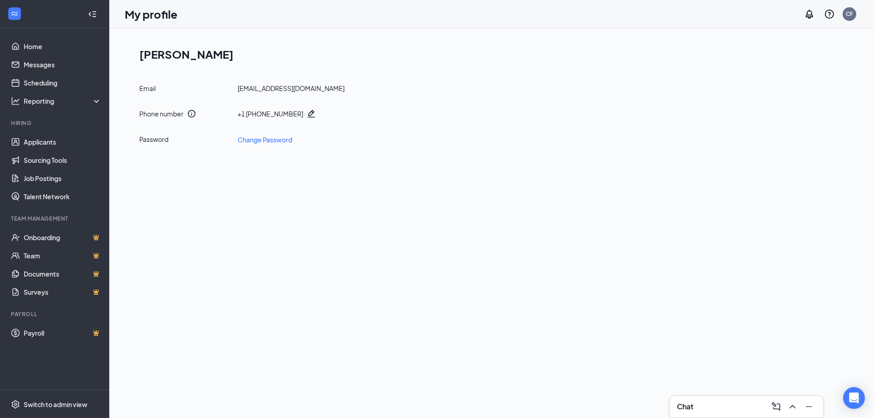
click at [89, 12] on icon "Collapse" at bounding box center [92, 14] width 9 height 9
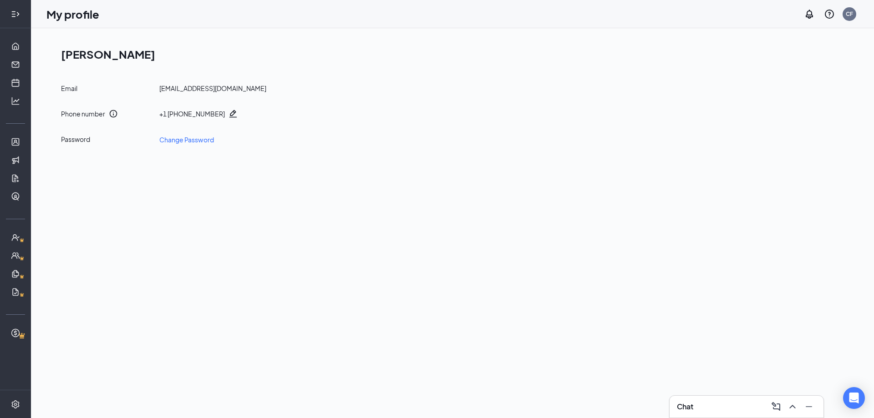
click at [16, 15] on icon "Expand" at bounding box center [15, 14] width 9 height 9
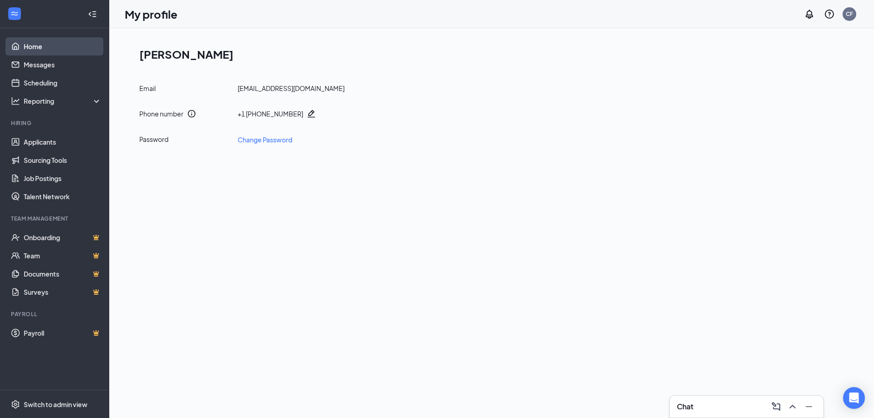
click at [27, 46] on link "Home" at bounding box center [63, 46] width 78 height 18
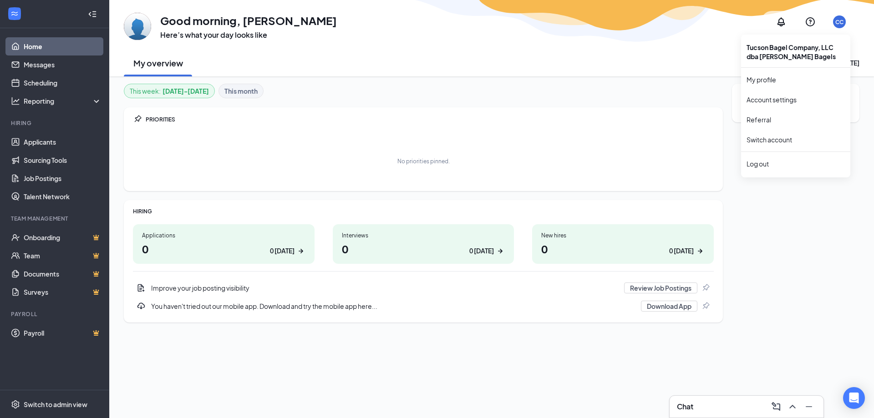
click at [844, 25] on div "CC" at bounding box center [839, 21] width 13 height 13
click at [801, 99] on link "Account settings" at bounding box center [795, 99] width 98 height 9
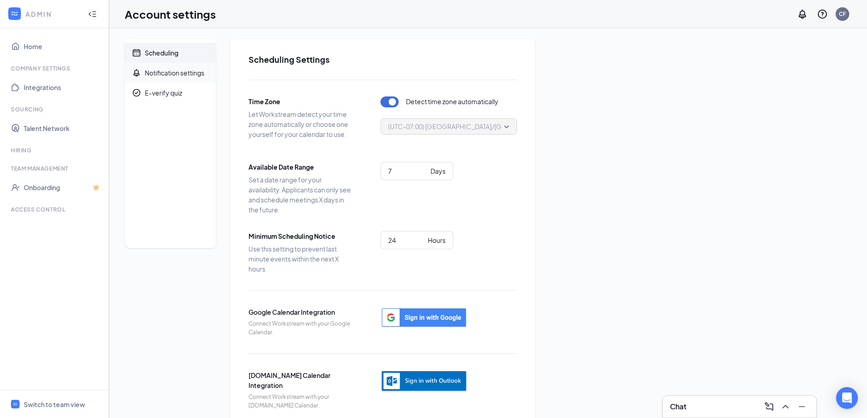
click at [162, 75] on div "Notification settings" at bounding box center [175, 72] width 60 height 9
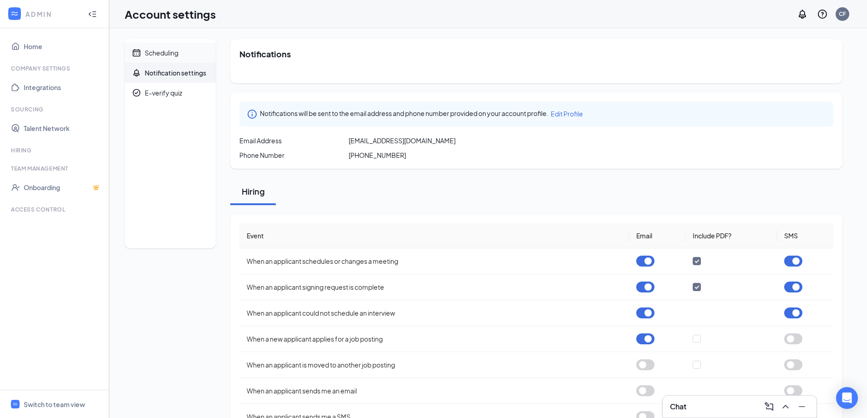
click at [159, 57] on span "Scheduling" at bounding box center [177, 53] width 64 height 20
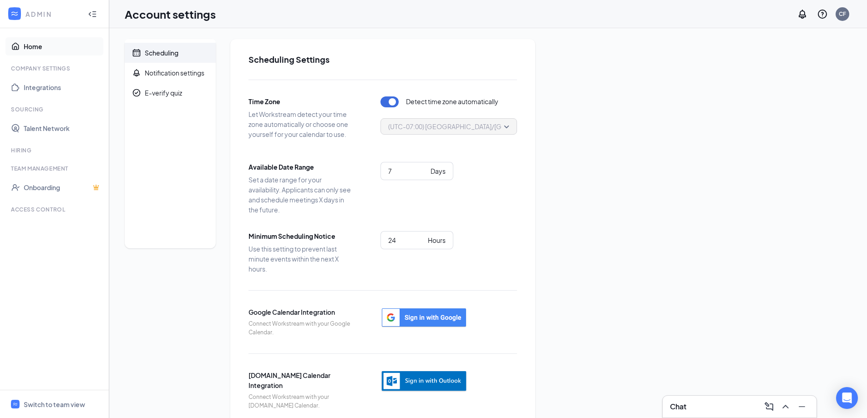
click at [35, 47] on link "Home" at bounding box center [63, 46] width 78 height 18
